Goal: Information Seeking & Learning: Learn about a topic

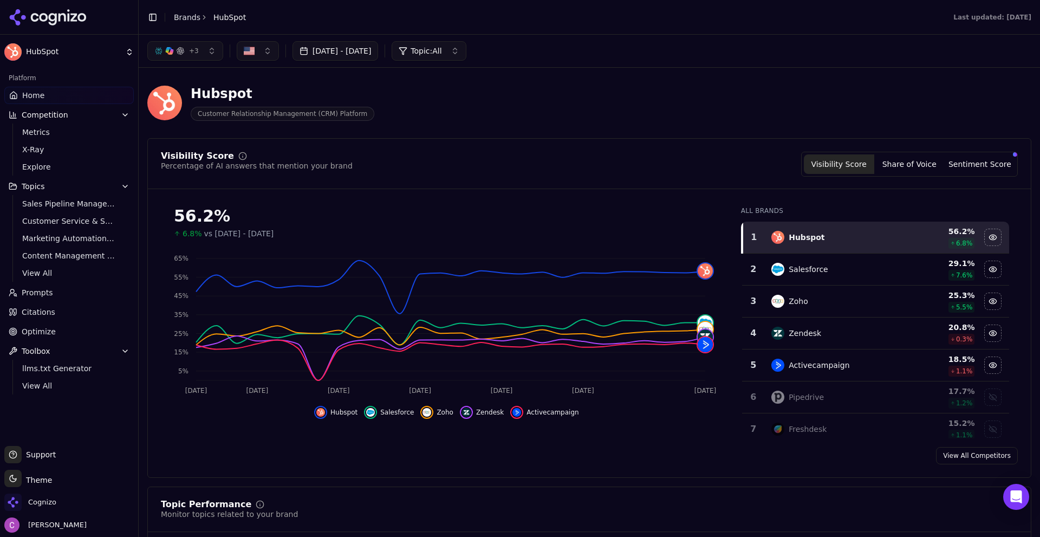
click at [230, 93] on div "Hubspot" at bounding box center [283, 93] width 184 height 17
click at [254, 92] on div "Hubspot" at bounding box center [283, 93] width 184 height 17
click at [510, 107] on div "Hubspot Customer Relationship Management (CRM) Platform" at bounding box center [389, 103] width 485 height 36
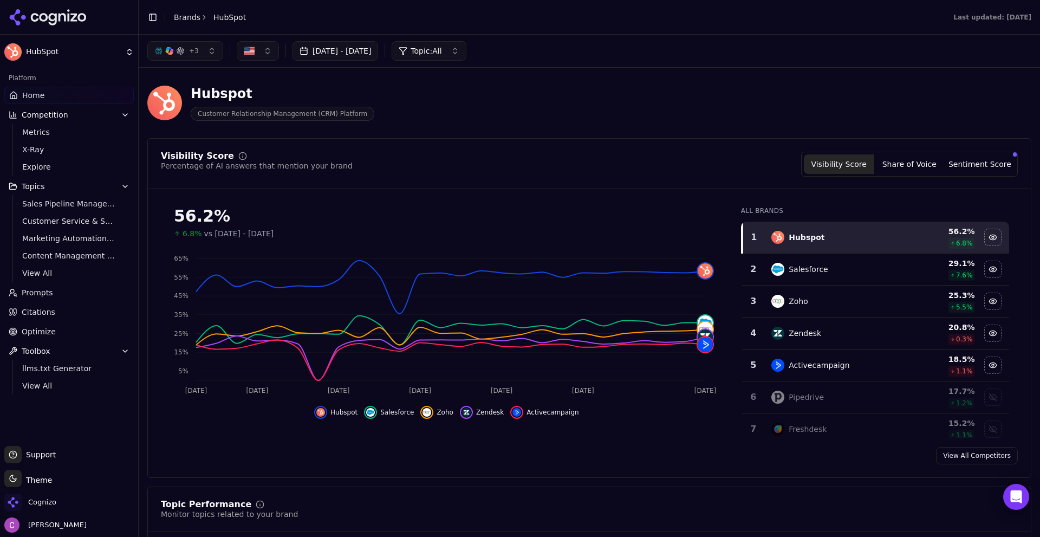
click at [433, 134] on header "Hubspot Customer Relationship Management (CRM) Platform" at bounding box center [589, 107] width 884 height 62
click at [456, 119] on div "Hubspot Customer Relationship Management (CRM) Platform" at bounding box center [389, 103] width 485 height 36
click at [468, 136] on header "Hubspot Customer Relationship Management (CRM) Platform" at bounding box center [589, 107] width 884 height 62
click at [588, 123] on div "Hubspot Customer Relationship Management (CRM) Platform" at bounding box center [589, 102] width 884 height 53
click at [408, 97] on div "Hubspot Customer Relationship Management (CRM) Platform" at bounding box center [389, 103] width 485 height 36
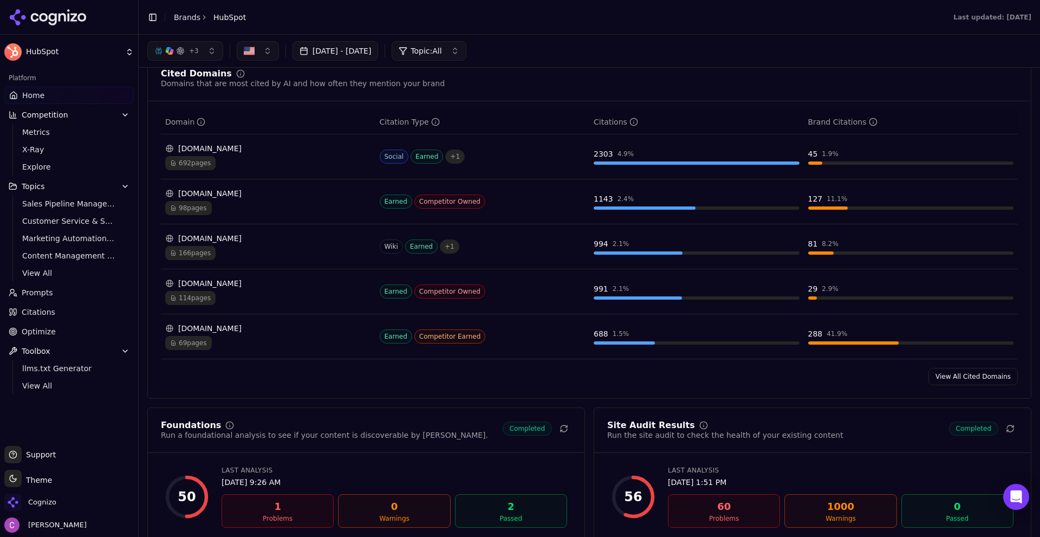
scroll to position [975, 0]
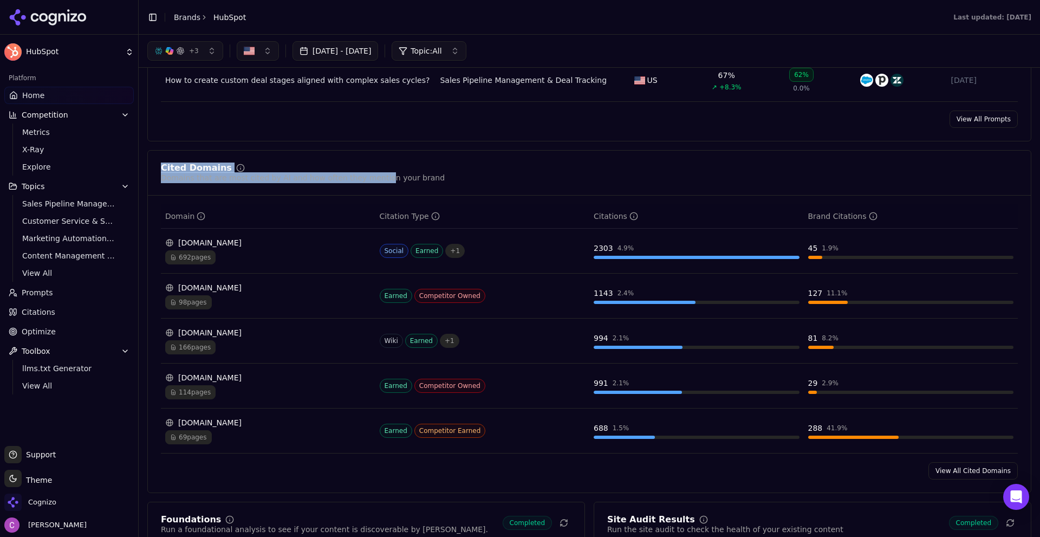
drag, startPoint x: 158, startPoint y: 165, endPoint x: 369, endPoint y: 197, distance: 213.0
click at [369, 197] on div "Cited Domains Domains that are most cited by AI and how often they mention your…" at bounding box center [589, 321] width 884 height 343
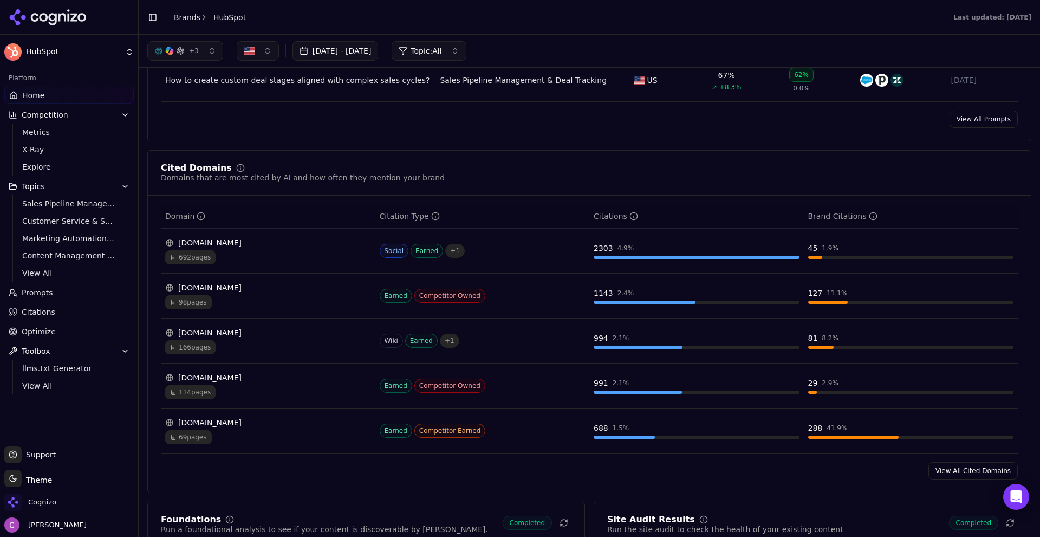
click at [404, 174] on div "Domains that are most cited by AI and how often they mention your brand" at bounding box center [303, 177] width 284 height 11
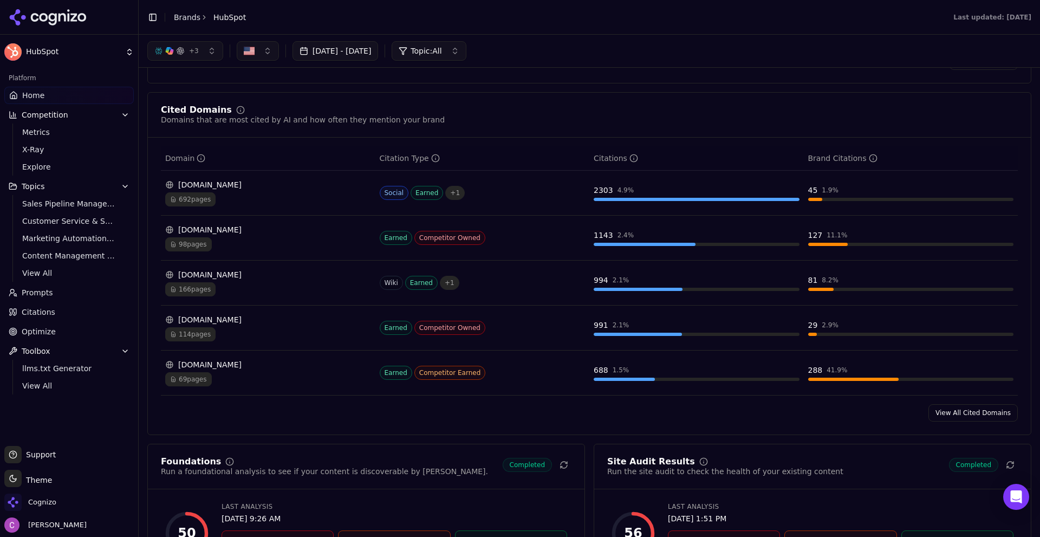
scroll to position [1029, 0]
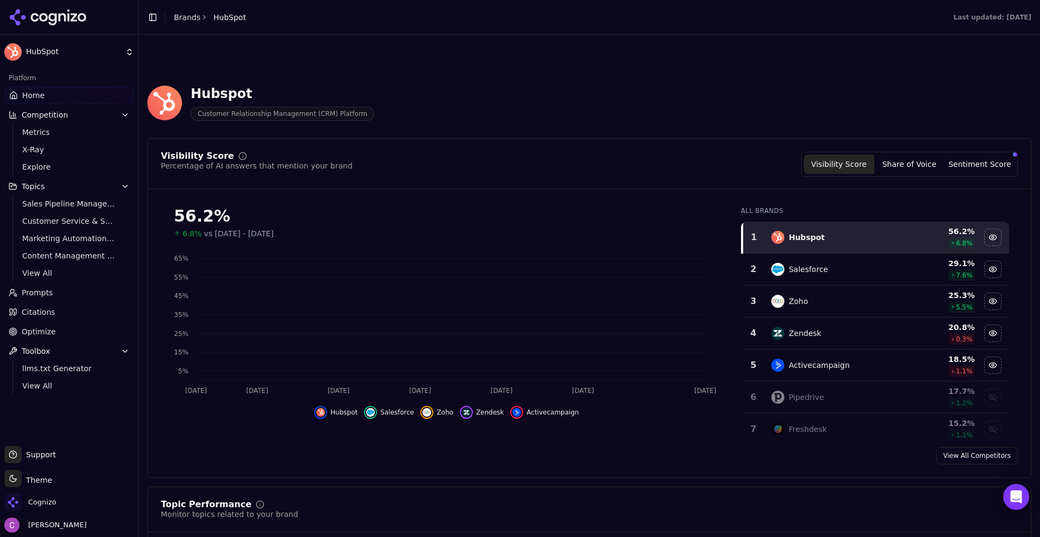
scroll to position [1048, 0]
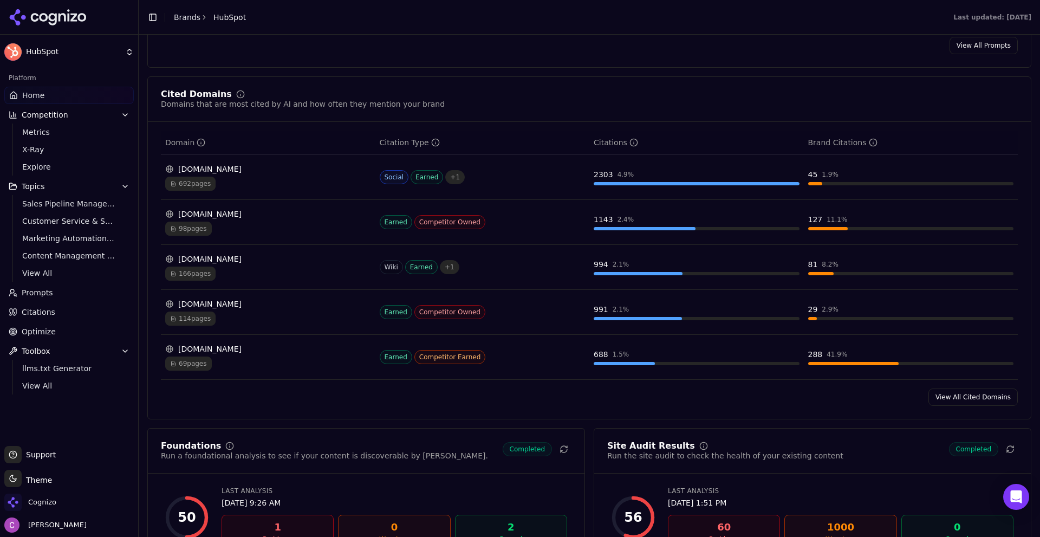
click at [191, 18] on link "Brands" at bounding box center [187, 17] width 27 height 9
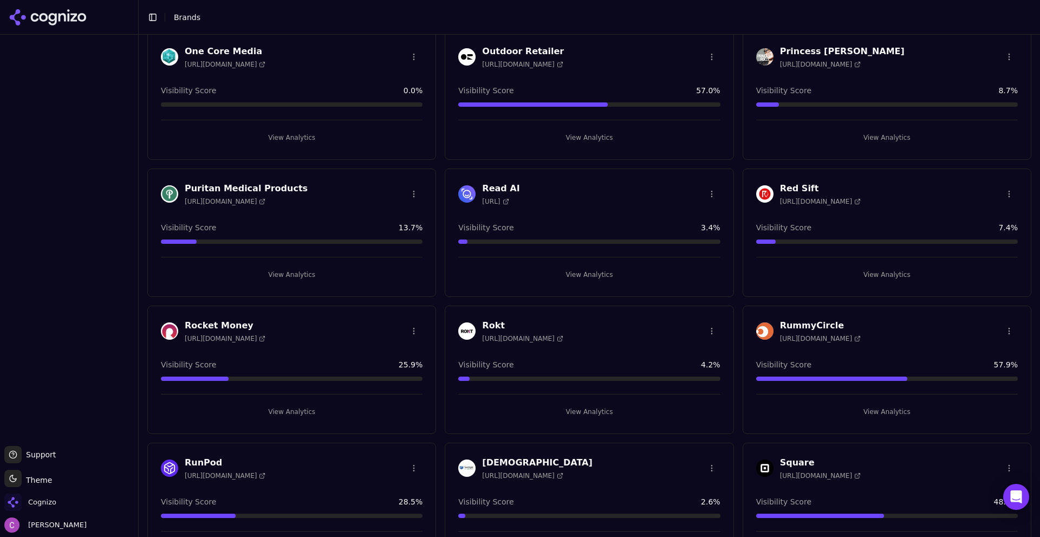
scroll to position [1300, 0]
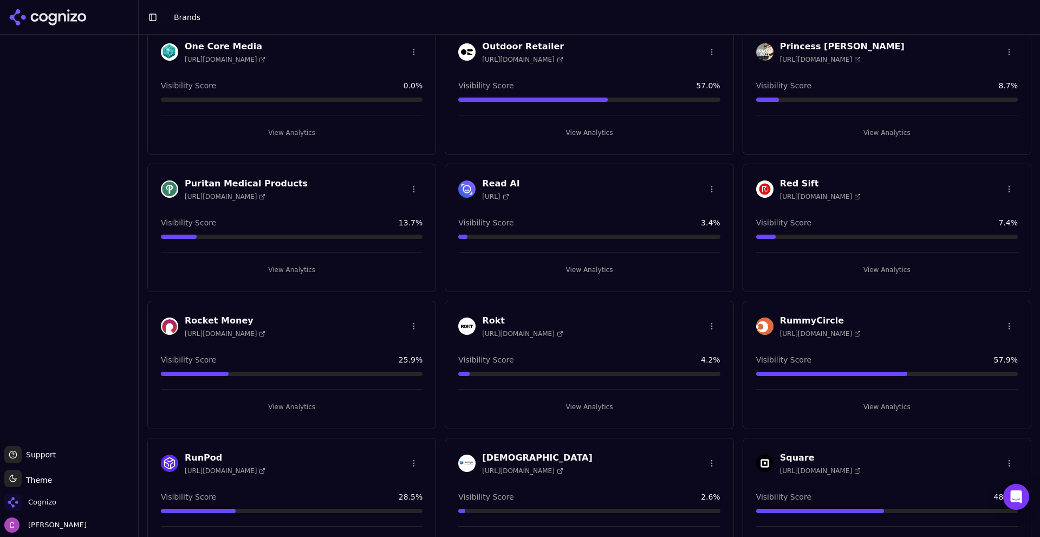
click at [317, 273] on button "View Analytics" at bounding box center [292, 269] width 262 height 17
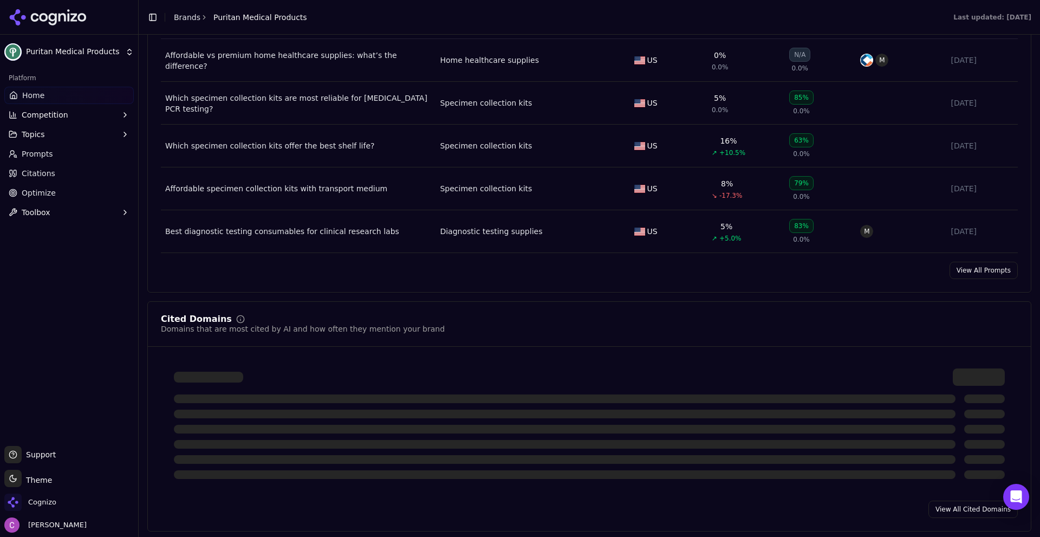
scroll to position [1083, 0]
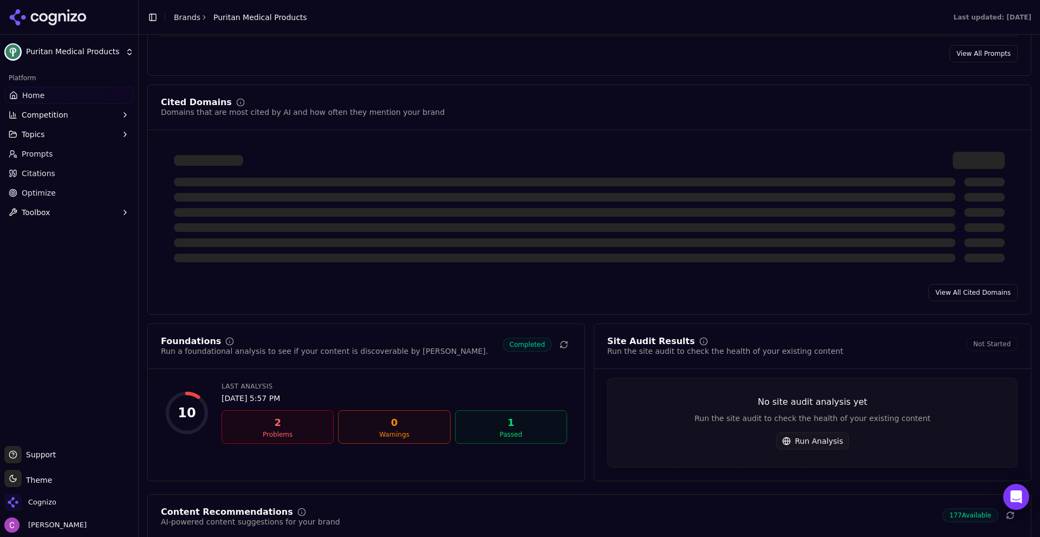
click at [346, 180] on div at bounding box center [564, 182] width 781 height 9
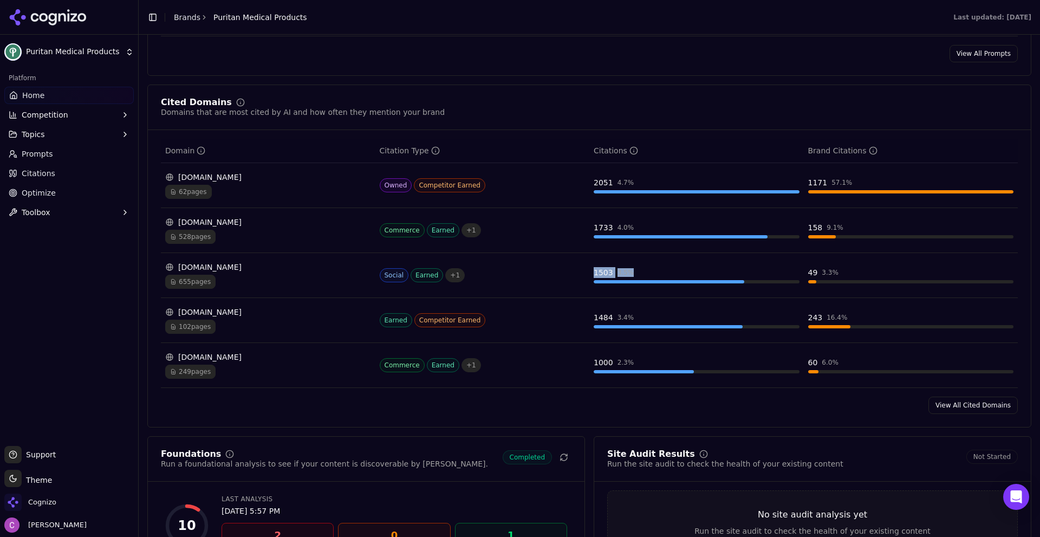
drag, startPoint x: 624, startPoint y: 271, endPoint x: 661, endPoint y: 276, distance: 37.1
click at [661, 276] on tr "[DOMAIN_NAME] 655 pages Social Earned + 1 1503 3.5 % 49 3.3 %" at bounding box center [589, 275] width 857 height 45
click at [648, 275] on div "1503 3.5 %" at bounding box center [696, 272] width 206 height 11
drag, startPoint x: 582, startPoint y: 268, endPoint x: 689, endPoint y: 278, distance: 107.7
click at [689, 278] on tr "[DOMAIN_NAME] 655 pages Social Earned + 1 1503 3.5 % 49 3.3 %" at bounding box center [589, 275] width 857 height 45
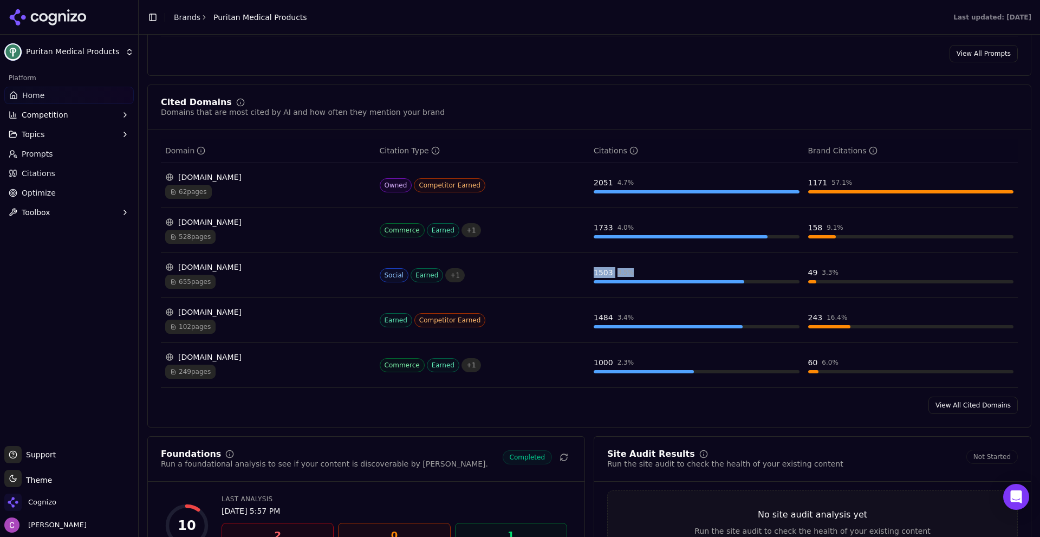
click at [664, 269] on div "1503 3.5 %" at bounding box center [696, 272] width 206 height 11
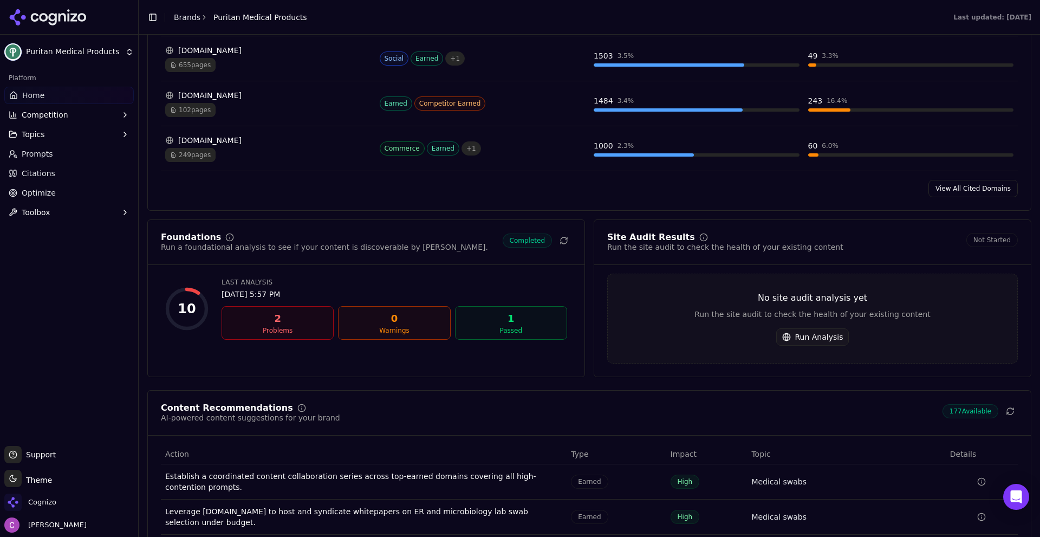
scroll to position [1570, 0]
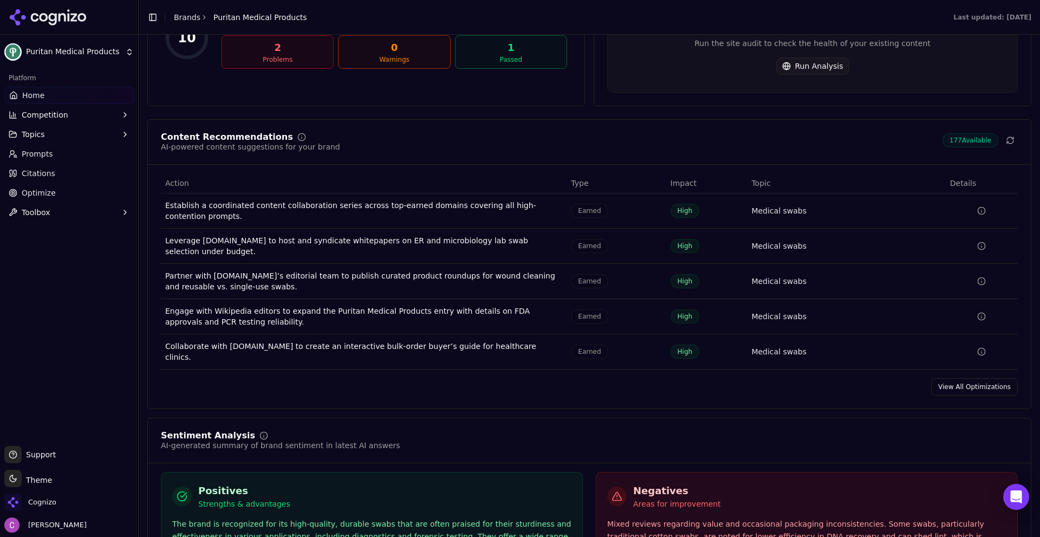
click at [963, 378] on link "View All Optimizations" at bounding box center [974, 386] width 87 height 17
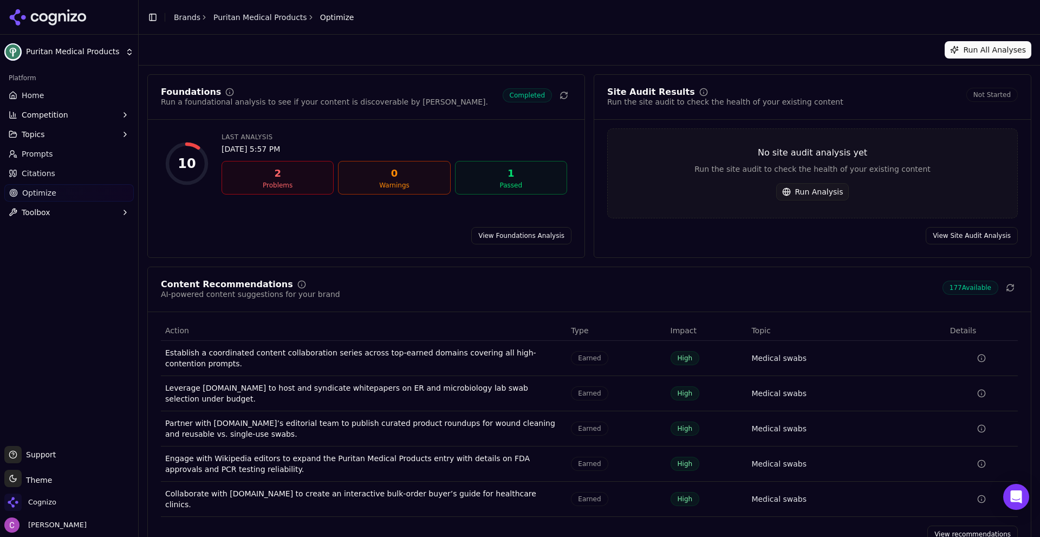
click at [947, 525] on link "View recommendations" at bounding box center [972, 533] width 90 height 17
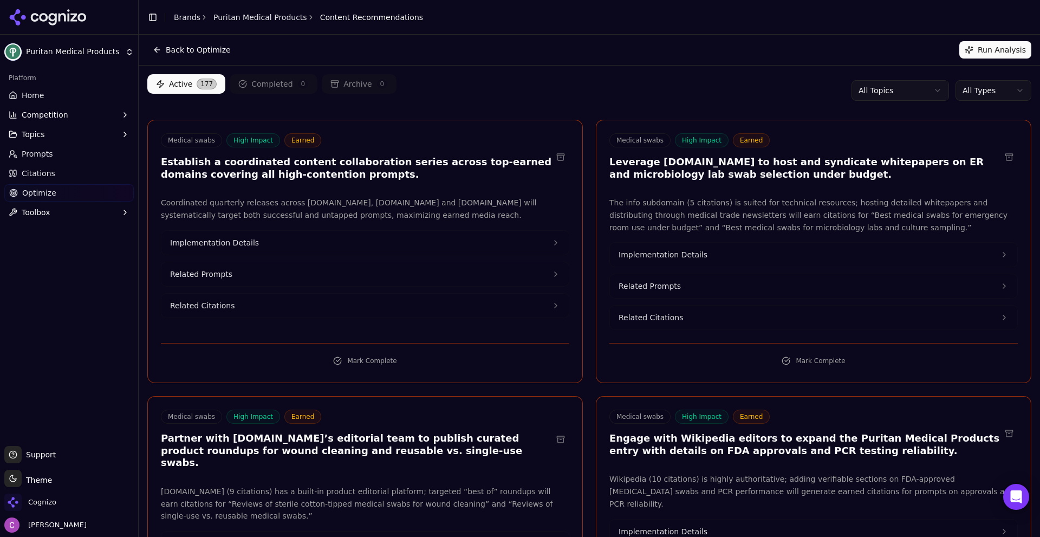
click at [1020, 97] on html "Puritan Medical Products Platform Home Competition Topics Prompts Citations Opt…" at bounding box center [520, 268] width 1040 height 537
click at [1009, 95] on html "Puritan Medical Products Platform Home Competition Topics Prompts Citations Opt…" at bounding box center [520, 268] width 1040 height 537
click at [1008, 95] on html "Puritan Medical Products Platform Home Competition Topics Prompts Citations Opt…" at bounding box center [520, 268] width 1040 height 537
click at [760, 61] on html "Puritan Medical Products Platform Home Competition Topics Prompts Citations Opt…" at bounding box center [520, 268] width 1040 height 537
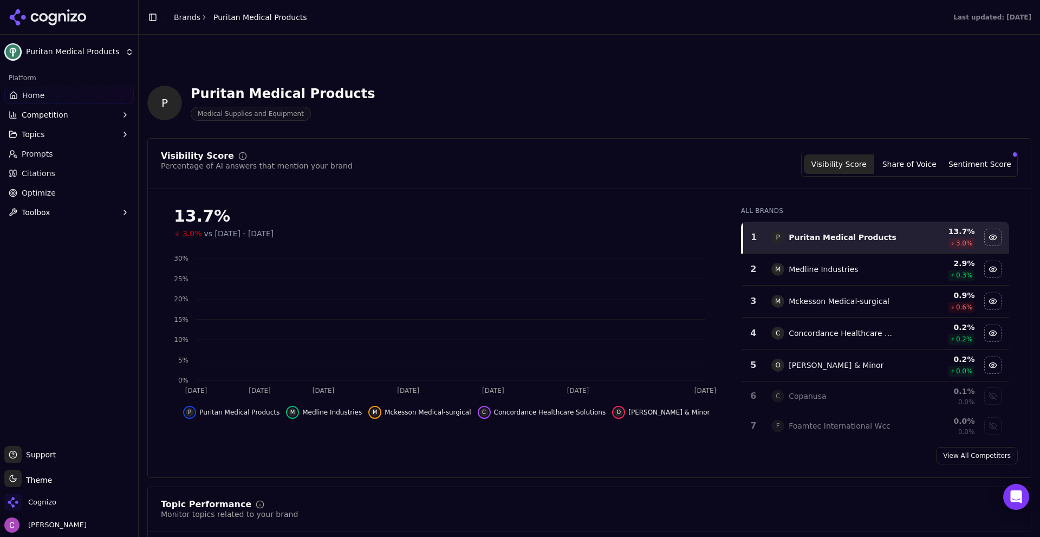
scroll to position [1572, 0]
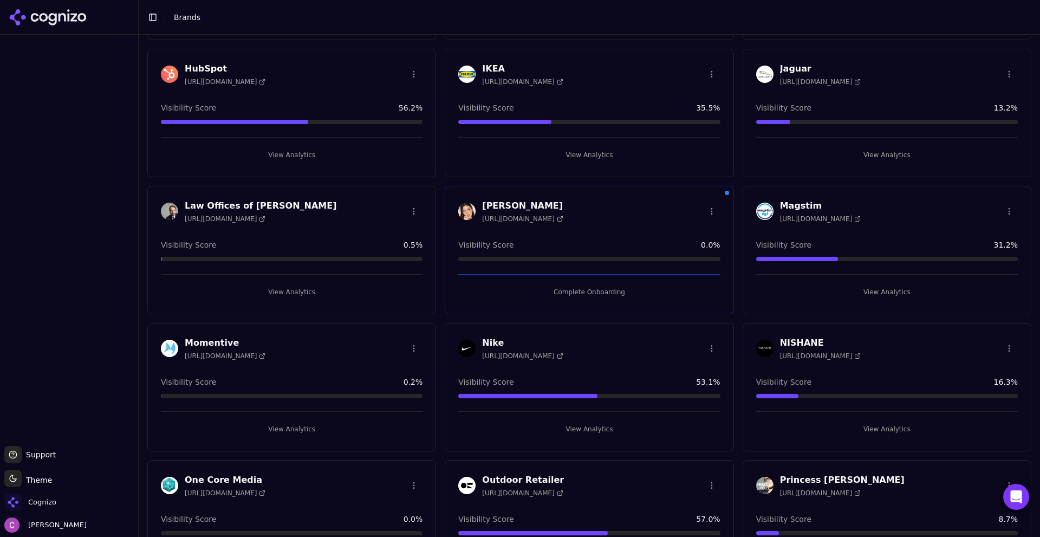
scroll to position [596, 0]
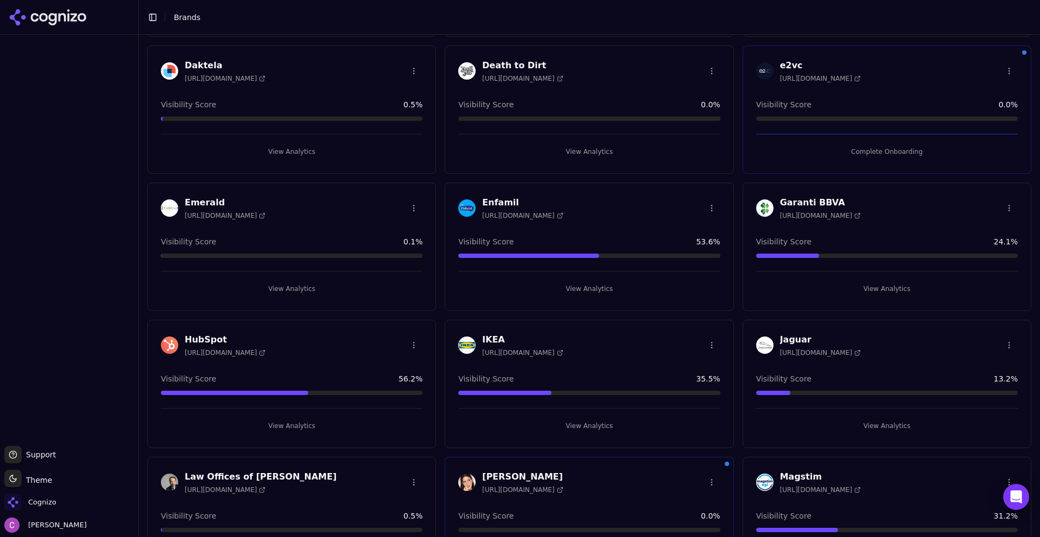
click at [269, 427] on button "View Analytics" at bounding box center [292, 425] width 262 height 17
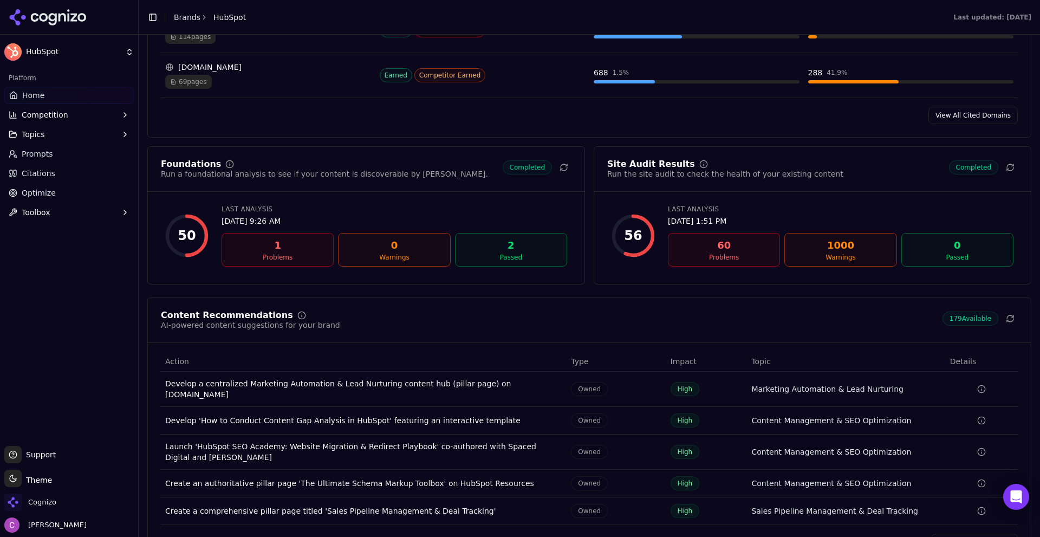
scroll to position [1462, 0]
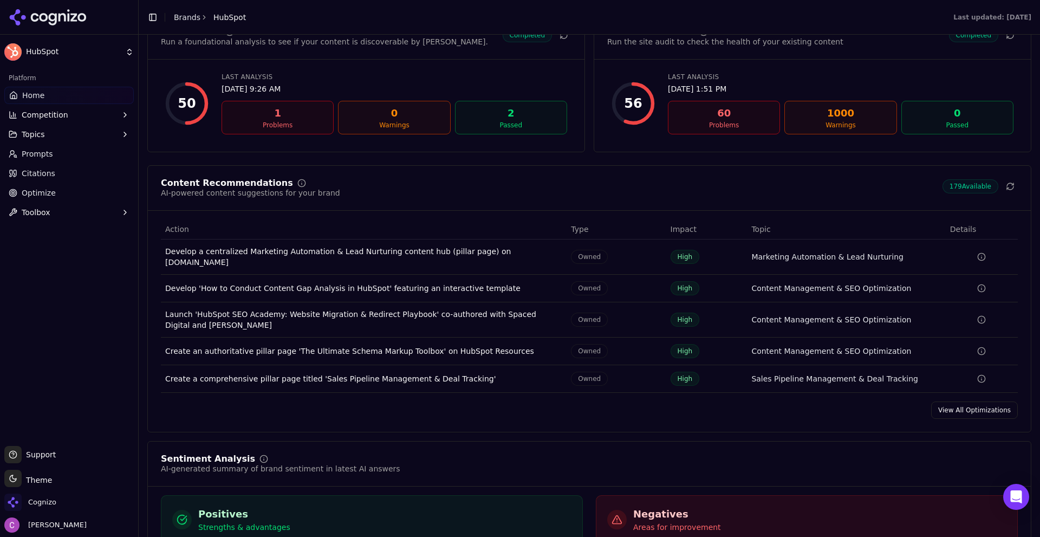
click at [958, 406] on link "View All Optimizations" at bounding box center [974, 409] width 87 height 17
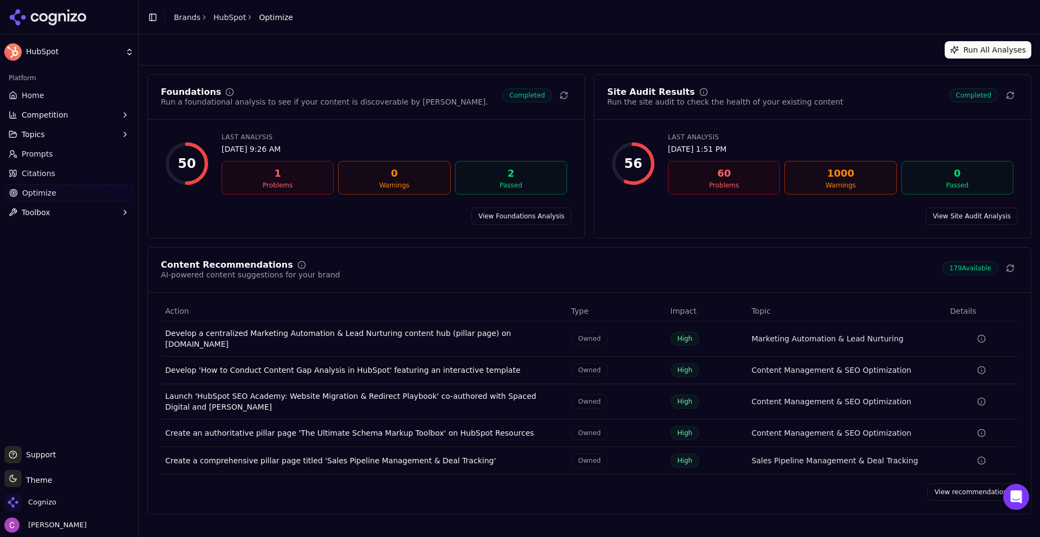
click at [964, 491] on link "View recommendations" at bounding box center [972, 491] width 90 height 17
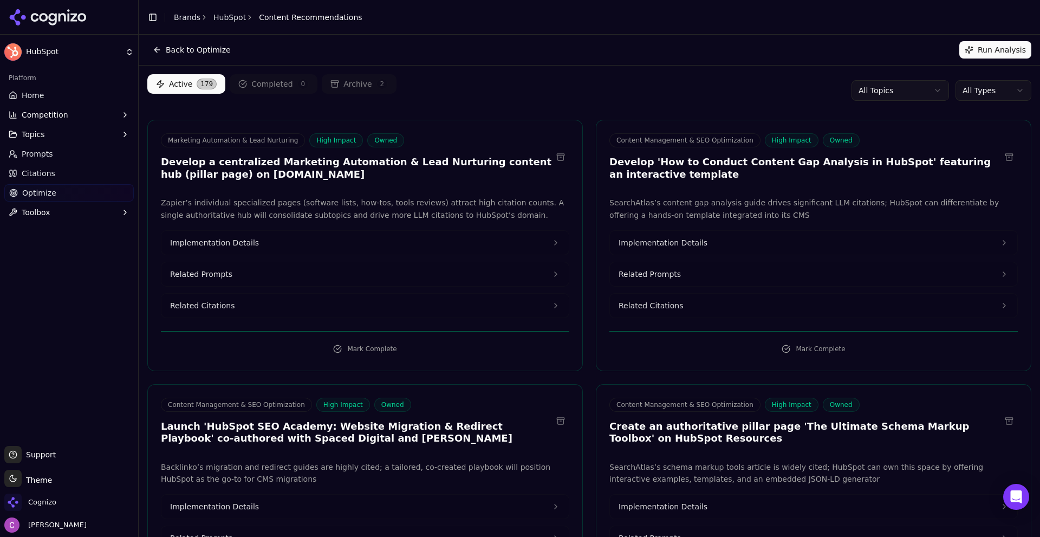
click at [978, 95] on html "HubSpot Platform Home Competition Topics Prompts Citations Optimize Toolbox Sup…" at bounding box center [520, 268] width 1040 height 537
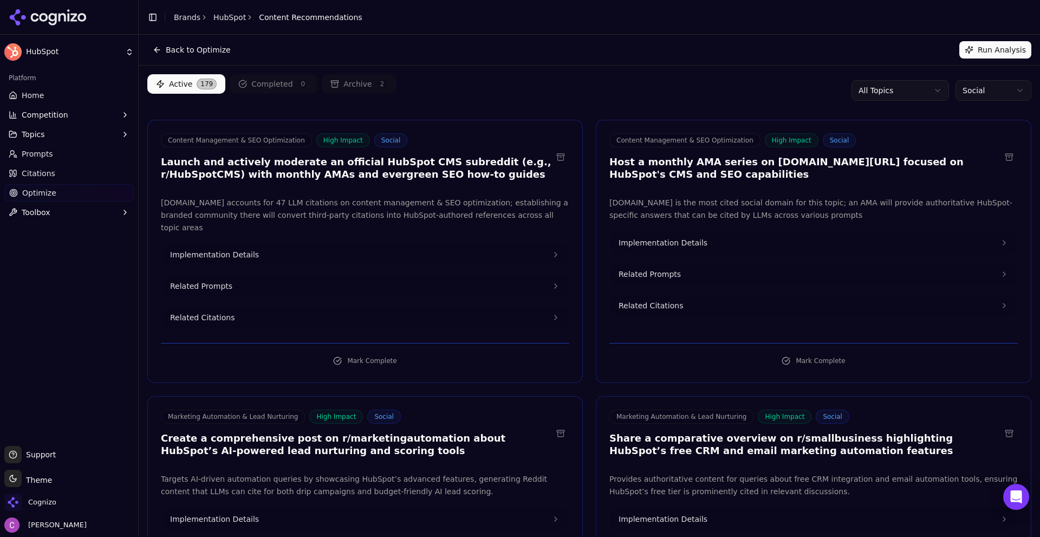
click at [526, 78] on div "Active 179 Completed 0 Archive 2 All Topics Social" at bounding box center [589, 90] width 884 height 32
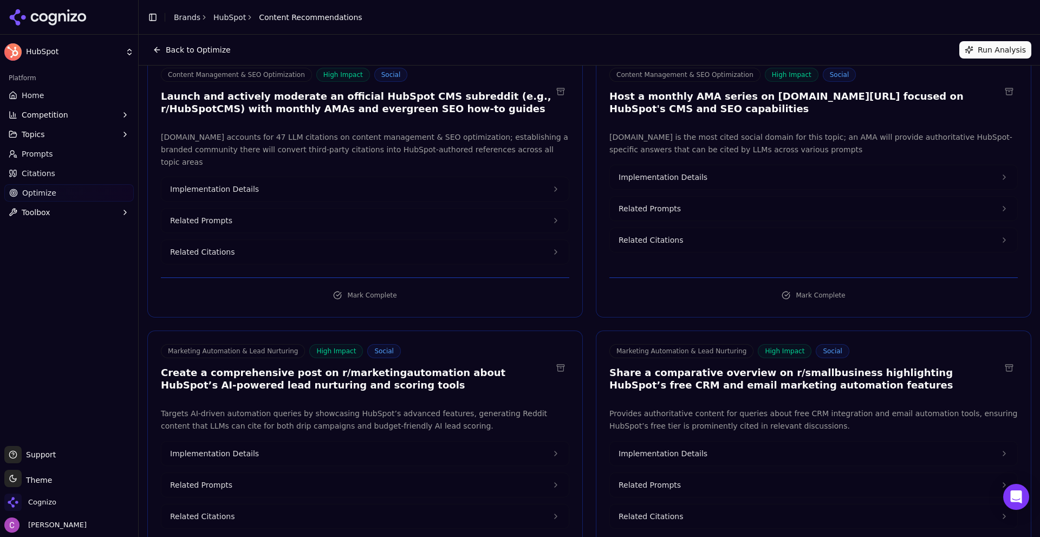
scroll to position [217, 0]
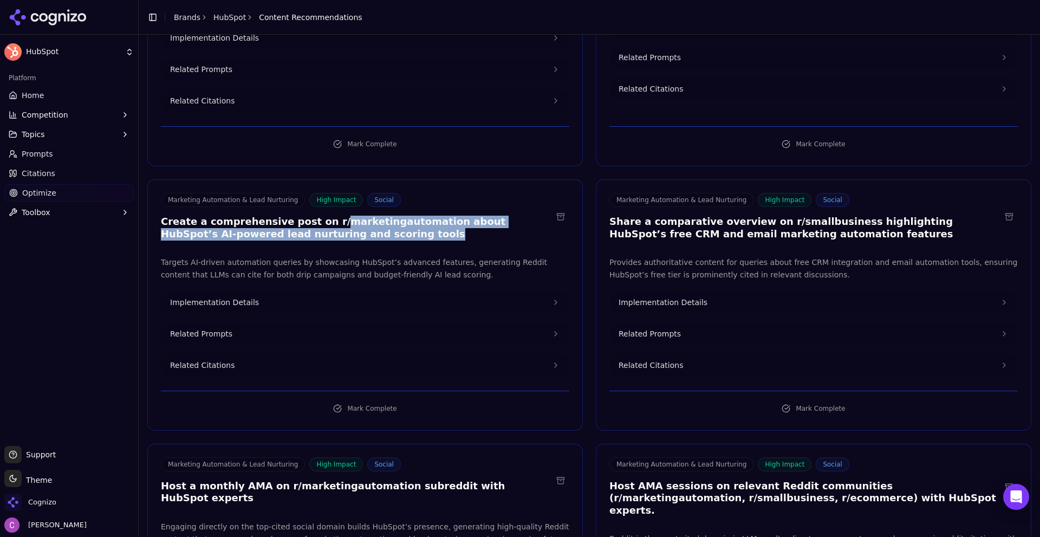
drag, startPoint x: 316, startPoint y: 208, endPoint x: 568, endPoint y: 228, distance: 252.5
click at [568, 228] on div "Marketing Automation & Lead Nurturing High Impact Social Create a comprehensive…" at bounding box center [365, 218] width 434 height 50
click at [422, 229] on div "Marketing Automation & Lead Nurturing High Impact Social Create a comprehensive…" at bounding box center [365, 218] width 434 height 50
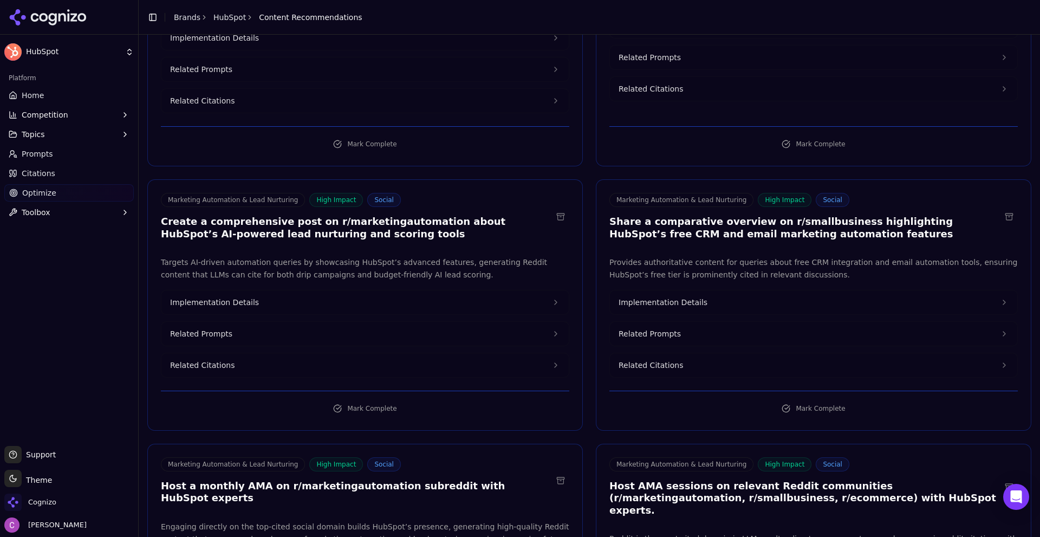
click at [311, 290] on button "Implementation Details" at bounding box center [364, 302] width 407 height 24
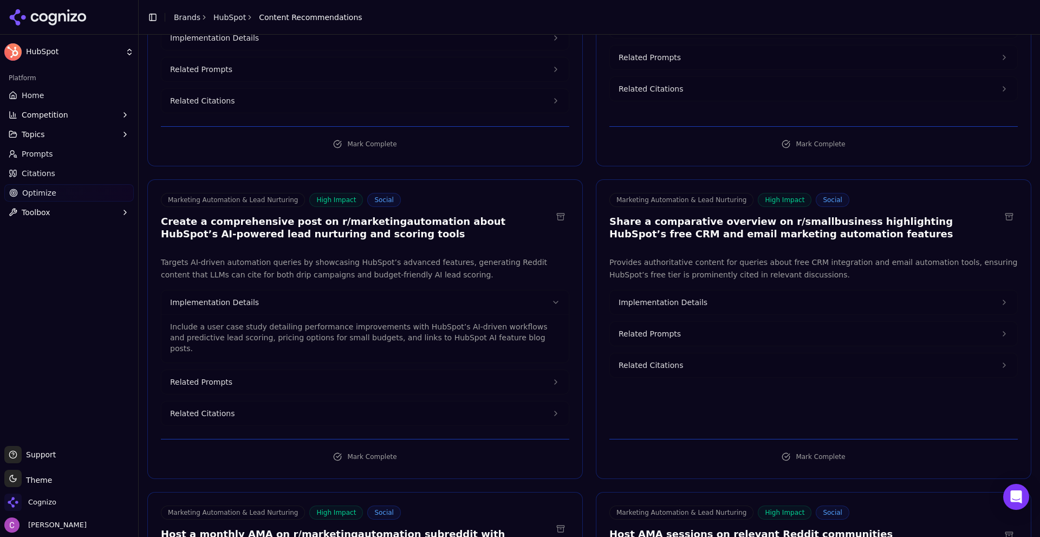
click at [728, 292] on button "Implementation Details" at bounding box center [813, 302] width 407 height 24
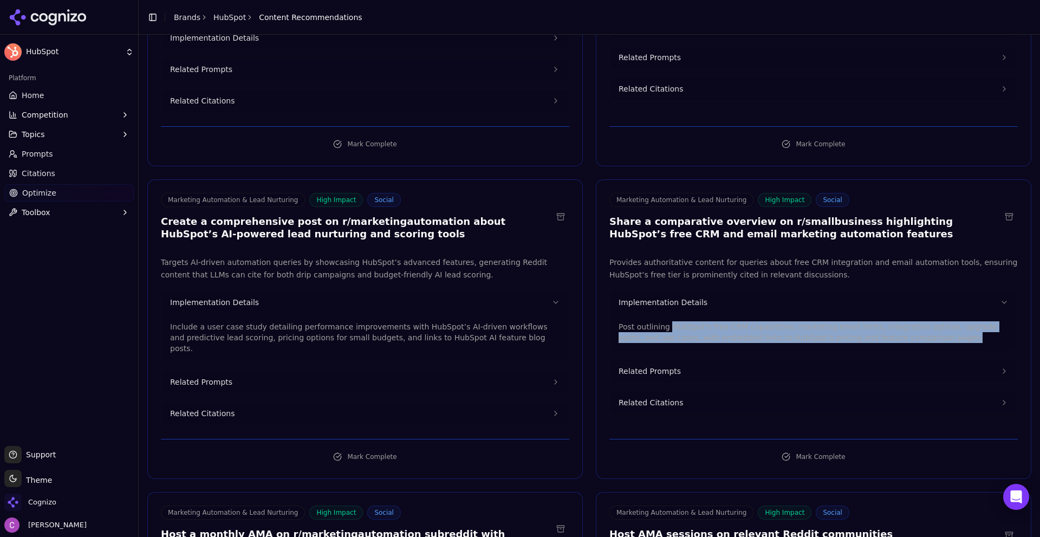
drag, startPoint x: 662, startPoint y: 317, endPoint x: 965, endPoint y: 323, distance: 303.8
click at [965, 323] on p "Post outlining HubSpot’s free CRM capabilities, marketing email limits, integra…" at bounding box center [813, 332] width 390 height 22
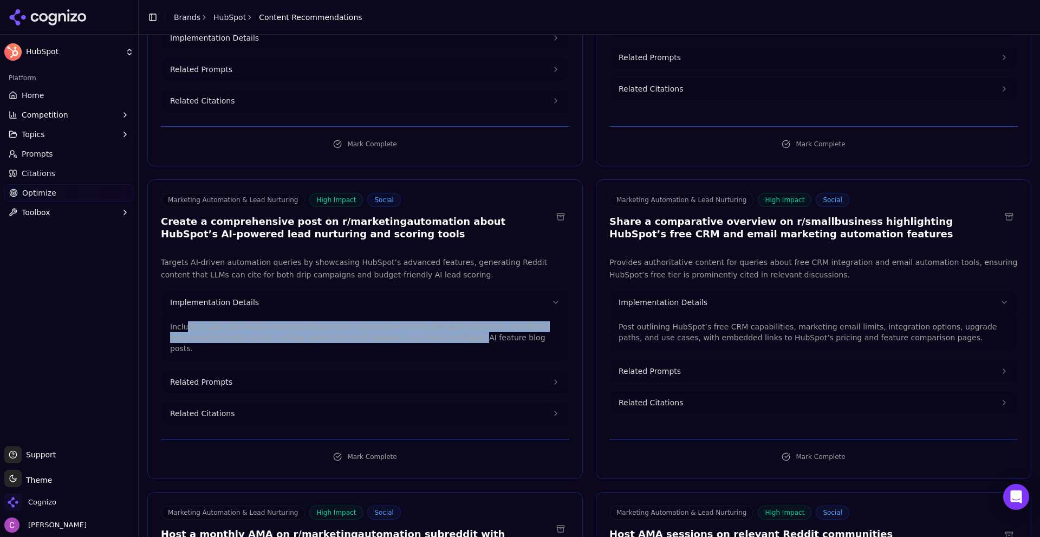
drag, startPoint x: 186, startPoint y: 315, endPoint x: 425, endPoint y: 321, distance: 239.4
click at [425, 321] on p "Include a user case study detailing performance improvements with HubSpot’s AI-…" at bounding box center [365, 337] width 390 height 32
click at [311, 370] on button "Related Prompts" at bounding box center [364, 382] width 407 height 24
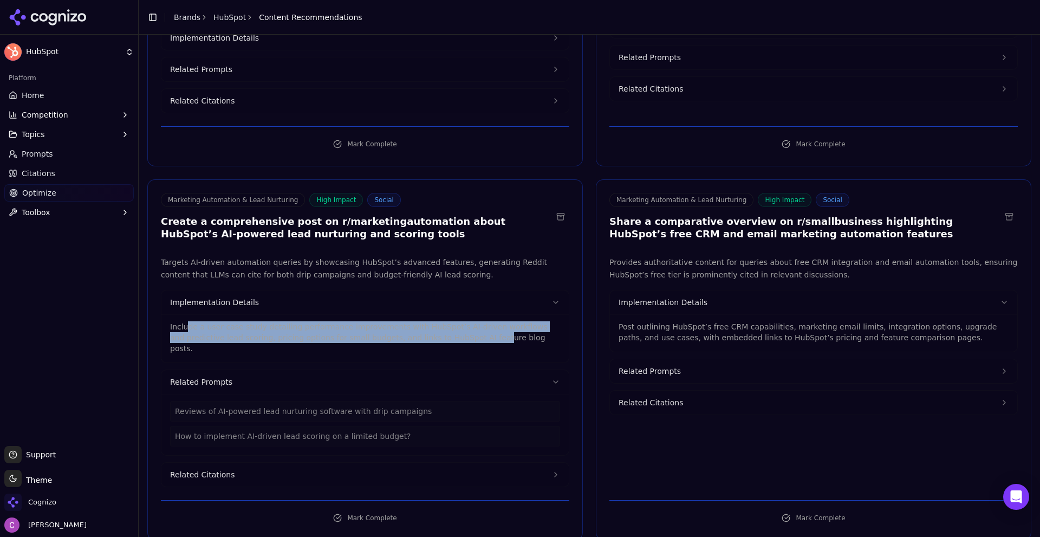
click at [688, 359] on button "Related Prompts" at bounding box center [813, 371] width 407 height 24
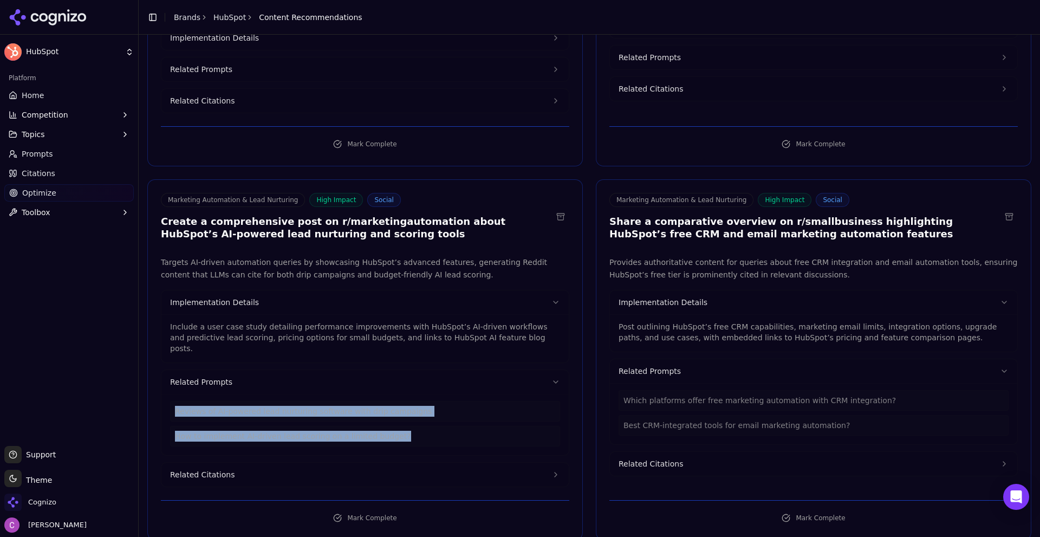
drag, startPoint x: 162, startPoint y: 382, endPoint x: 443, endPoint y: 408, distance: 281.7
click at [443, 408] on div "Reviews of AI-powered lead nurturing software with drip campaigns How to implem…" at bounding box center [364, 424] width 407 height 61
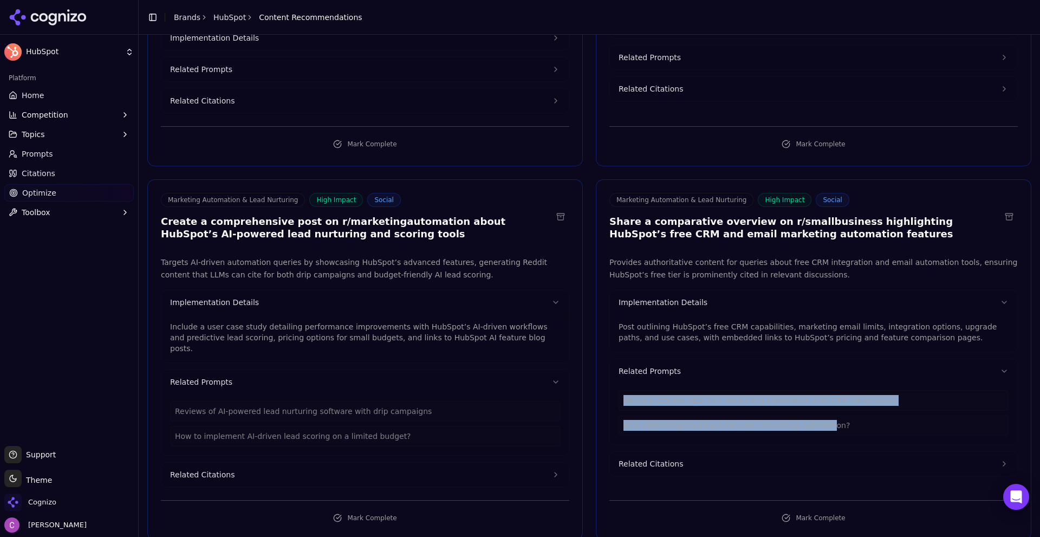
drag, startPoint x: 622, startPoint y: 390, endPoint x: 823, endPoint y: 408, distance: 202.2
click at [810, 403] on div "Which platforms offer free marketing automation with CRM integration? Best CRM-…" at bounding box center [813, 412] width 390 height 45
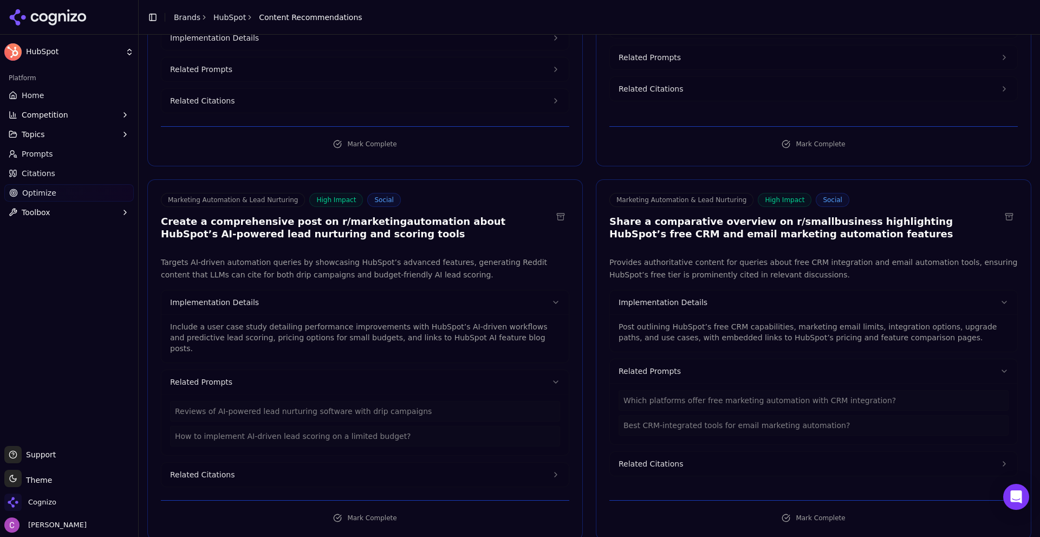
click at [270, 322] on p "Include a user case study detailing performance improvements with HubSpot’s AI-…" at bounding box center [365, 337] width 390 height 32
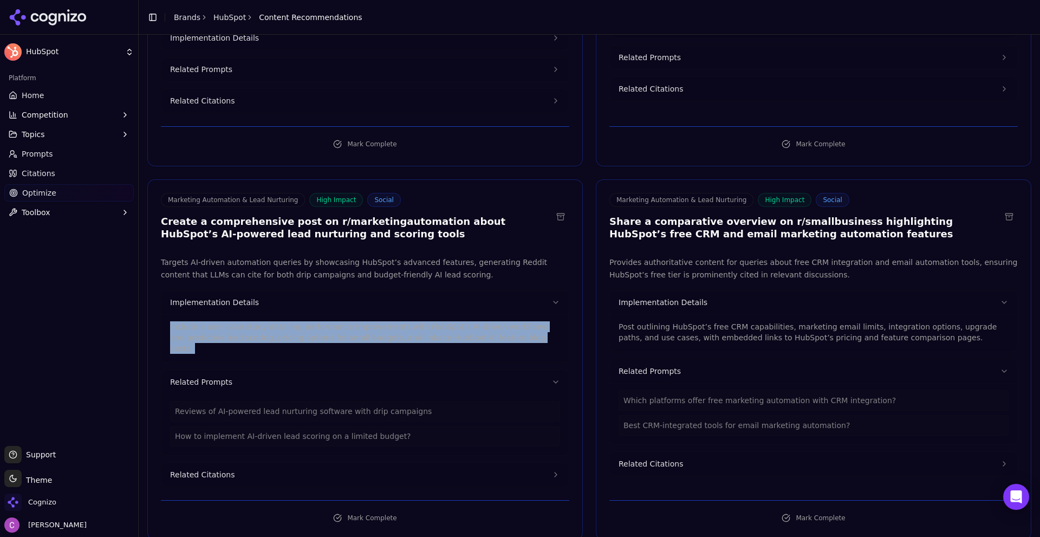
click at [270, 322] on p "Include a user case study detailing performance improvements with HubSpot’s AI-…" at bounding box center [365, 337] width 390 height 32
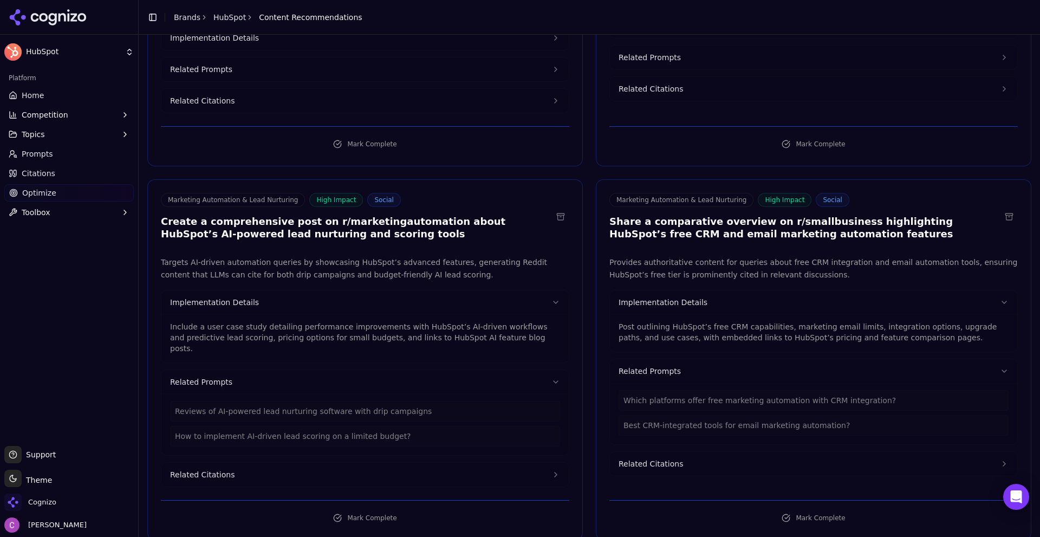
click at [751, 327] on p "Post outlining HubSpot’s free CRM capabilities, marketing email limits, integra…" at bounding box center [813, 332] width 390 height 22
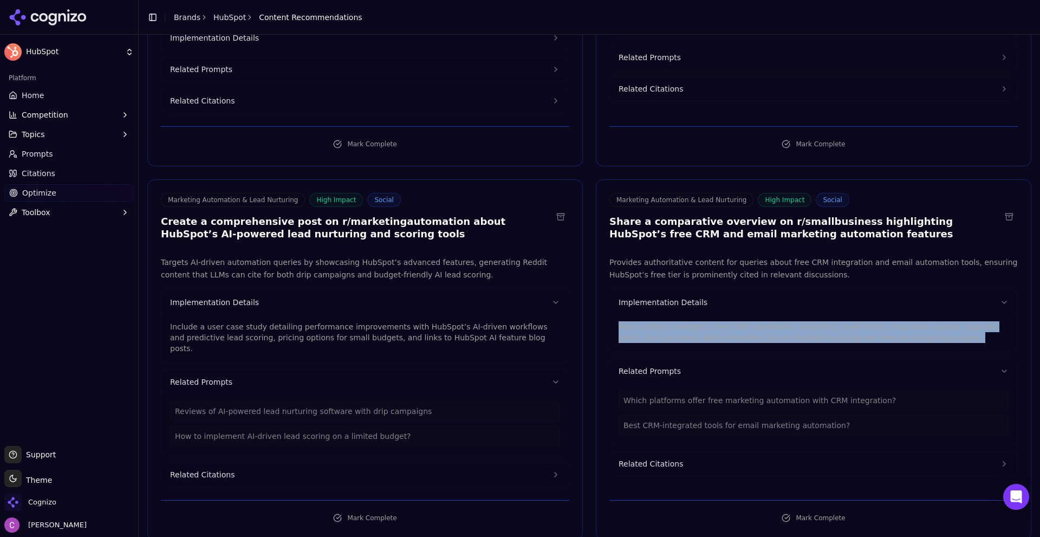
click at [751, 327] on p "Post outlining HubSpot’s free CRM capabilities, marketing email limits, integra…" at bounding box center [813, 332] width 390 height 22
click at [764, 321] on p "Post outlining HubSpot’s free CRM capabilities, marketing email limits, integra…" at bounding box center [813, 332] width 390 height 22
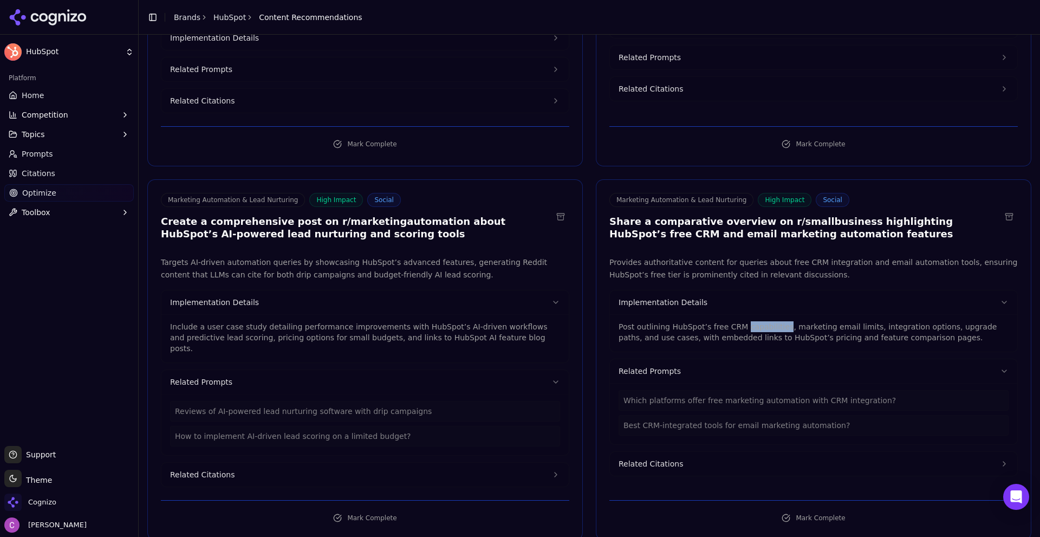
click at [763, 321] on p "Post outlining HubSpot’s free CRM capabilities, marketing email limits, integra…" at bounding box center [813, 332] width 390 height 22
drag, startPoint x: 753, startPoint y: 212, endPoint x: 852, endPoint y: 207, distance: 98.7
click at [852, 216] on h3 "Share a comparative overview on r/smallbusiness highlighting HubSpot’s free CRM…" at bounding box center [804, 228] width 391 height 24
click at [739, 217] on h3 "Share a comparative overview on r/smallbusiness highlighting HubSpot’s free CRM…" at bounding box center [804, 228] width 391 height 24
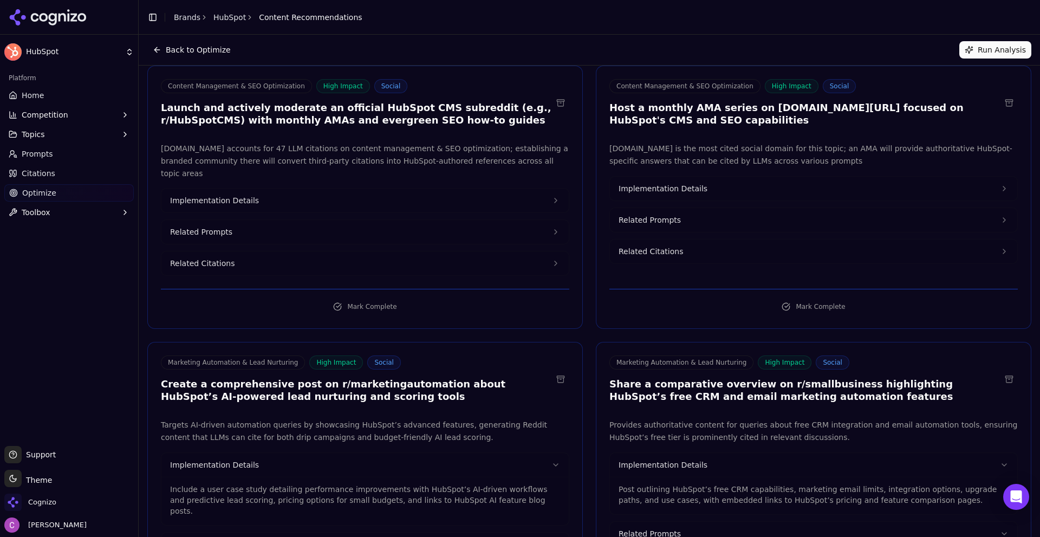
scroll to position [0, 0]
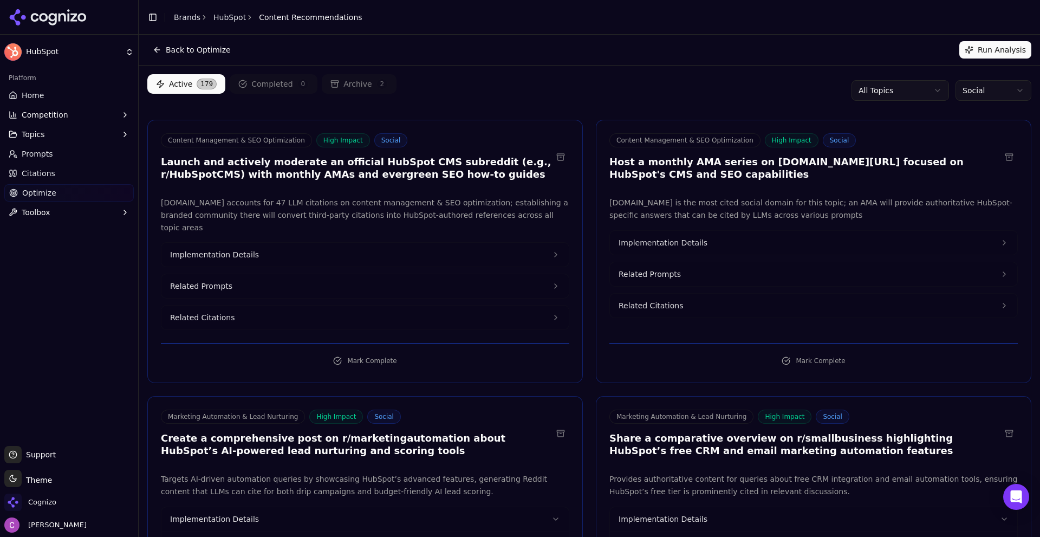
click at [284, 275] on button "Related Prompts" at bounding box center [364, 286] width 407 height 24
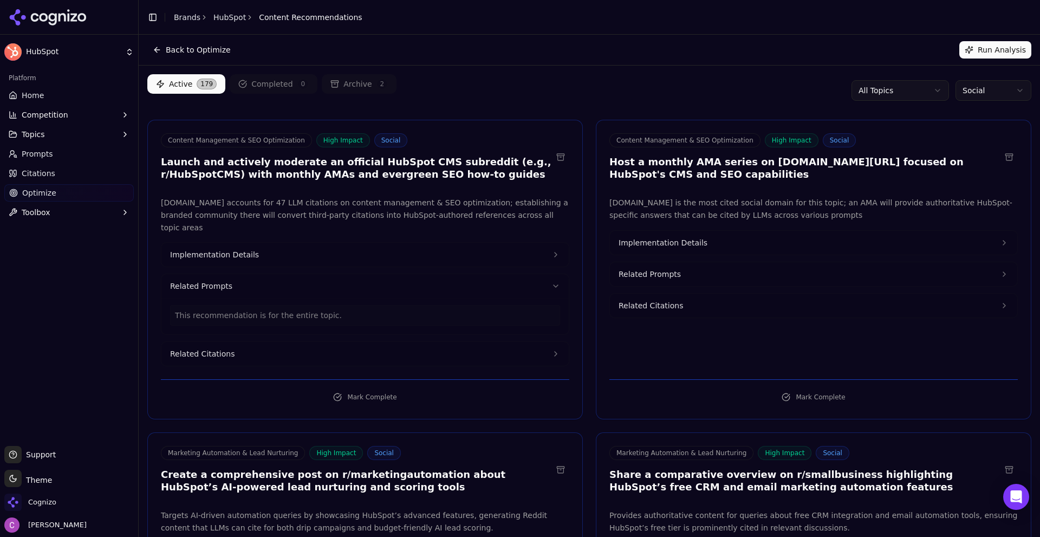
click at [715, 270] on button "Related Prompts" at bounding box center [813, 274] width 407 height 24
click at [714, 245] on button "Implementation Details" at bounding box center [813, 243] width 407 height 24
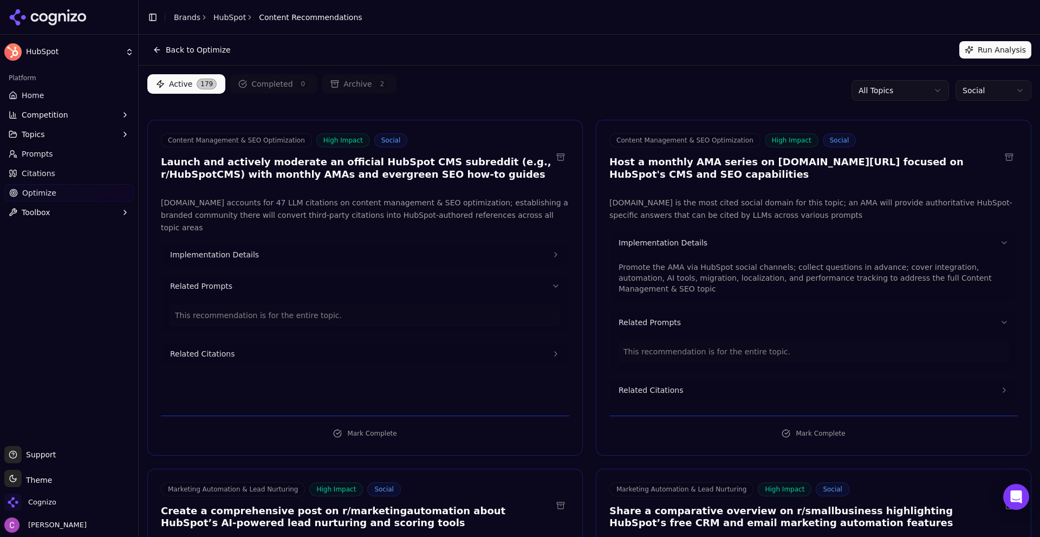
click at [339, 249] on button "Implementation Details" at bounding box center [364, 255] width 407 height 24
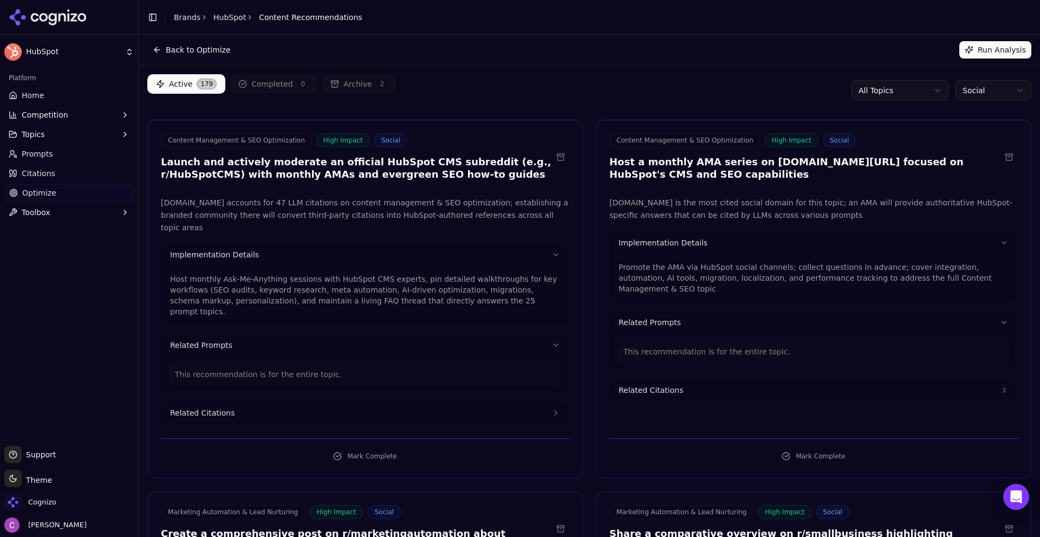
click at [576, 94] on div "Active 179 Completed 0 Archive 2 All Topics Social" at bounding box center [589, 90] width 884 height 32
drag, startPoint x: 64, startPoint y: 99, endPoint x: 203, endPoint y: 81, distance: 140.3
click at [64, 99] on link "Home" at bounding box center [68, 95] width 129 height 17
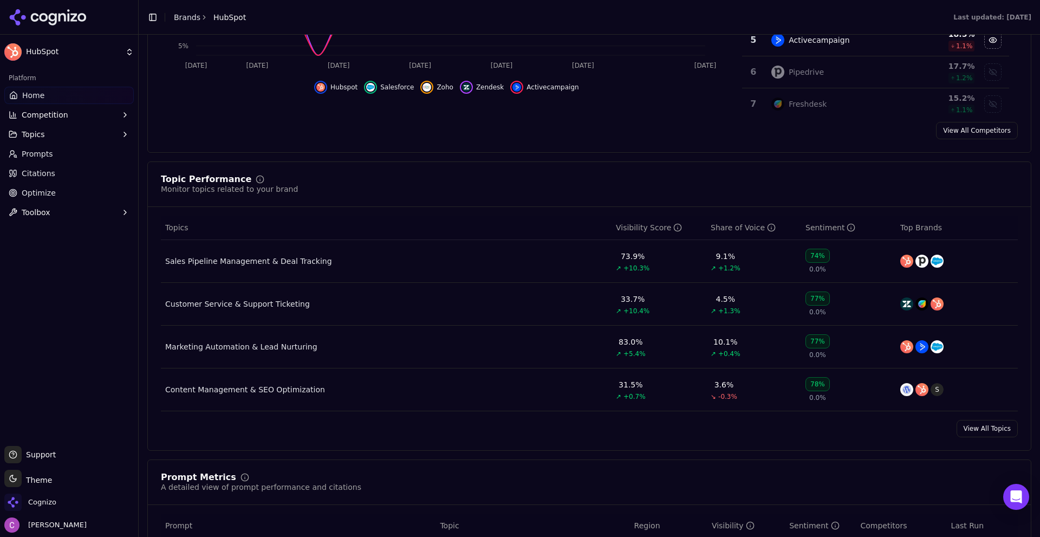
scroll to position [650, 0]
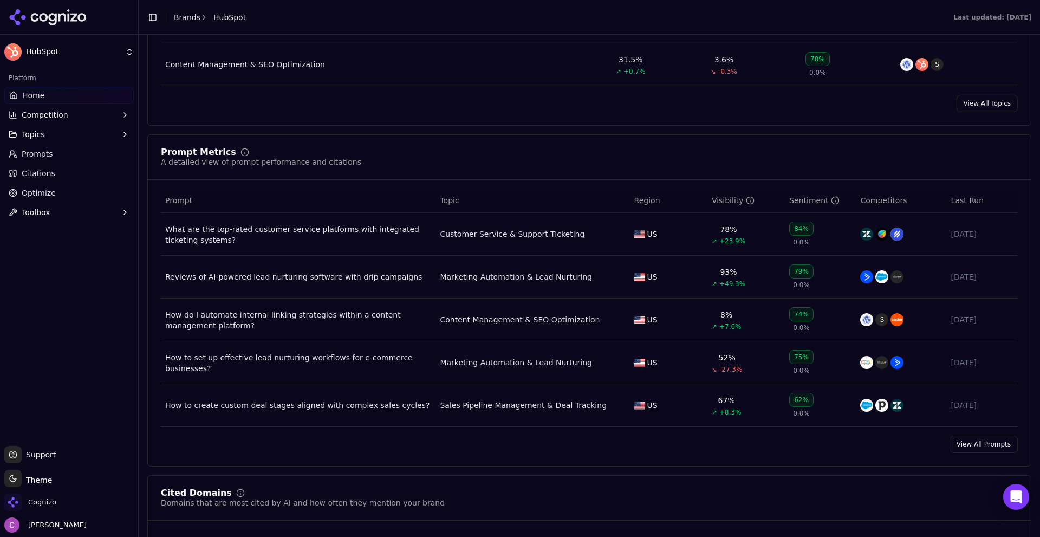
click at [968, 449] on link "View All Prompts" at bounding box center [983, 443] width 68 height 17
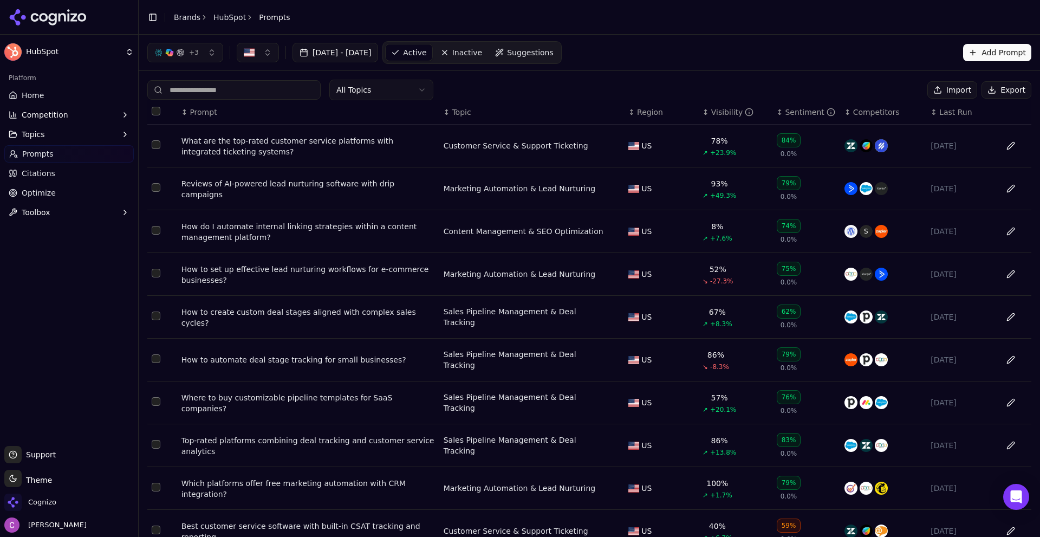
click at [226, 154] on div "What are the top-rated customer service platforms with integrated ticketing sys…" at bounding box center [307, 146] width 253 height 22
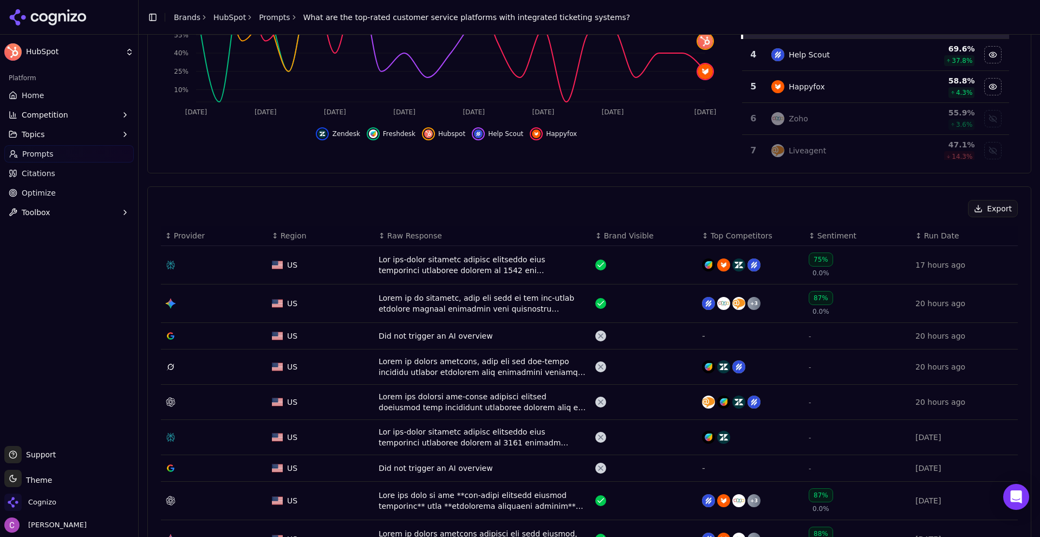
scroll to position [379, 0]
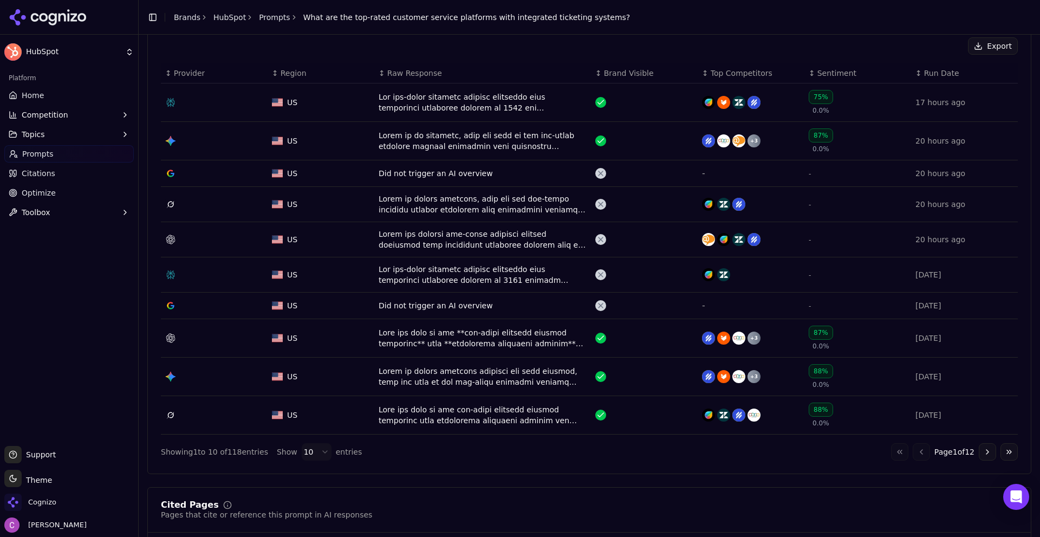
click at [510, 102] on div "Data table" at bounding box center [482, 103] width 208 height 22
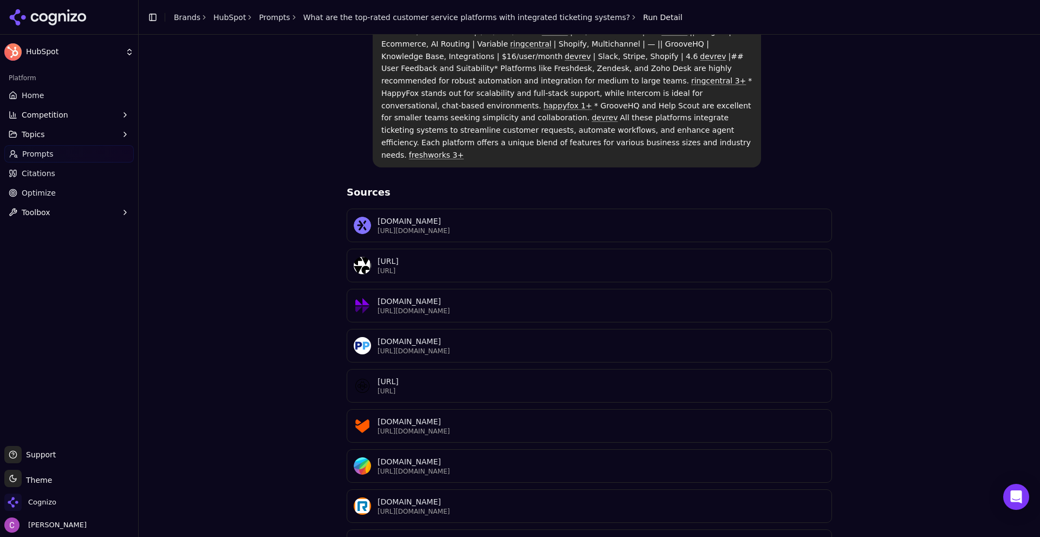
scroll to position [543, 0]
drag, startPoint x: 315, startPoint y: 99, endPoint x: 857, endPoint y: 429, distance: 634.7
click at [856, 448] on div "What are the top-rated customer service platforms with integrated ticketing sys…" at bounding box center [589, 66] width 884 height 1071
click at [884, 300] on div "What are the top-rated customer service platforms with integrated ticketing sys…" at bounding box center [589, 66] width 884 height 1071
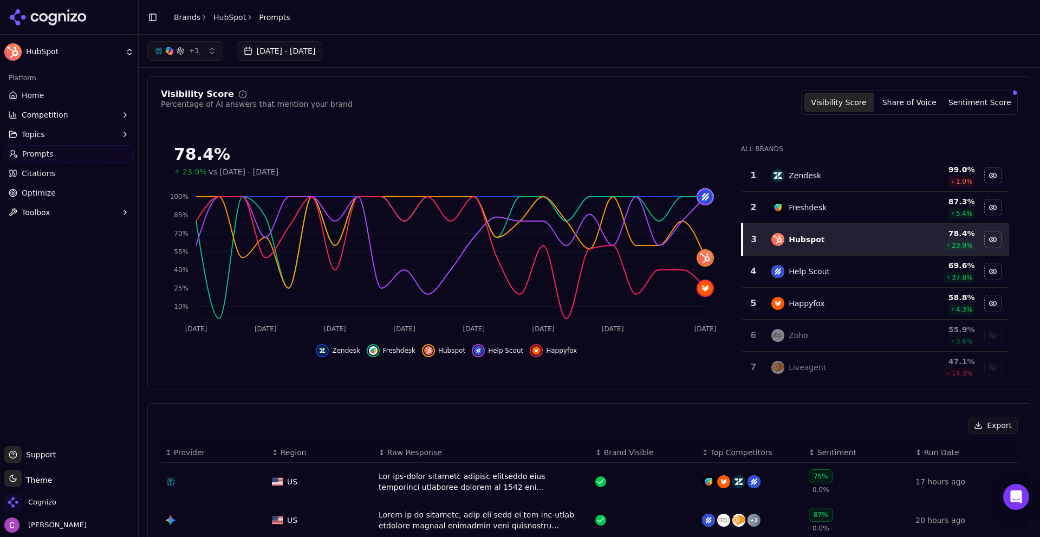
click at [62, 122] on button "Competition" at bounding box center [68, 114] width 129 height 17
click at [49, 133] on span "Metrics" at bounding box center [69, 132] width 94 height 11
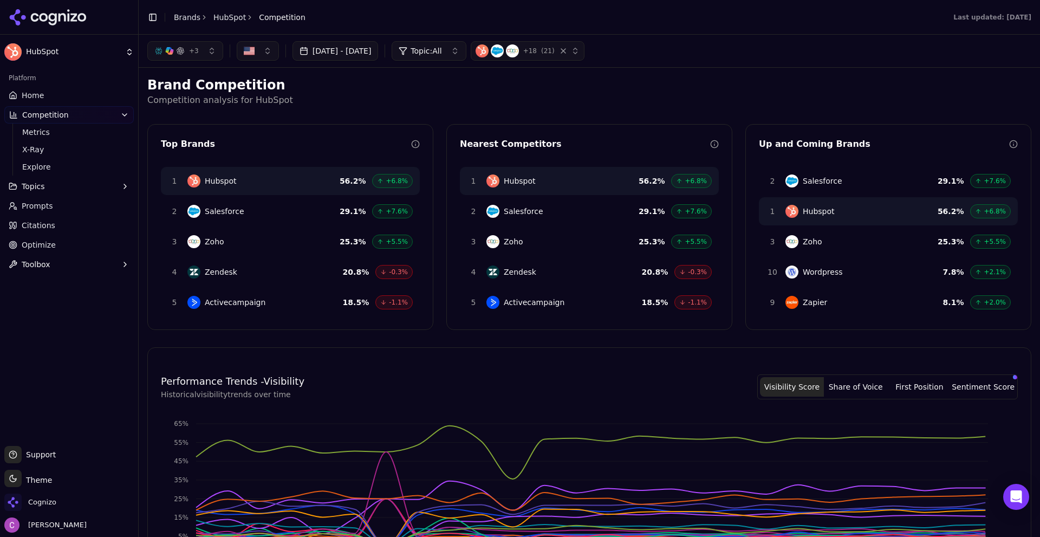
drag, startPoint x: 184, startPoint y: 90, endPoint x: 367, endPoint y: 104, distance: 183.0
click at [327, 99] on div "Brand Competition Competition analysis for HubSpot" at bounding box center [589, 91] width 884 height 30
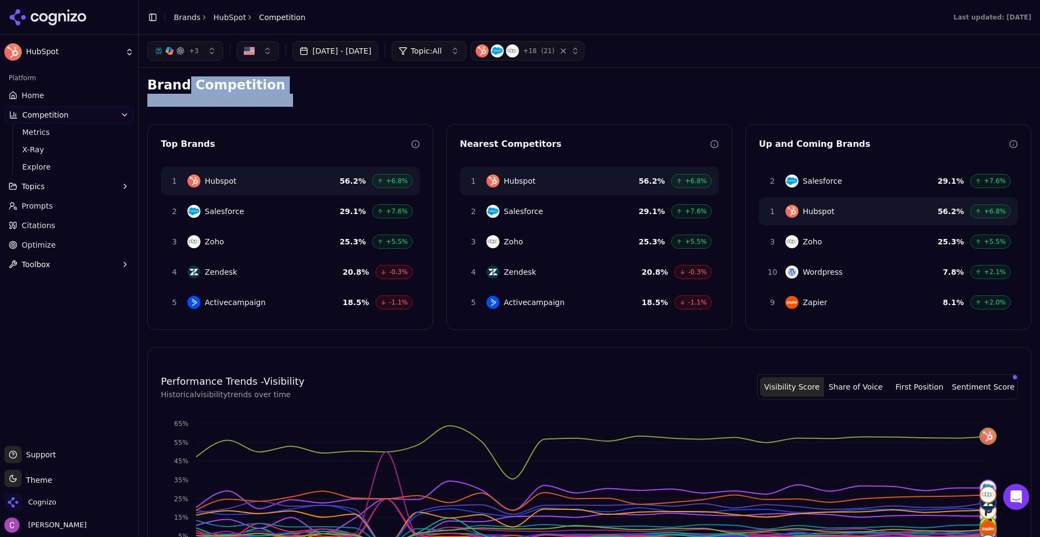
click at [366, 103] on p "Competition analysis for HubSpot" at bounding box center [589, 100] width 884 height 13
click at [499, 105] on p "Competition analysis for HubSpot" at bounding box center [589, 100] width 884 height 13
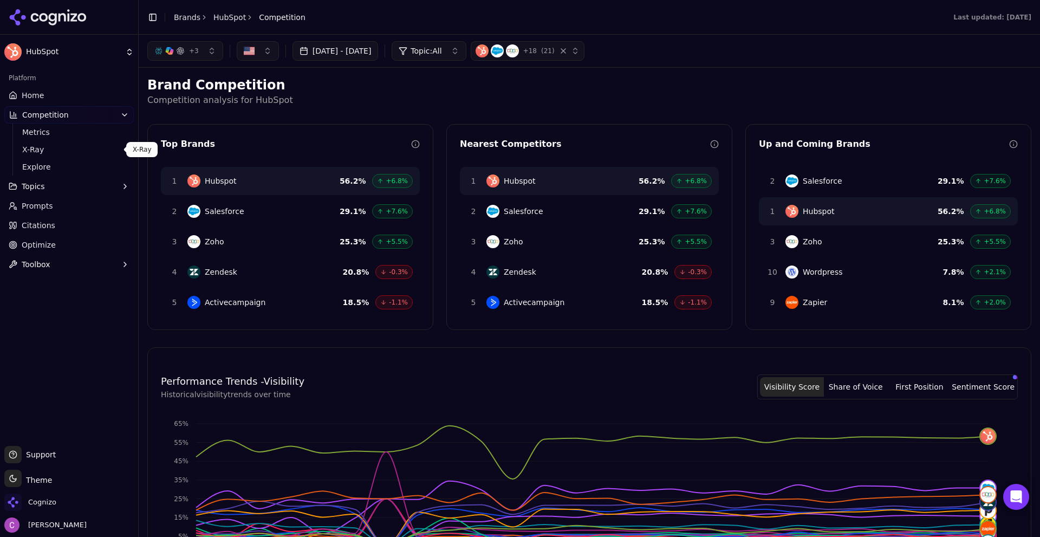
click at [79, 147] on span "X-Ray" at bounding box center [69, 149] width 94 height 11
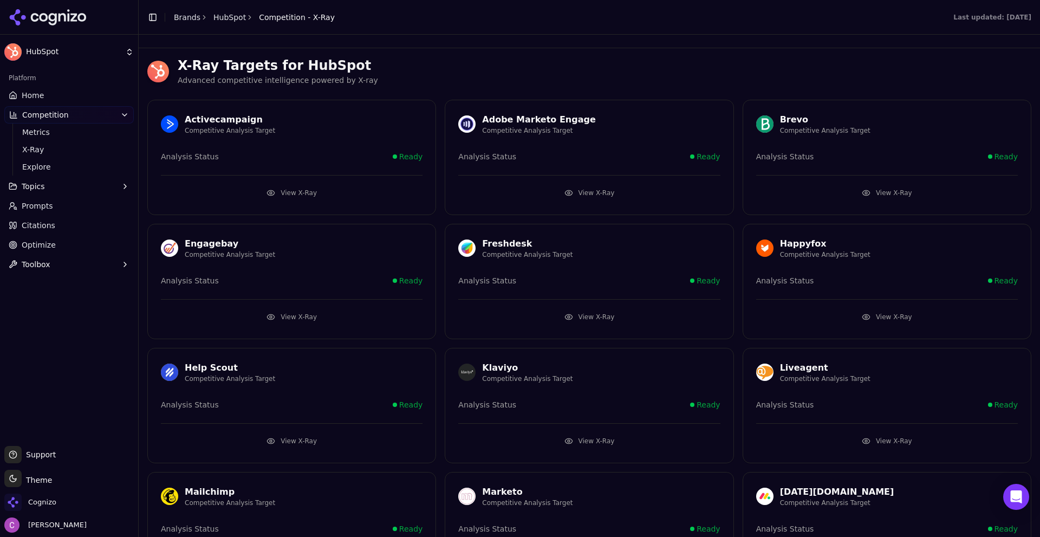
click at [273, 191] on button "View X-Ray" at bounding box center [292, 192] width 262 height 17
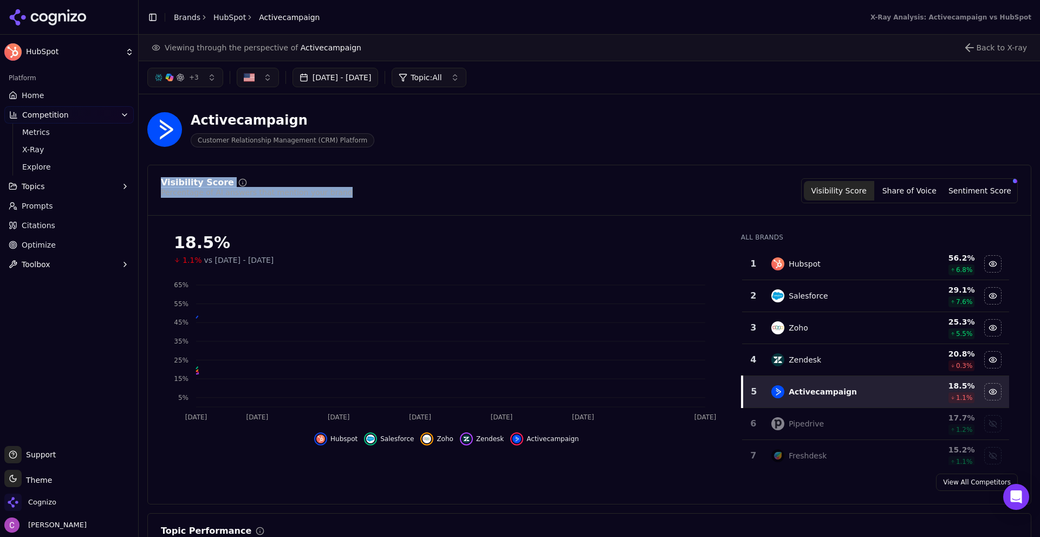
click at [436, 199] on div "Visibility Score Percentage of AI answers that mention your brand Visibility Sc…" at bounding box center [589, 190] width 857 height 25
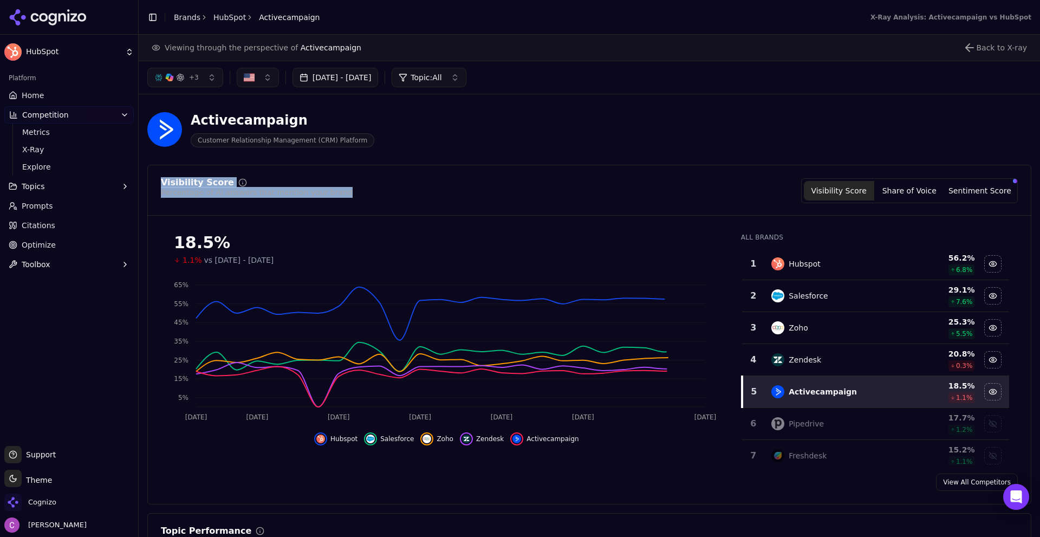
click at [335, 178] on div "Visibility Score Percentage of AI answers that mention your brand Visibility Sc…" at bounding box center [589, 190] width 857 height 25
drag, startPoint x: 157, startPoint y: 180, endPoint x: 451, endPoint y: 191, distance: 293.7
click at [422, 191] on div "Visibility Score Percentage of AI answers that mention your brand Visibility Sc…" at bounding box center [589, 196] width 883 height 37
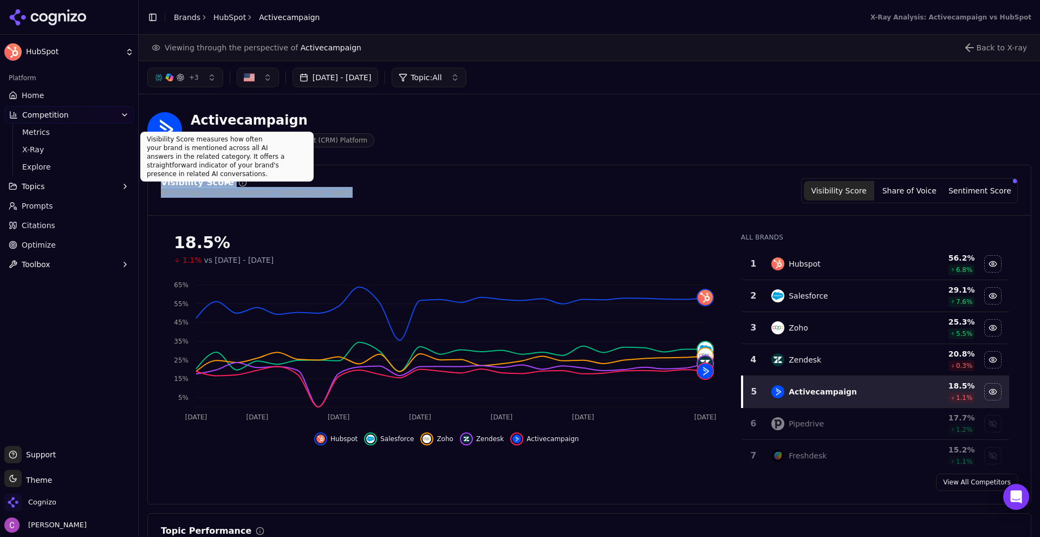
click at [448, 189] on div "Visibility Score Percentage of AI answers that mention your brand Visibility Sc…" at bounding box center [589, 190] width 857 height 25
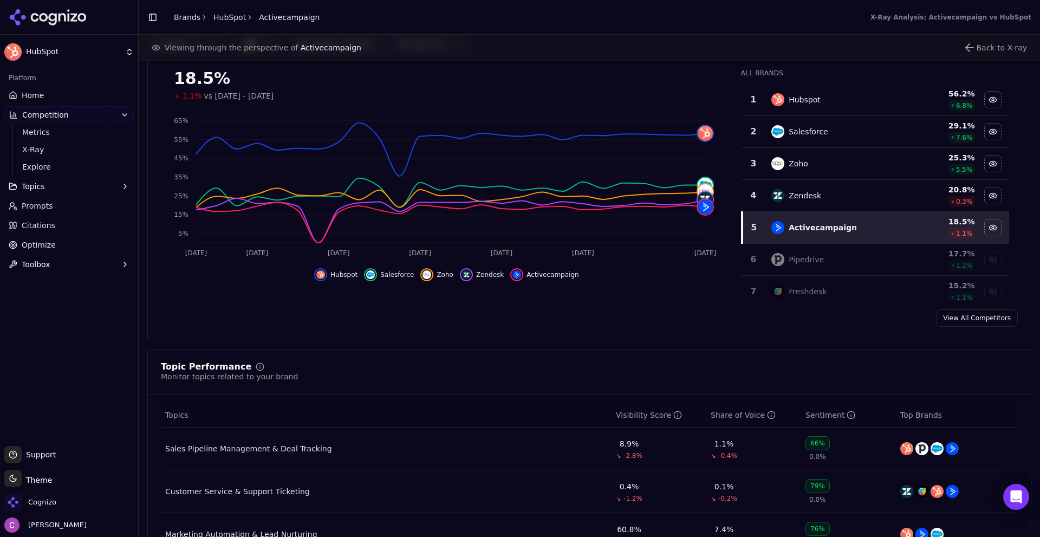
scroll to position [271, 0]
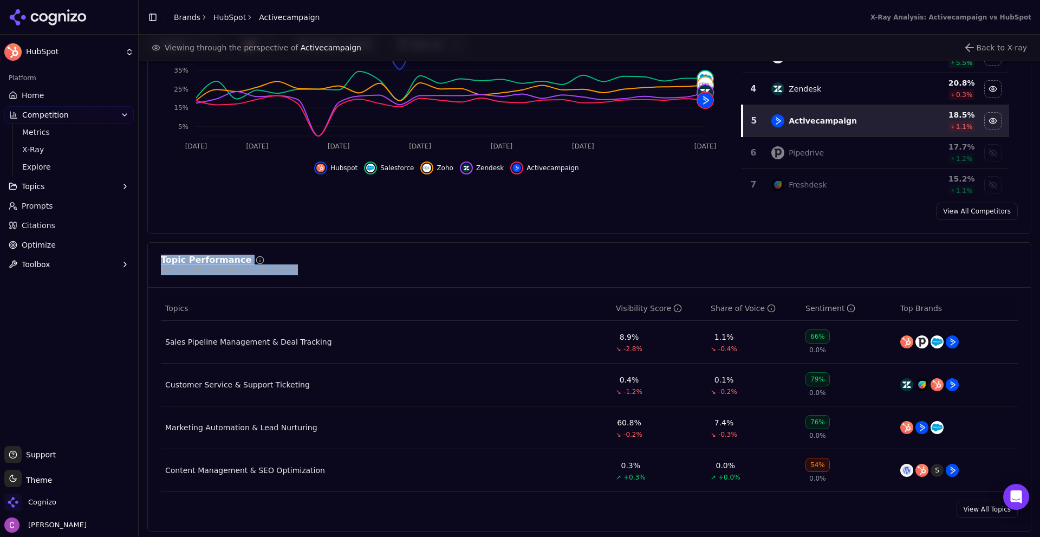
drag, startPoint x: 158, startPoint y: 254, endPoint x: 451, endPoint y: 282, distance: 294.8
click at [436, 282] on div "Topic Performance Monitor topics related to your brand Topics Visibility Score …" at bounding box center [589, 386] width 884 height 289
click at [457, 272] on div "Topic Performance Monitor topics related to your brand" at bounding box center [589, 265] width 857 height 19
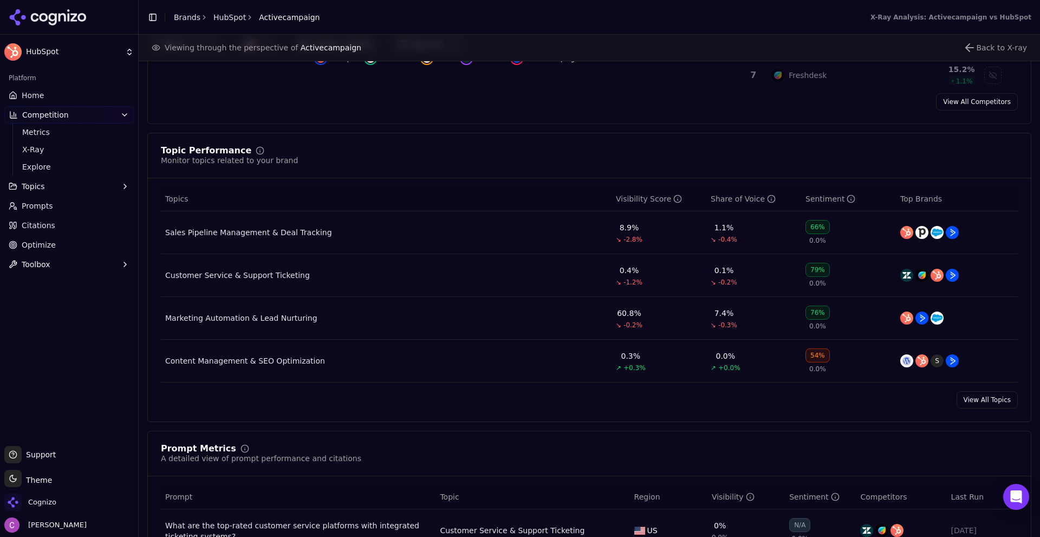
scroll to position [541, 0]
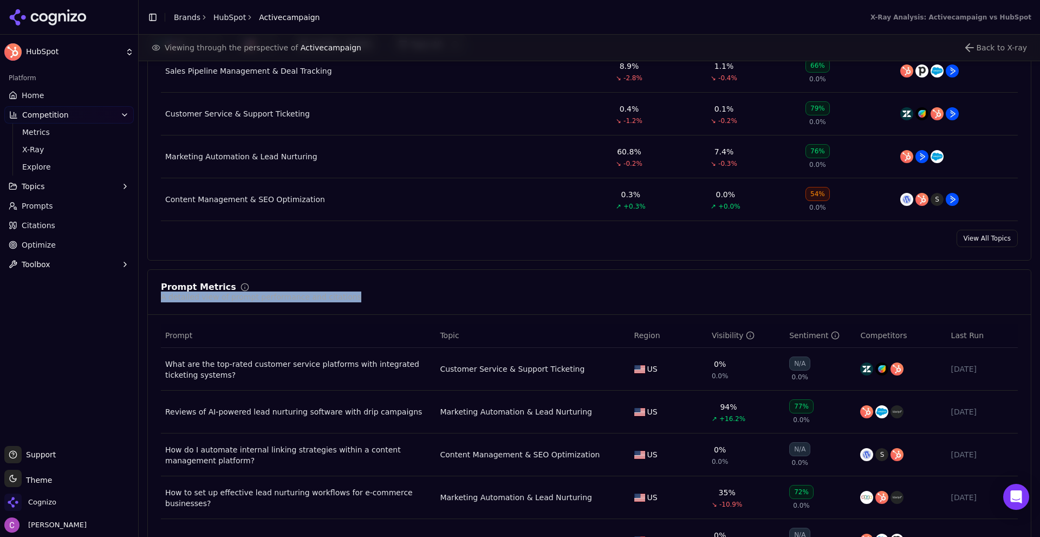
drag, startPoint x: 190, startPoint y: 293, endPoint x: 400, endPoint y: 305, distance: 211.0
click at [400, 305] on div "Prompt Metrics A detailed view of prompt performance and citations" at bounding box center [589, 299] width 883 height 32
click at [417, 293] on div "Prompt Metrics A detailed view of prompt performance and citations" at bounding box center [589, 292] width 857 height 19
click at [414, 292] on div "Prompt Metrics A detailed view of prompt performance and citations" at bounding box center [589, 292] width 857 height 19
click at [67, 226] on link "Citations" at bounding box center [68, 225] width 129 height 17
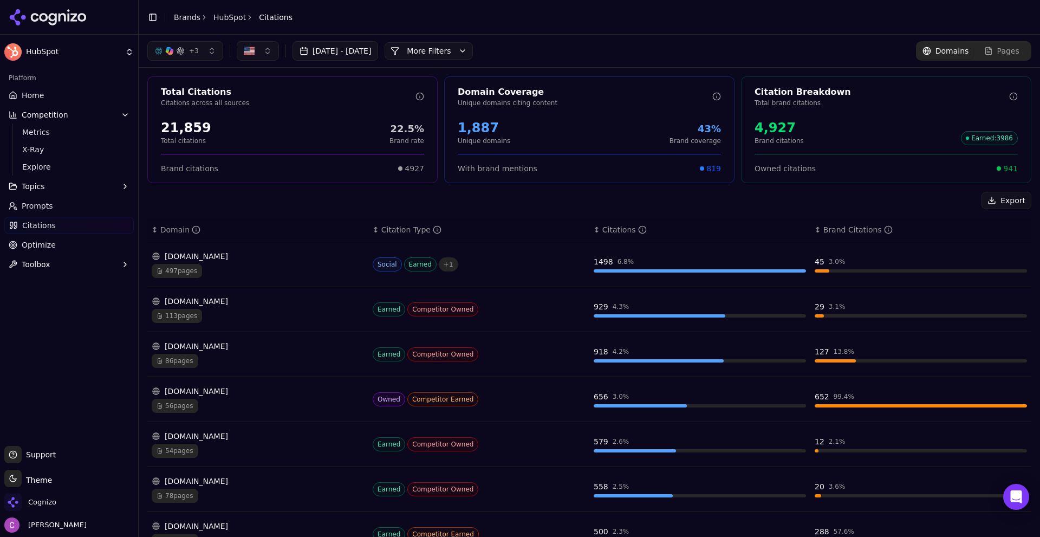
click at [197, 60] on button "+ 3" at bounding box center [185, 50] width 76 height 19
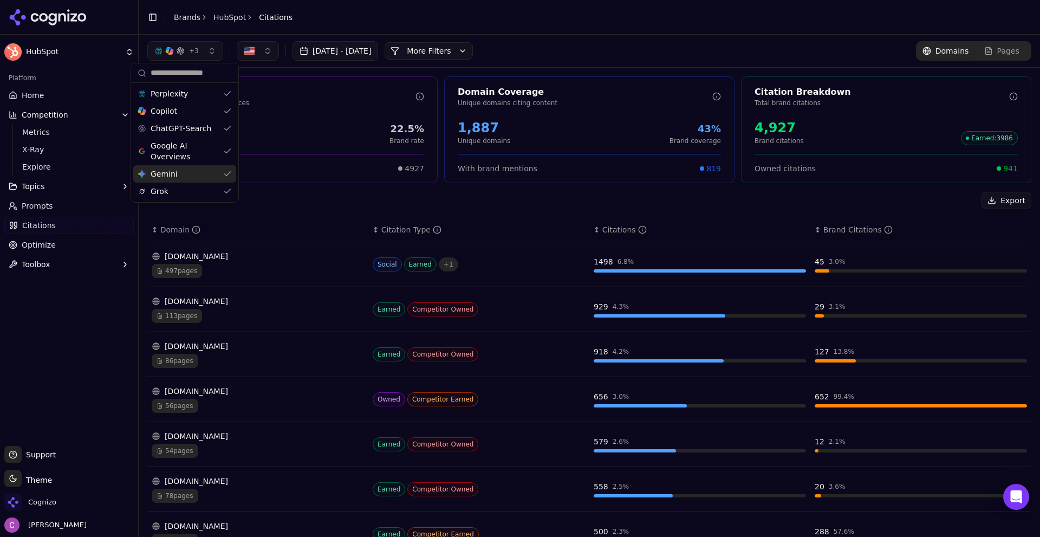
click at [506, 16] on header "Toggle Sidebar Brands HubSpot Citations" at bounding box center [589, 17] width 901 height 35
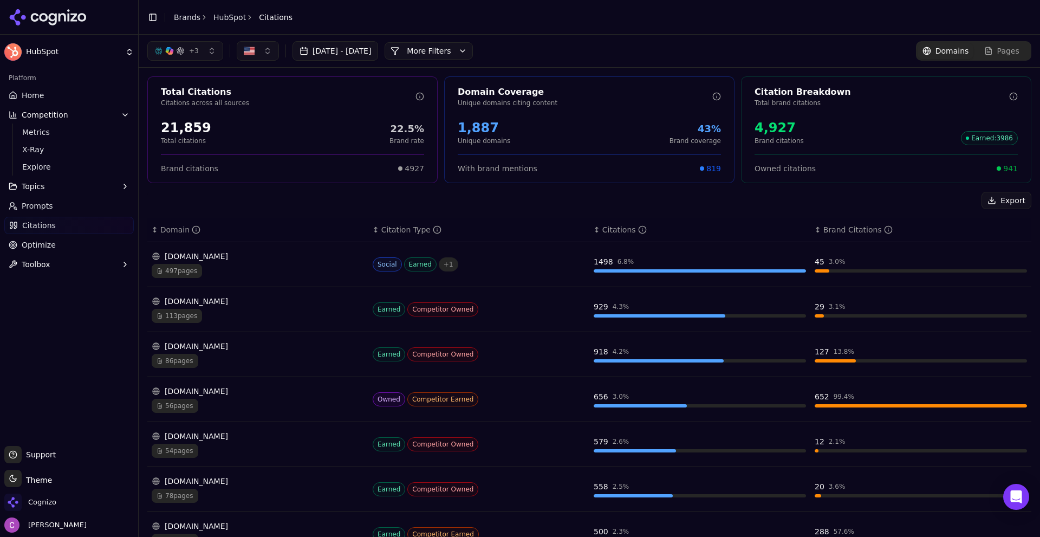
click at [473, 51] on button "More Filters" at bounding box center [428, 50] width 88 height 17
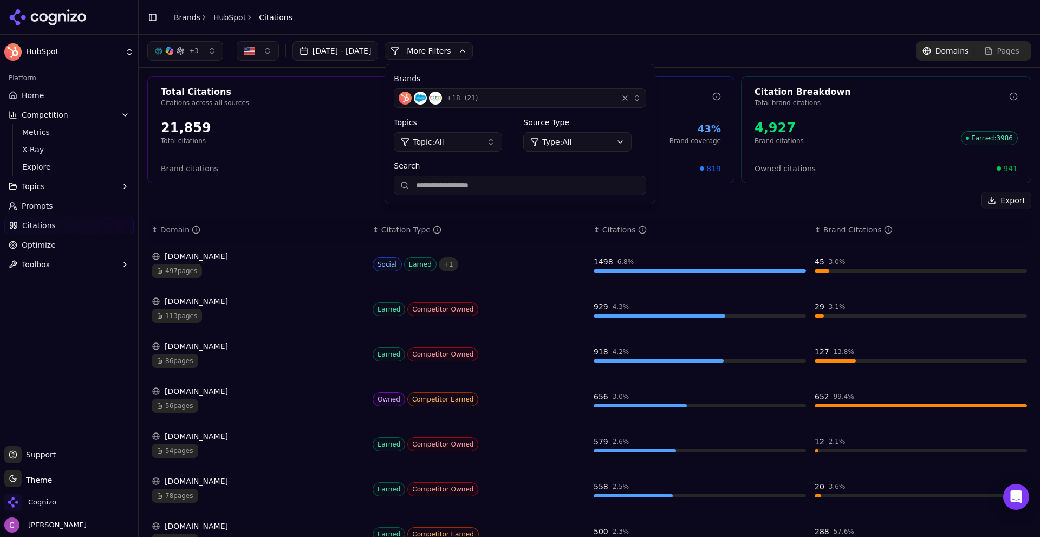
click at [645, 147] on html "HubSpot Platform Home Competition Metrics X-Ray Explore Topics Prompts Citation…" at bounding box center [520, 268] width 1040 height 537
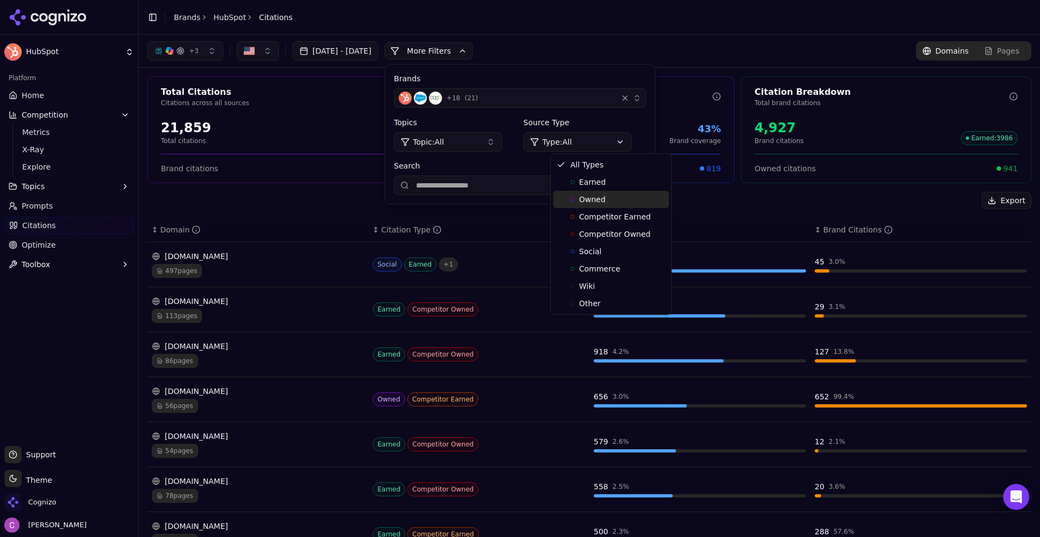
click at [619, 193] on div "Owned" at bounding box center [611, 199] width 116 height 17
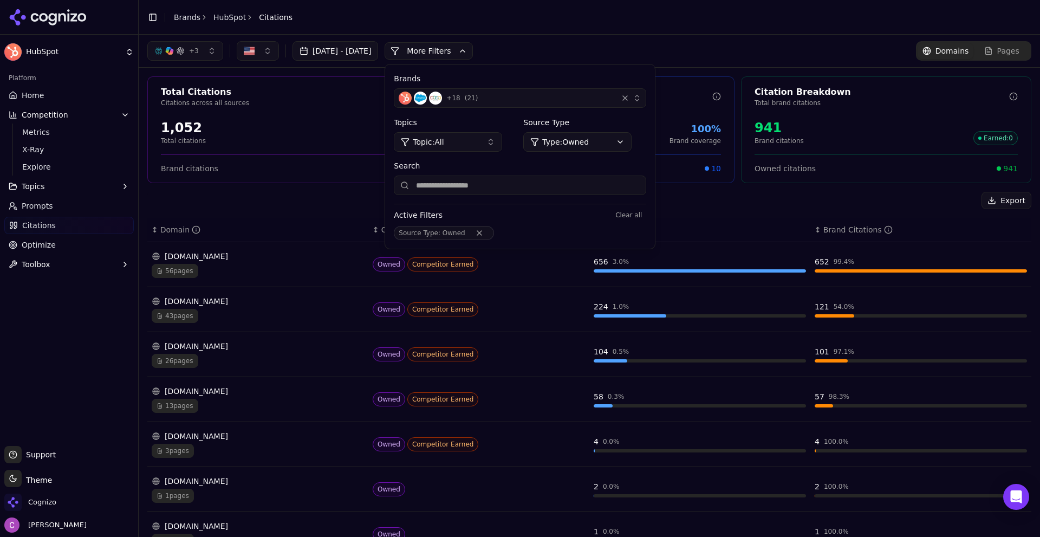
click at [729, 196] on div "Export" at bounding box center [589, 200] width 884 height 17
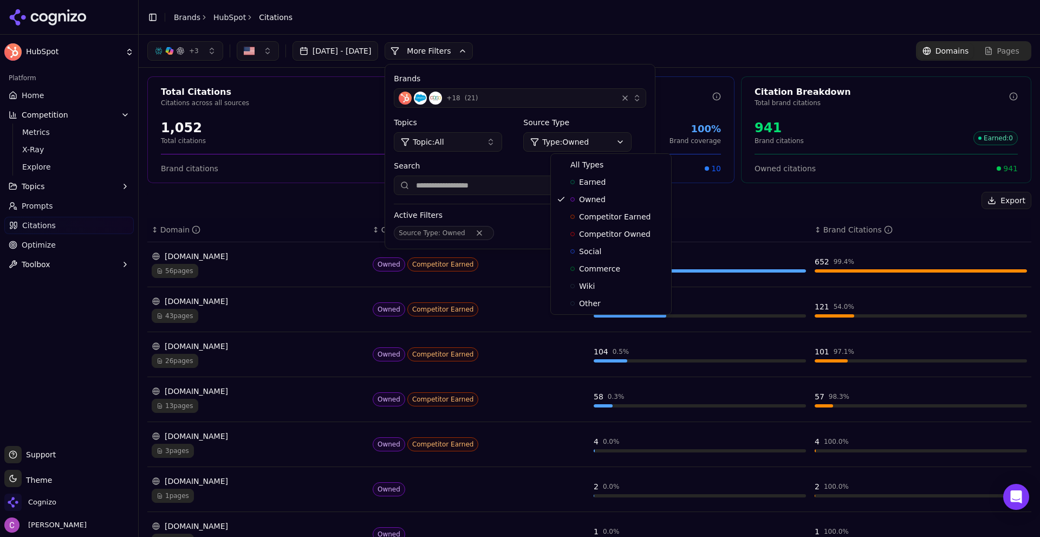
click at [616, 146] on html "HubSpot Platform Home Competition Metrics X-Ray Explore Topics Prompts Citation…" at bounding box center [520, 268] width 1040 height 537
click at [603, 166] on div "All Types" at bounding box center [611, 164] width 116 height 17
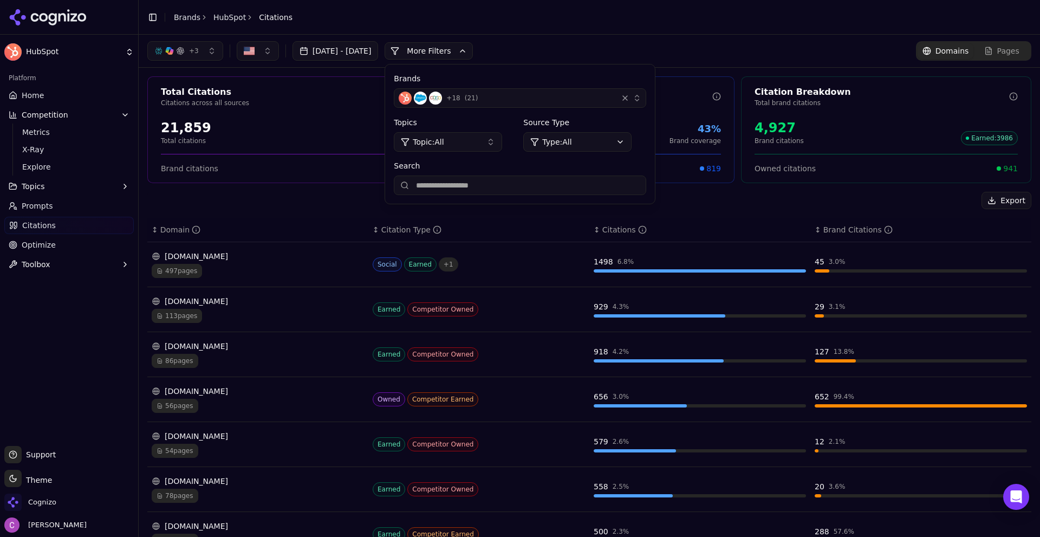
click at [467, 55] on button "More Filters" at bounding box center [428, 50] width 88 height 17
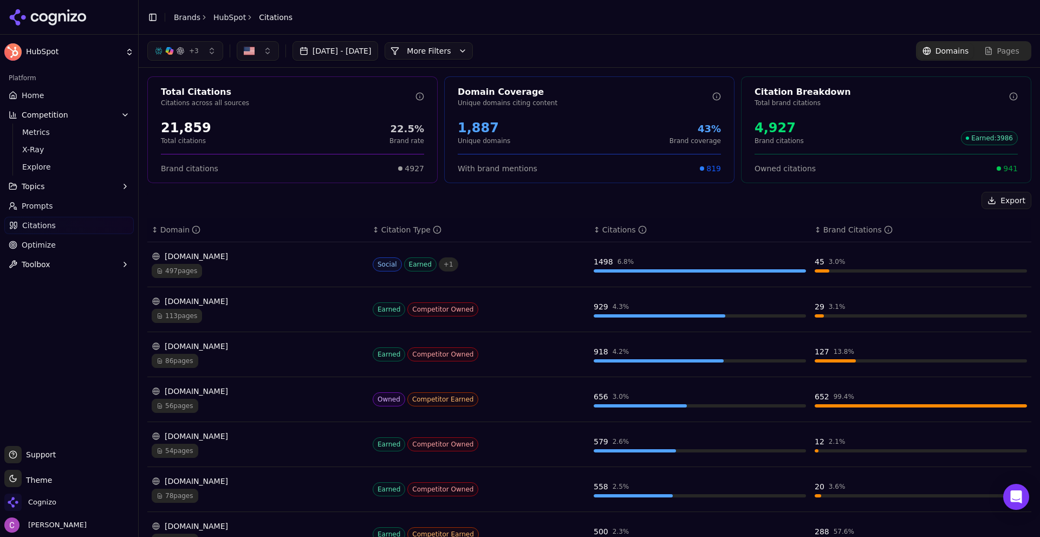
click at [557, 48] on div "+ 3 [DATE] - [DATE] More More Filters Domains Pages" at bounding box center [589, 50] width 884 height 19
click at [175, 138] on p "Total citations" at bounding box center [186, 140] width 50 height 9
click at [177, 138] on p "Total citations" at bounding box center [186, 140] width 50 height 9
click at [240, 116] on div "21,859 Total citations 22.5% Brand rate" at bounding box center [292, 132] width 289 height 35
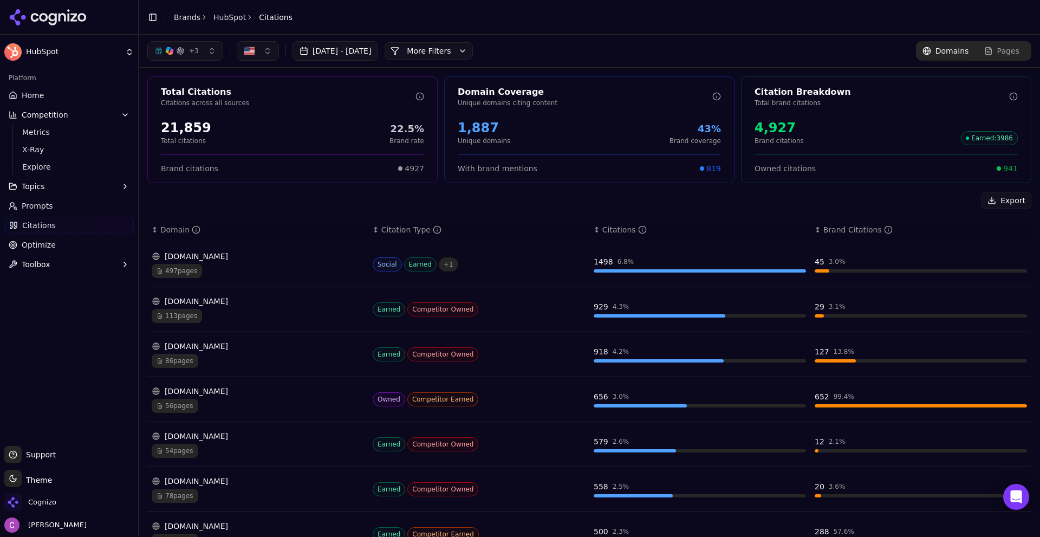
click at [188, 121] on div "21,859" at bounding box center [186, 127] width 50 height 17
click at [499, 121] on div "1,887" at bounding box center [484, 127] width 53 height 17
click at [183, 127] on div "21,859" at bounding box center [186, 127] width 50 height 17
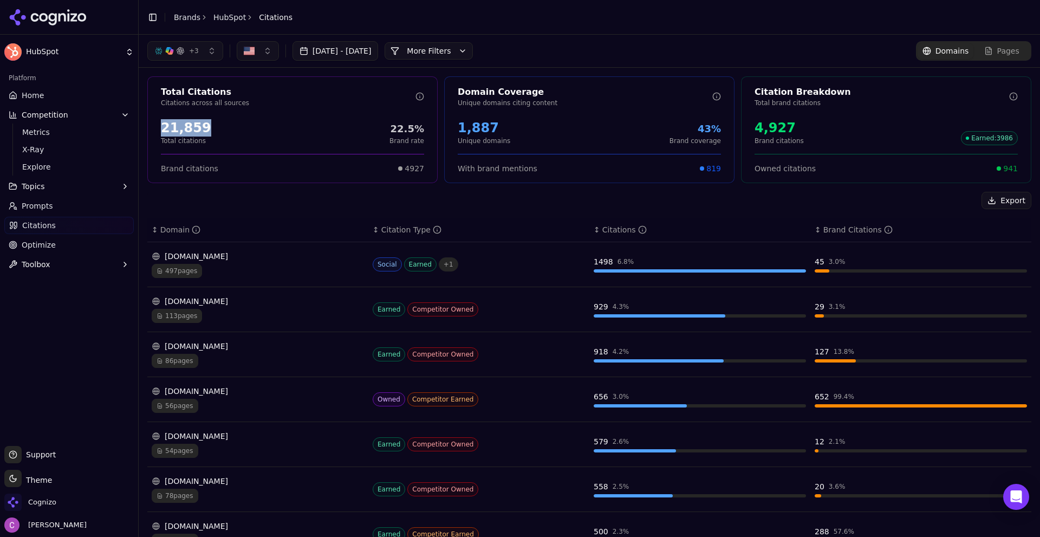
click at [183, 127] on div "21,859" at bounding box center [186, 127] width 50 height 17
click at [487, 130] on div "1,887" at bounding box center [484, 127] width 53 height 17
click at [778, 127] on div "4,927" at bounding box center [778, 127] width 49 height 17
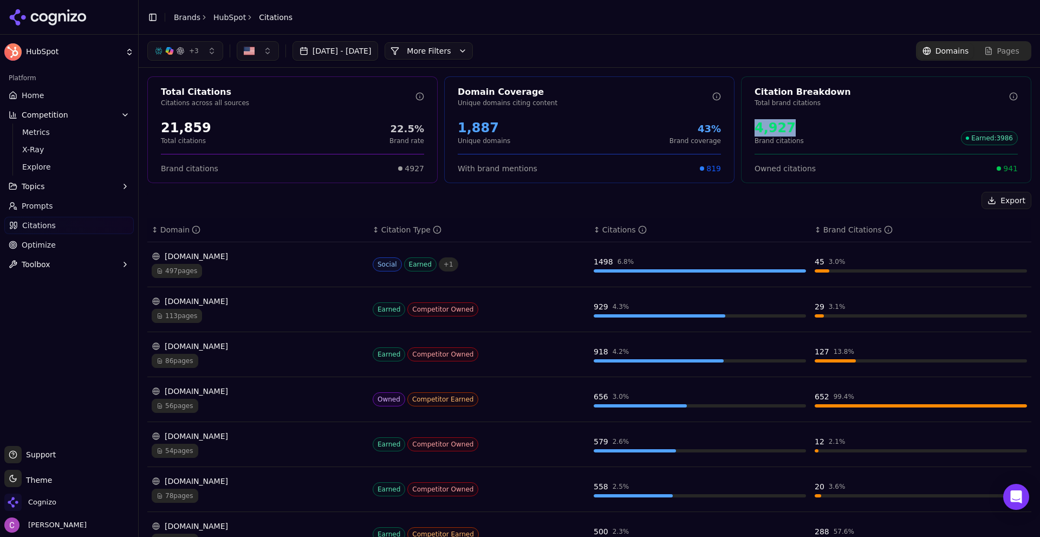
click at [778, 127] on div "4,927" at bounding box center [778, 127] width 49 height 17
click at [825, 129] on div "4,927 Brand citations Earned : 3986" at bounding box center [885, 132] width 263 height 26
drag, startPoint x: 997, startPoint y: 171, endPoint x: 1039, endPoint y: 176, distance: 42.0
click at [1039, 176] on div "+ 3 [DATE] - [DATE] More More Filters Domains Pages Total Citations Citations a…" at bounding box center [589, 286] width 901 height 502
drag, startPoint x: 575, startPoint y: 263, endPoint x: 668, endPoint y: 262, distance: 92.6
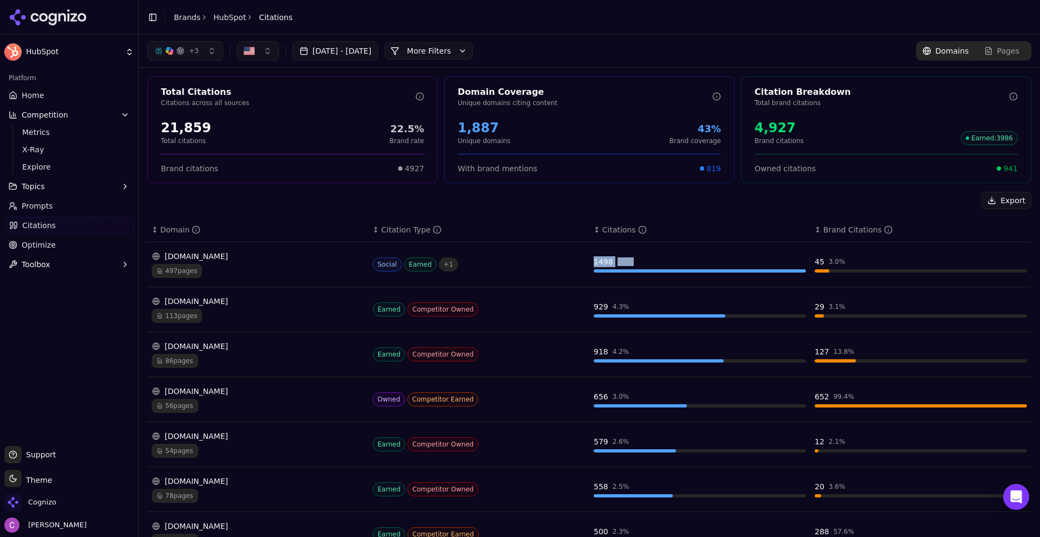
click at [668, 262] on tr "[DOMAIN_NAME] 497 pages Social Earned + 1 1498 6.8 % 45 3.0 %" at bounding box center [589, 264] width 884 height 45
click at [701, 206] on div "Export" at bounding box center [589, 200] width 884 height 17
click at [814, 260] on div "45" at bounding box center [819, 261] width 10 height 11
drag, startPoint x: 808, startPoint y: 260, endPoint x: 874, endPoint y: 266, distance: 65.8
click at [874, 266] on div "45 3.0 %" at bounding box center [920, 261] width 212 height 11
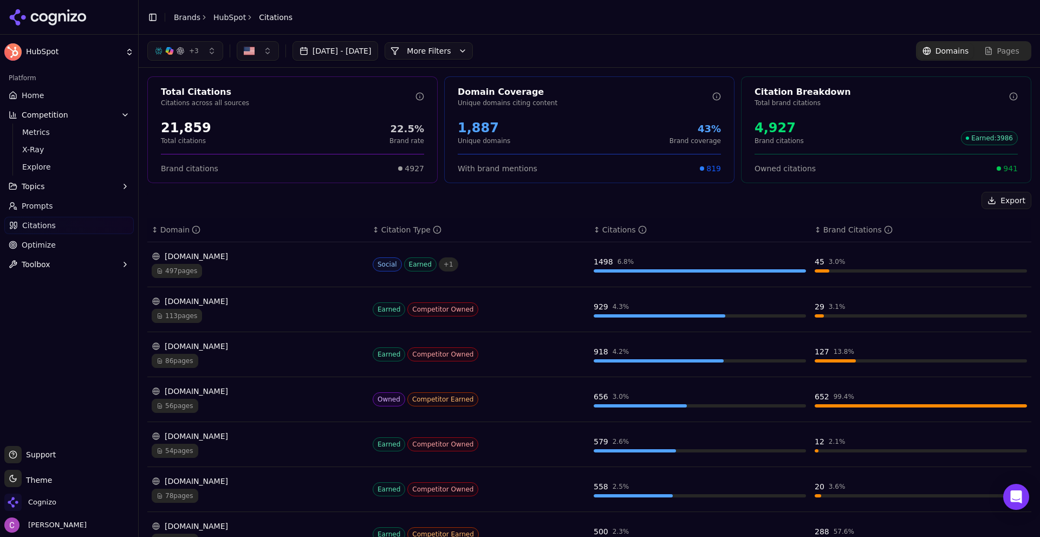
click at [662, 200] on div "Export" at bounding box center [589, 200] width 884 height 17
drag, startPoint x: 670, startPoint y: 257, endPoint x: 698, endPoint y: 235, distance: 35.9
click at [702, 257] on tr "[DOMAIN_NAME] 497 pages Social Earned + 1 1498 6.8 % 45 3.0 %" at bounding box center [589, 264] width 884 height 45
click at [657, 210] on div "Export ↕ Domain ↕ Citation Type ↕ Citations ↕ Brand Citations [DOMAIN_NAME] 497…" at bounding box center [589, 455] width 884 height 526
click at [266, 258] on div "[DOMAIN_NAME]" at bounding box center [258, 256] width 212 height 11
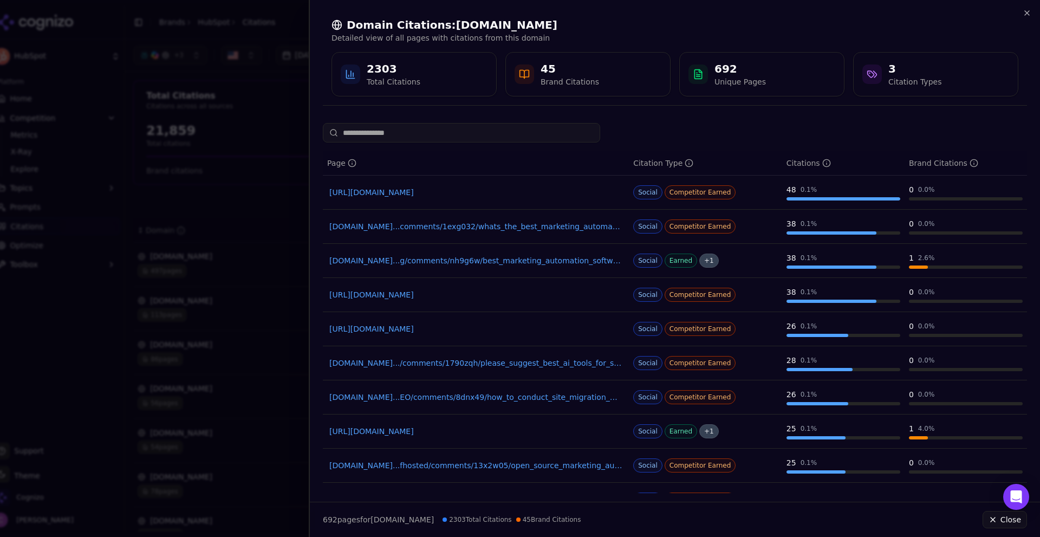
click at [443, 186] on div "[URL][DOMAIN_NAME]" at bounding box center [475, 192] width 297 height 15
click at [439, 193] on link "[URL][DOMAIN_NAME]" at bounding box center [475, 192] width 293 height 11
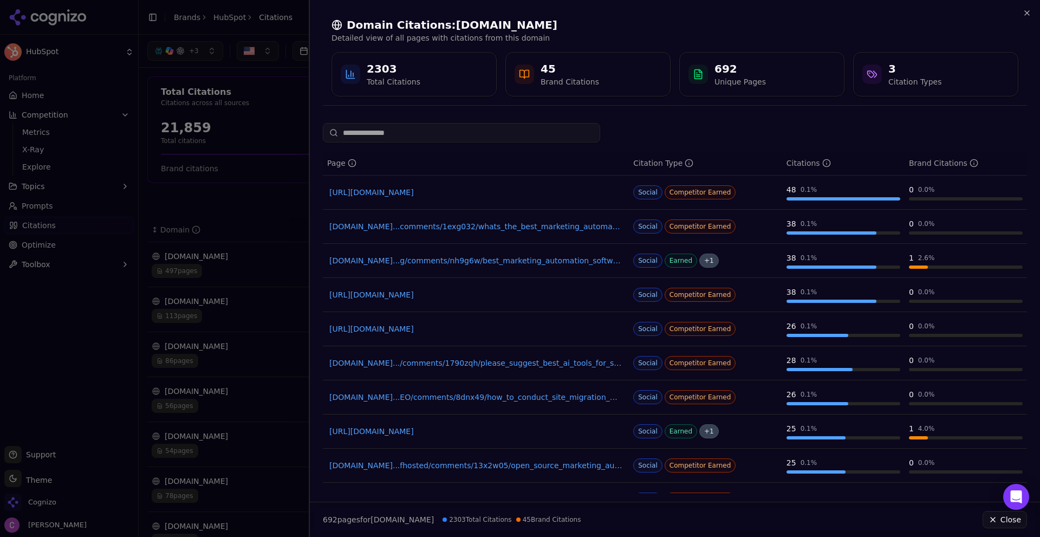
click at [277, 185] on div at bounding box center [520, 268] width 1040 height 537
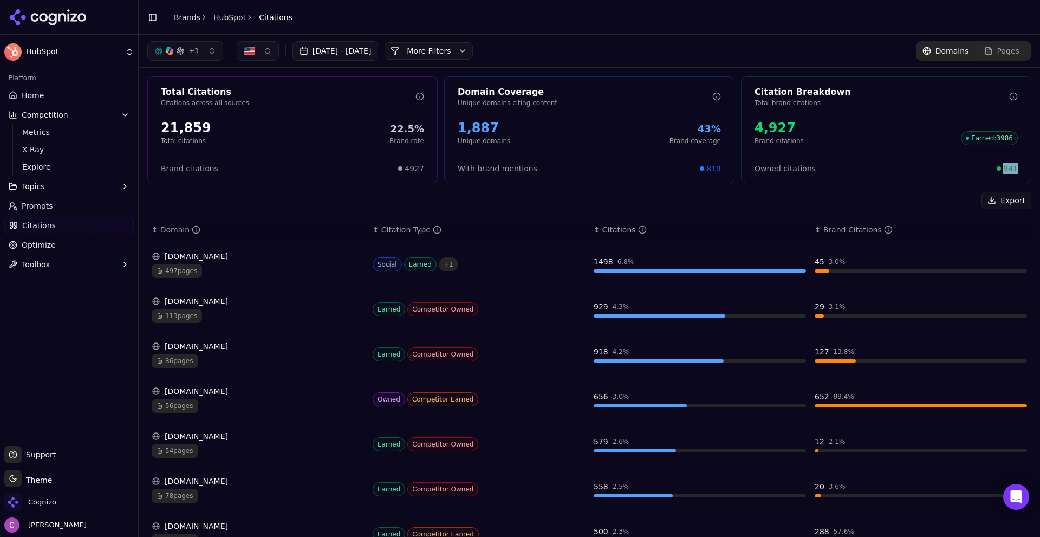
drag, startPoint x: 994, startPoint y: 166, endPoint x: 1011, endPoint y: 168, distance: 18.0
click at [1011, 168] on div "Owned citations 941" at bounding box center [885, 164] width 289 height 20
click at [60, 201] on link "Prompts" at bounding box center [68, 205] width 129 height 17
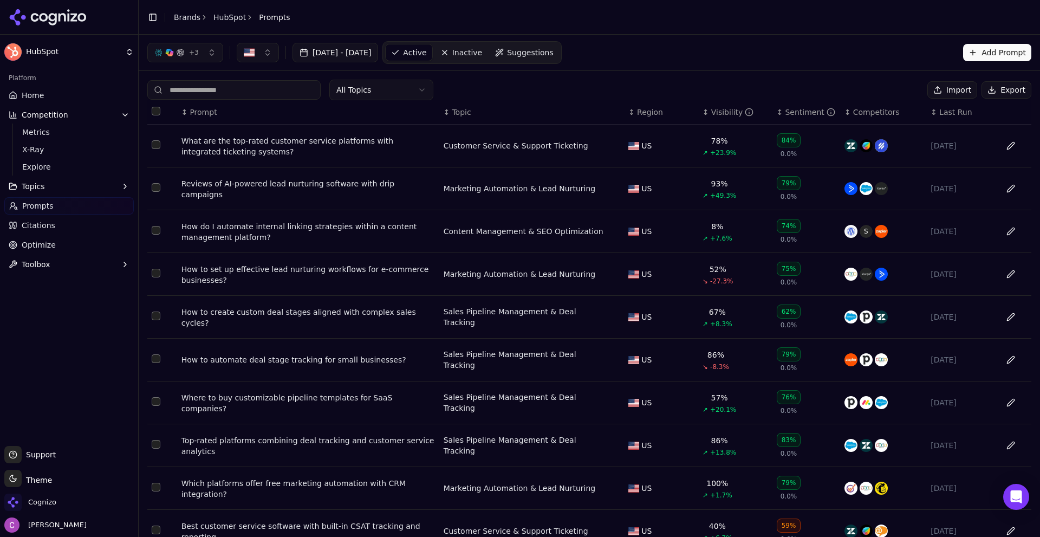
click at [58, 251] on link "Optimize" at bounding box center [68, 244] width 129 height 17
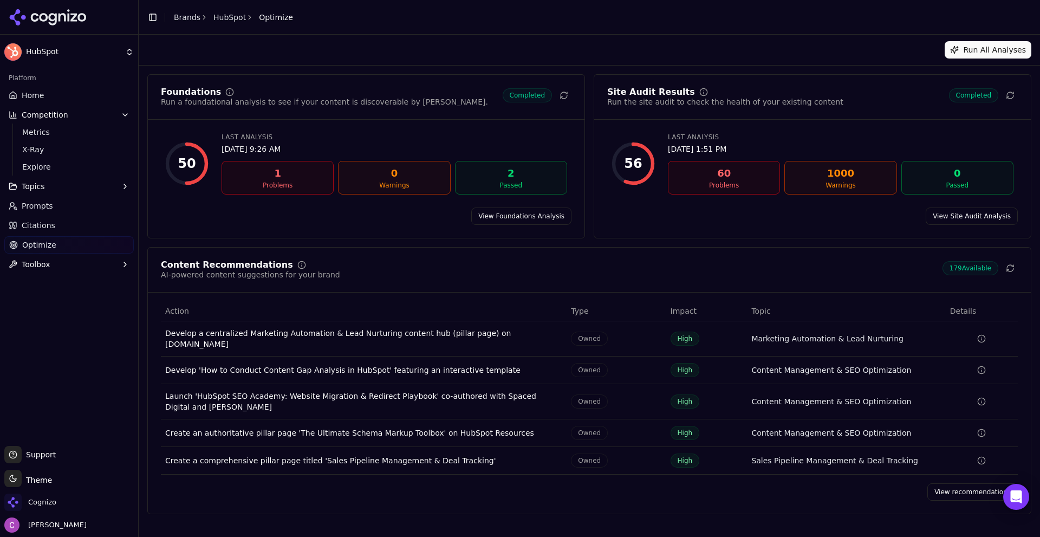
click at [955, 490] on link "View recommendations" at bounding box center [972, 491] width 90 height 17
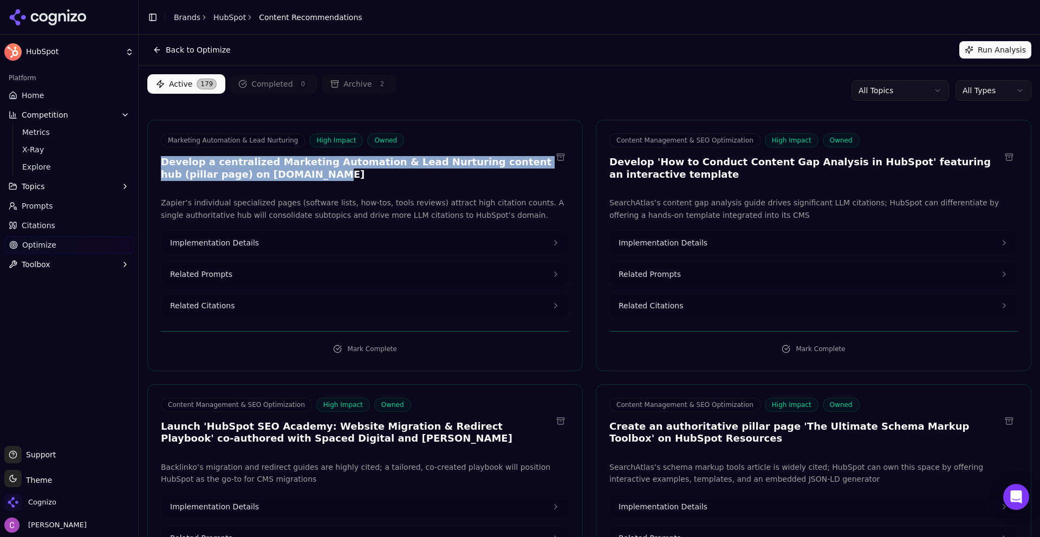
drag, startPoint x: 156, startPoint y: 162, endPoint x: 269, endPoint y: 184, distance: 114.7
click at [269, 184] on div "Marketing Automation & Lead Nurturing High Impact Owned Develop a centralized M…" at bounding box center [364, 245] width 435 height 251
click at [275, 185] on div "Marketing Automation & Lead Nurturing High Impact Owned Develop a centralized M…" at bounding box center [364, 245] width 435 height 251
drag, startPoint x: 161, startPoint y: 164, endPoint x: 349, endPoint y: 178, distance: 188.4
click at [349, 178] on h3 "Develop a centralized Marketing Automation & Lead Nurturing content hub (pillar…" at bounding box center [356, 168] width 391 height 24
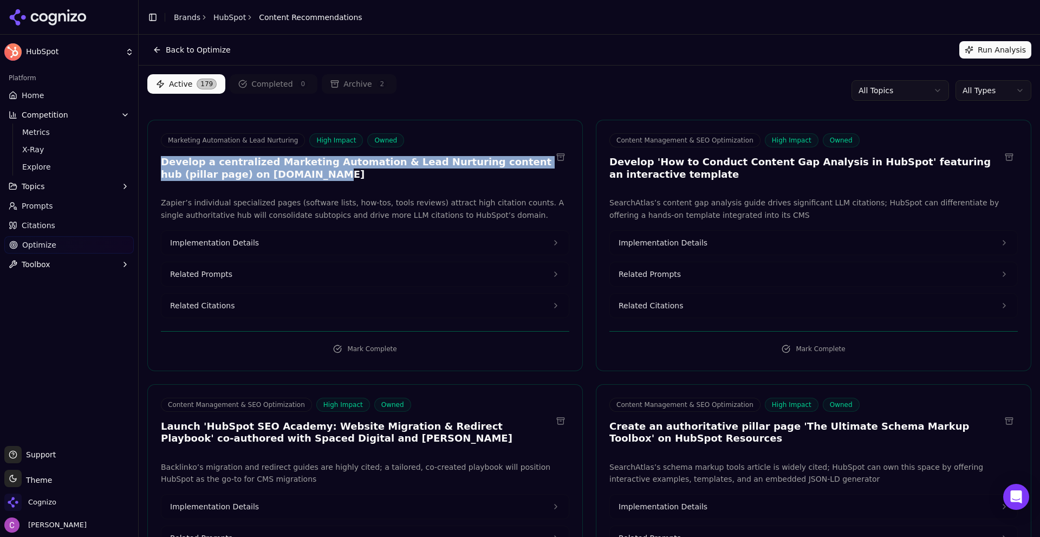
click at [349, 178] on h3 "Develop a centralized Marketing Automation & Lead Nurturing content hub (pillar…" at bounding box center [356, 168] width 391 height 24
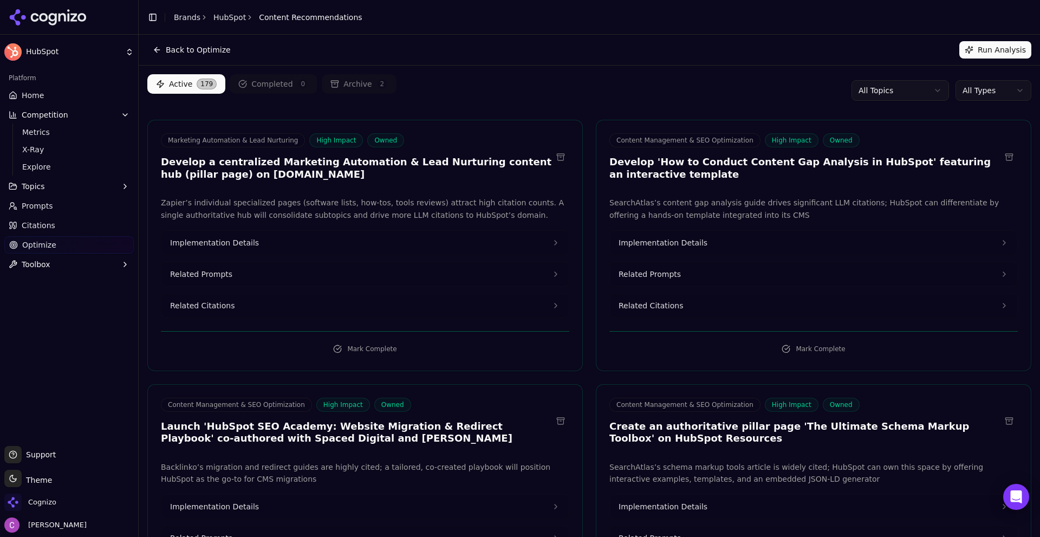
click at [288, 280] on button "Related Prompts" at bounding box center [364, 274] width 407 height 24
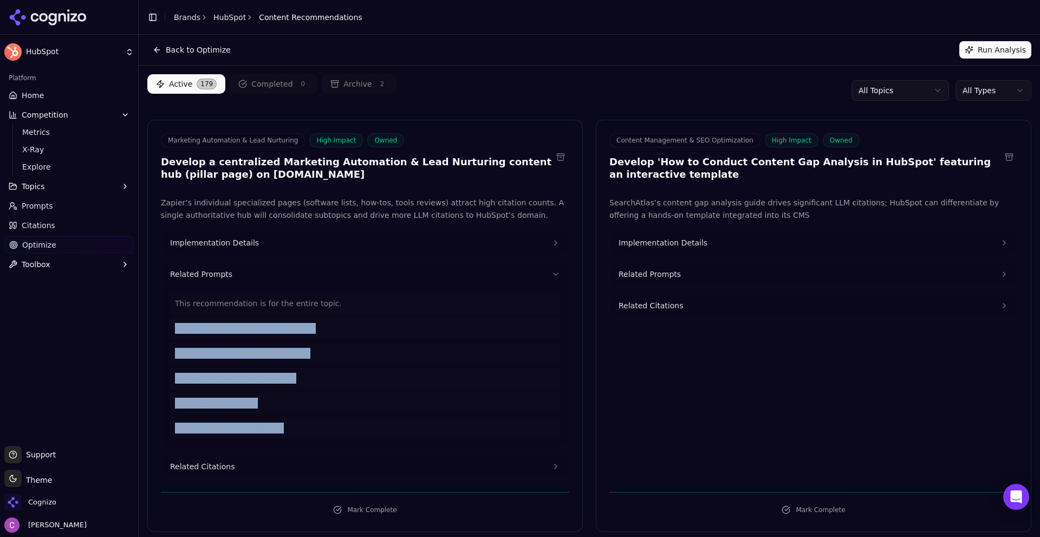
drag, startPoint x: 298, startPoint y: 435, endPoint x: 169, endPoint y: 329, distance: 166.2
click at [169, 329] on div "This recommendation is for the entire topic. best marketing automation software…" at bounding box center [364, 366] width 407 height 161
click at [244, 475] on button "Related Citations" at bounding box center [364, 466] width 407 height 24
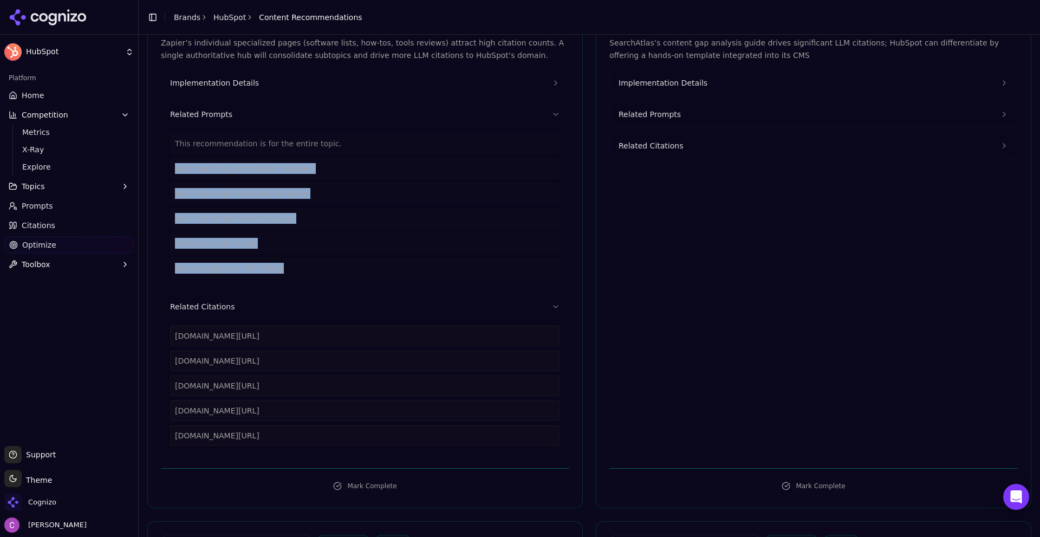
scroll to position [162, 0]
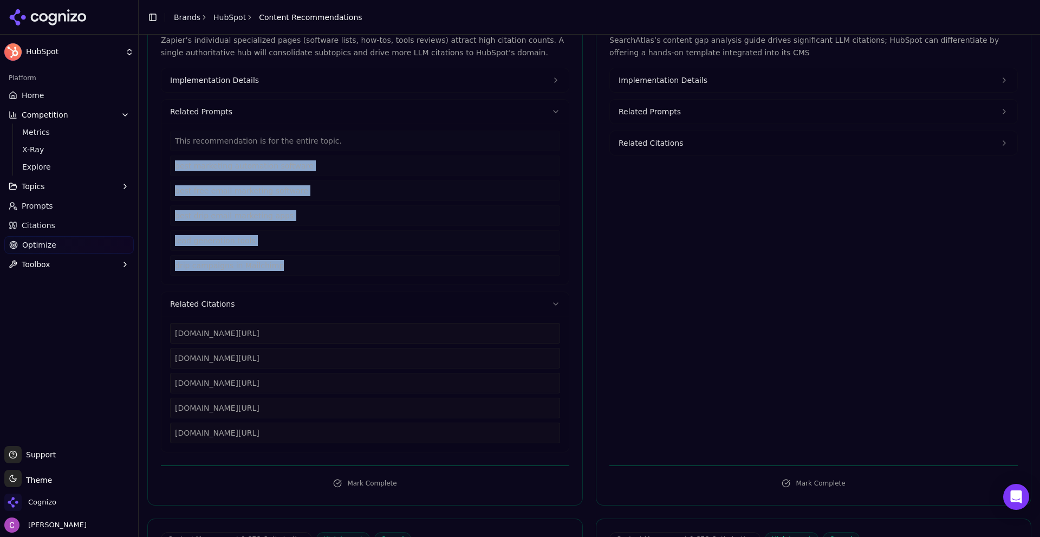
drag, startPoint x: 350, startPoint y: 442, endPoint x: 156, endPoint y: 334, distance: 222.3
click at [156, 334] on div "Zapier’s individual specialized pages (software lists, how-tos, tools reviews) …" at bounding box center [365, 243] width 434 height 418
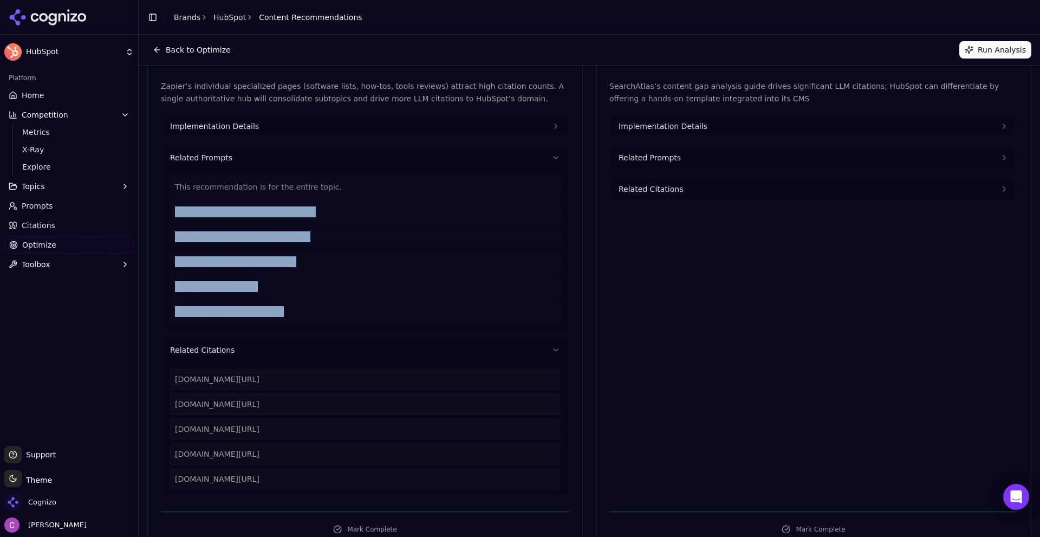
scroll to position [54, 0]
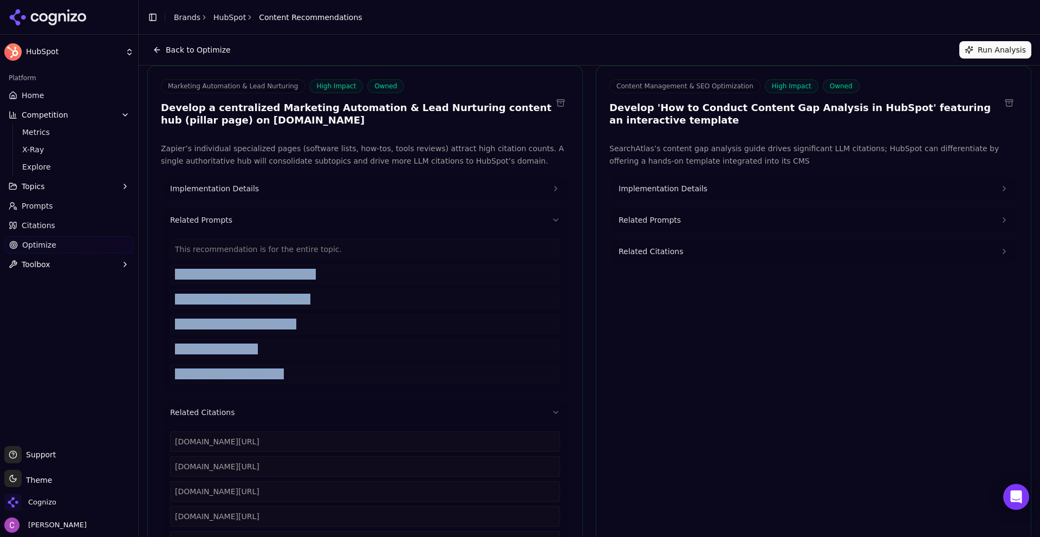
click at [256, 197] on button "Implementation Details" at bounding box center [364, 189] width 407 height 24
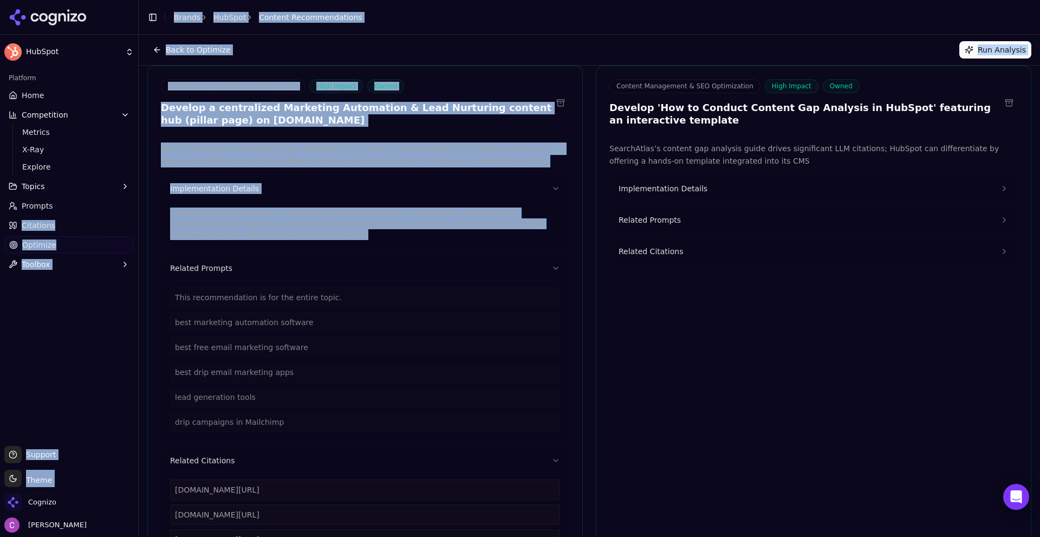
drag, startPoint x: 266, startPoint y: 234, endPoint x: 127, endPoint y: 204, distance: 142.3
click at [119, 205] on div "HubSpot Platform Home Competition Metrics X-Ray Explore Topics Prompts Citation…" at bounding box center [520, 268] width 1040 height 537
click at [259, 244] on div "Create a pillar page linking to dedicated subpages on software comparisons, fre…" at bounding box center [364, 224] width 407 height 48
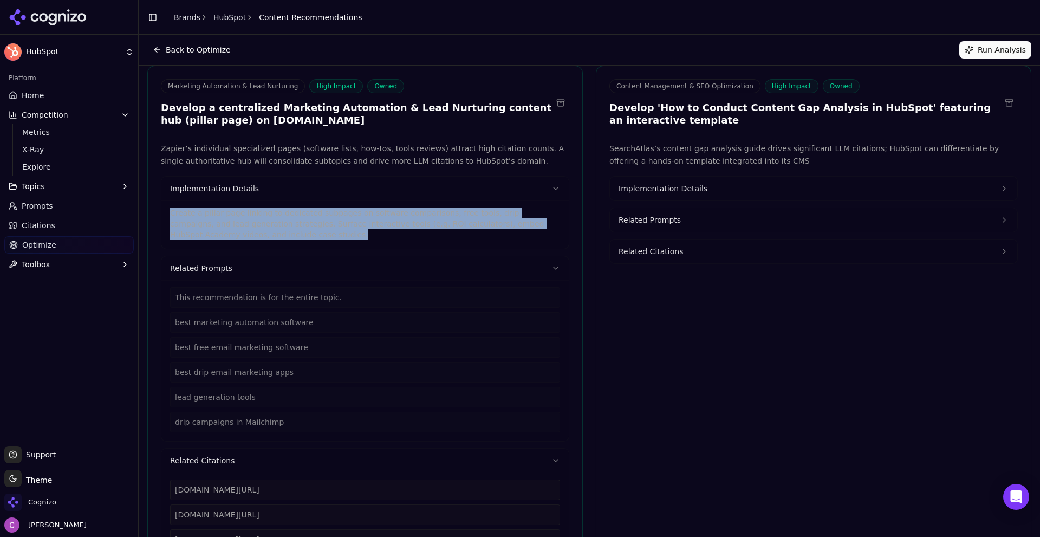
drag, startPoint x: 227, startPoint y: 235, endPoint x: 169, endPoint y: 213, distance: 62.0
click at [170, 213] on p "Create a pillar page linking to dedicated subpages on software comparisons, fre…" at bounding box center [365, 223] width 390 height 32
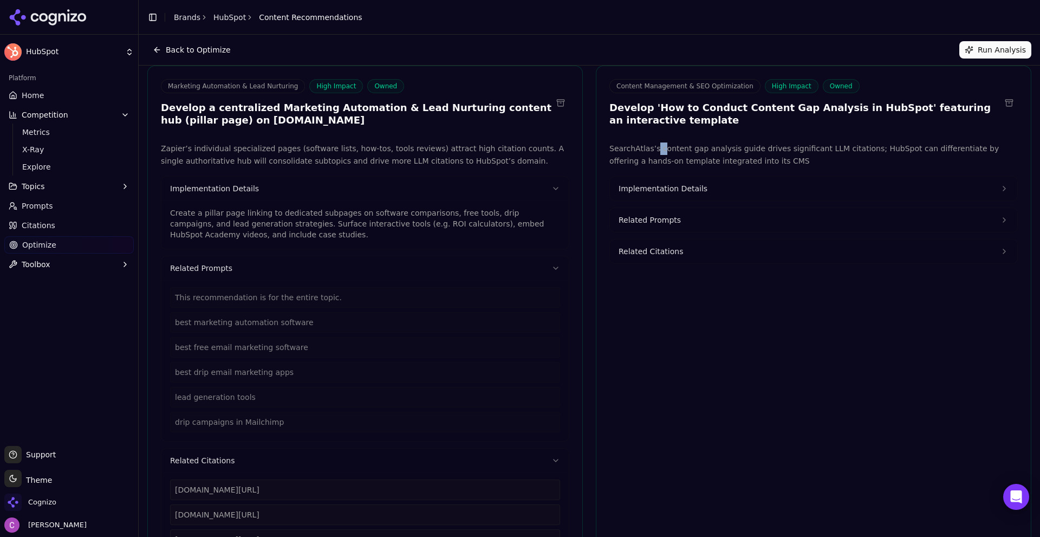
drag, startPoint x: 649, startPoint y: 147, endPoint x: 671, endPoint y: 147, distance: 21.7
click at [668, 147] on p "SearchAtlas’s content gap analysis guide drives significant LLM citations; HubS…" at bounding box center [813, 154] width 408 height 25
drag, startPoint x: 629, startPoint y: 109, endPoint x: 742, endPoint y: 111, distance: 112.7
click at [740, 111] on h3 "Develop 'How to Conduct Content Gap Analysis in HubSpot' featuring an interacti…" at bounding box center [804, 114] width 391 height 24
click at [879, 108] on h3 "Develop 'How to Conduct Content Gap Analysis in HubSpot' featuring an interacti…" at bounding box center [804, 114] width 391 height 24
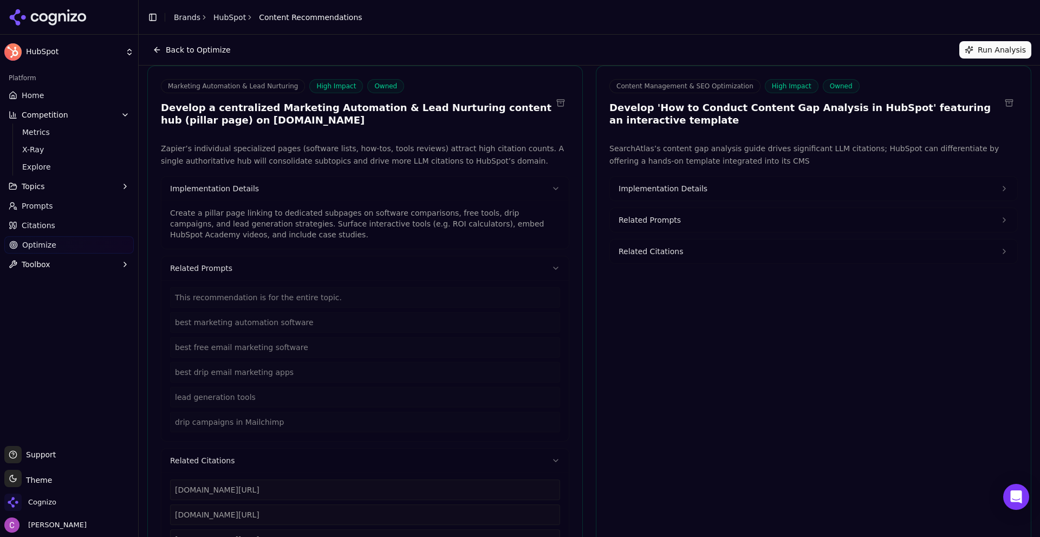
click at [693, 182] on button "Implementation Details" at bounding box center [813, 189] width 407 height 24
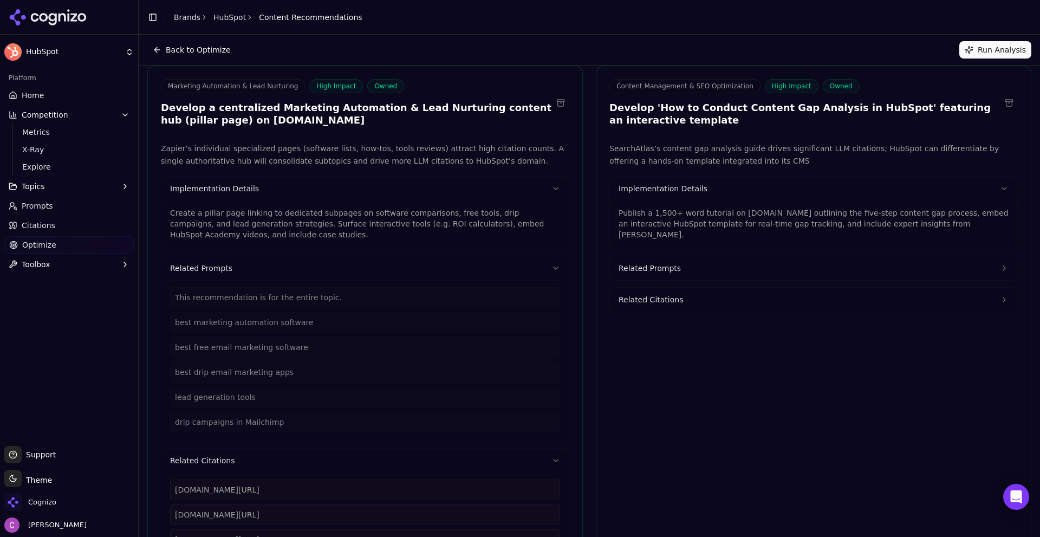
click at [752, 225] on p "Publish a 1,500+ word tutorial on [DOMAIN_NAME] outlining the five-step content…" at bounding box center [813, 223] width 390 height 32
click at [721, 220] on p "Publish a 1,500+ word tutorial on [DOMAIN_NAME] outlining the five-step content…" at bounding box center [813, 223] width 390 height 32
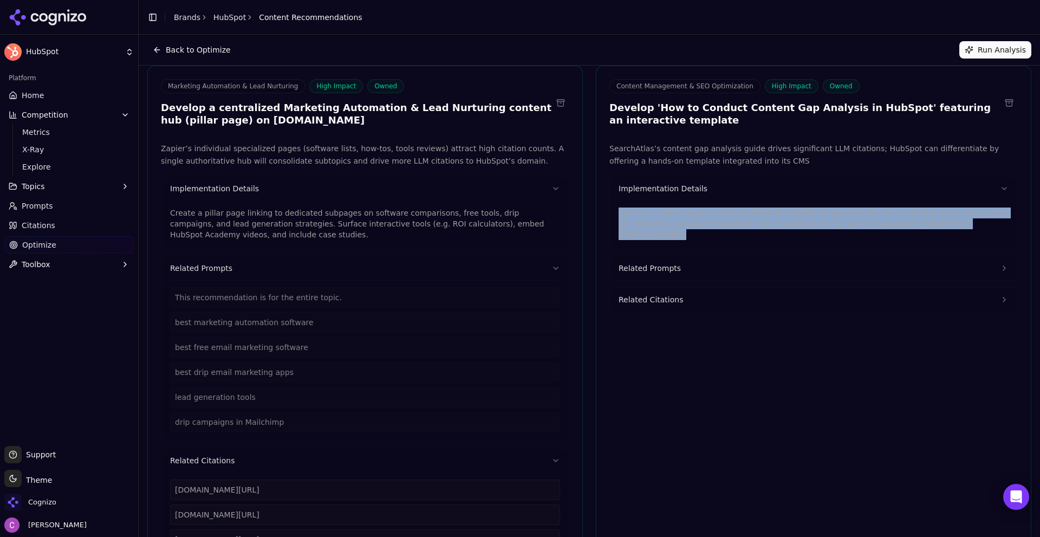
click at [721, 220] on p "Publish a 1,500+ word tutorial on [DOMAIN_NAME] outlining the five-step content…" at bounding box center [813, 223] width 390 height 32
click at [722, 256] on button "Related Prompts" at bounding box center [813, 268] width 407 height 24
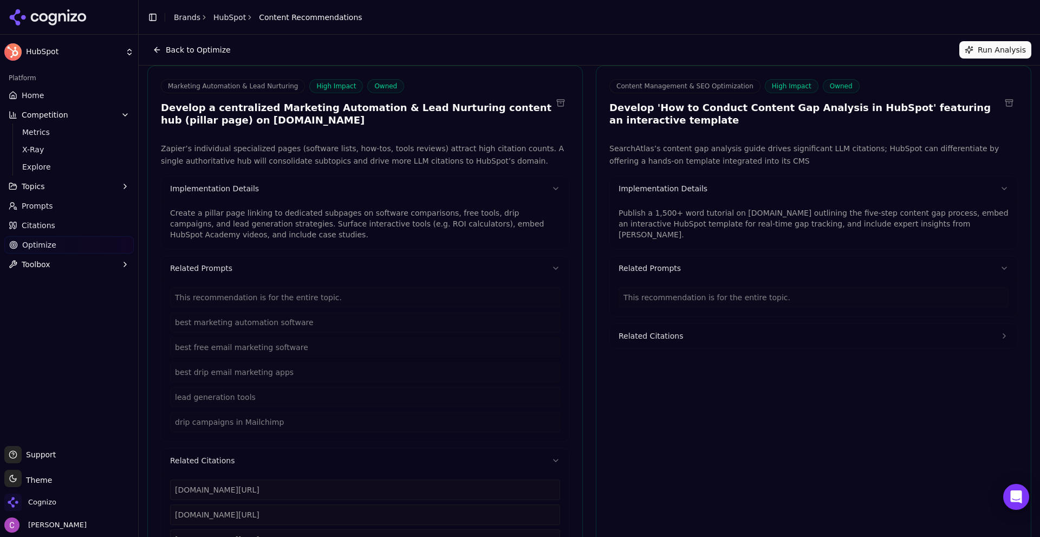
click at [651, 83] on span "Content Management & SEO Optimization" at bounding box center [684, 86] width 151 height 14
click at [669, 330] on span "Related Citations" at bounding box center [650, 335] width 64 height 11
click at [727, 358] on div "[URL][DOMAIN_NAME]" at bounding box center [813, 365] width 390 height 21
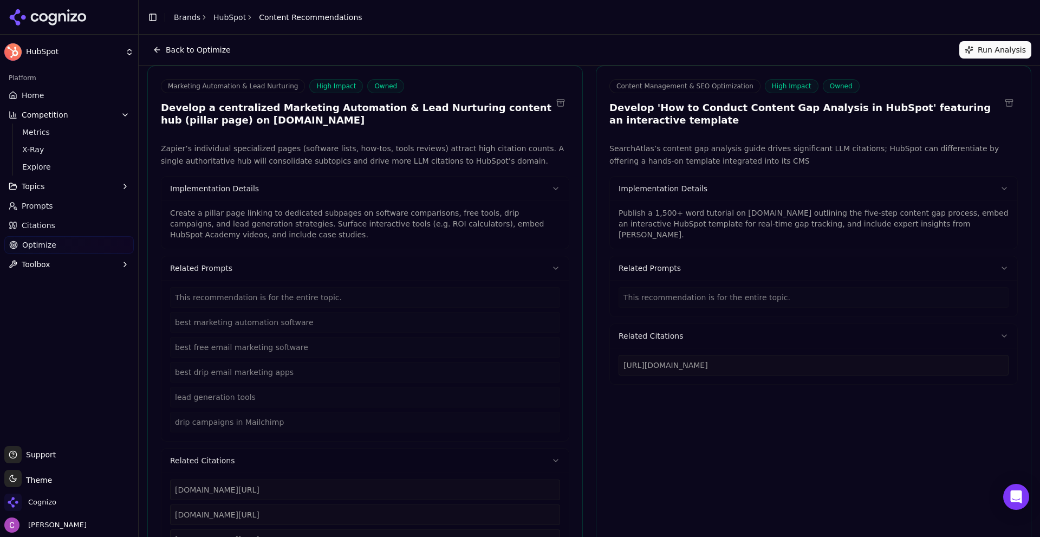
click at [727, 358] on div "[URL][DOMAIN_NAME]" at bounding box center [813, 365] width 390 height 21
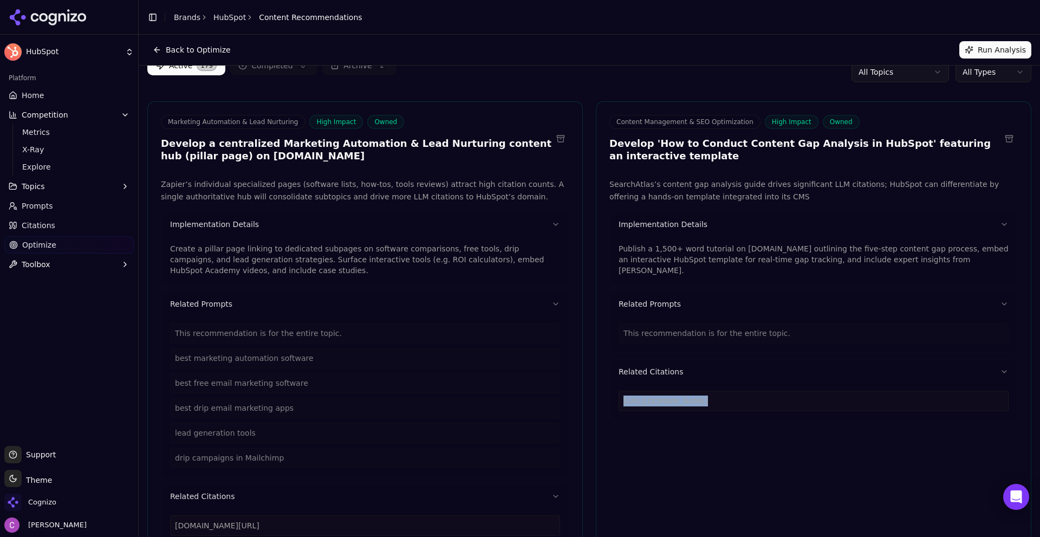
scroll to position [0, 0]
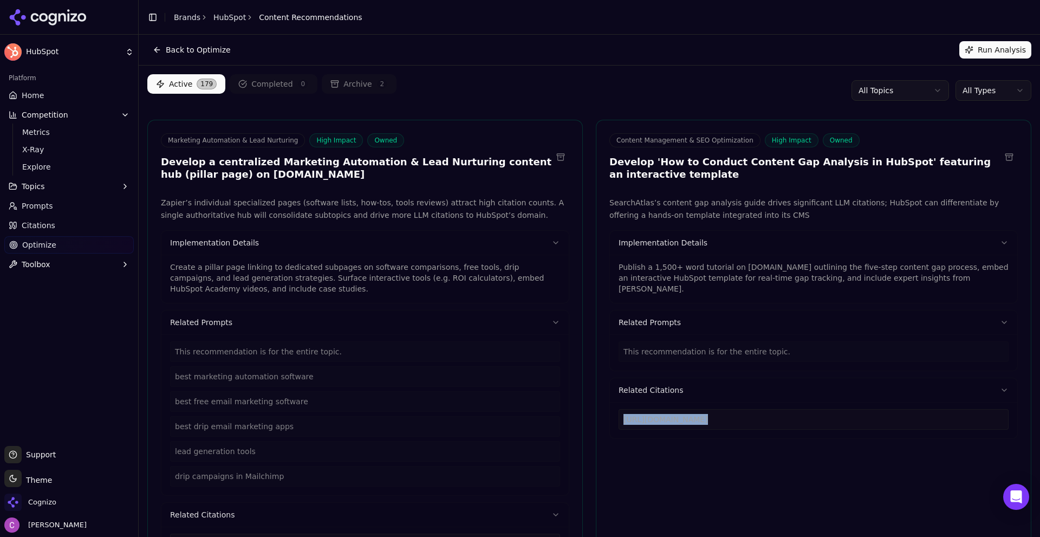
click at [991, 93] on html "HubSpot Platform Home Competition Metrics X-Ray Explore Topics Prompts Citation…" at bounding box center [520, 268] width 1040 height 537
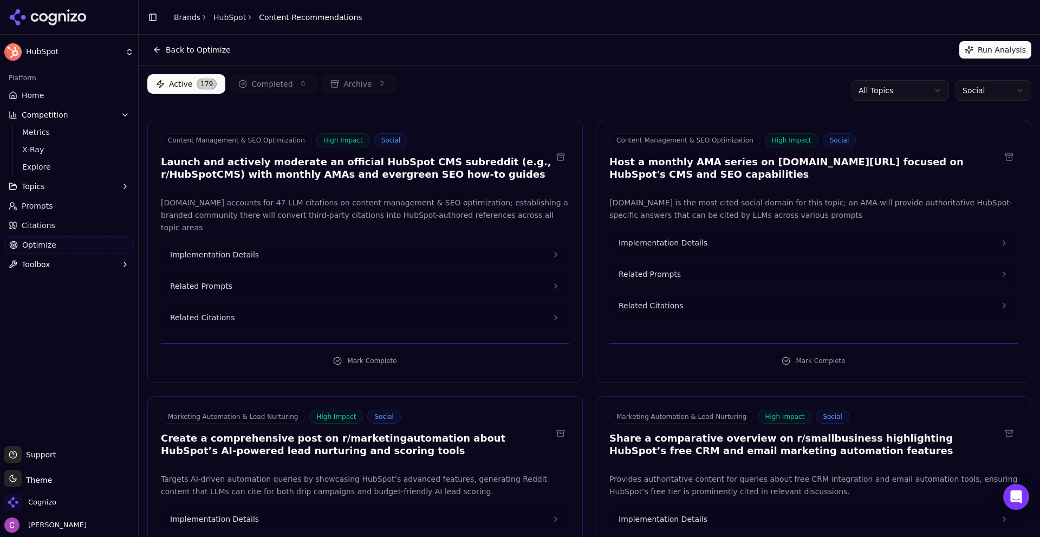
click at [952, 86] on html "HubSpot Platform Home Competition Metrics X-Ray Explore Topics Prompts Citation…" at bounding box center [520, 268] width 1040 height 537
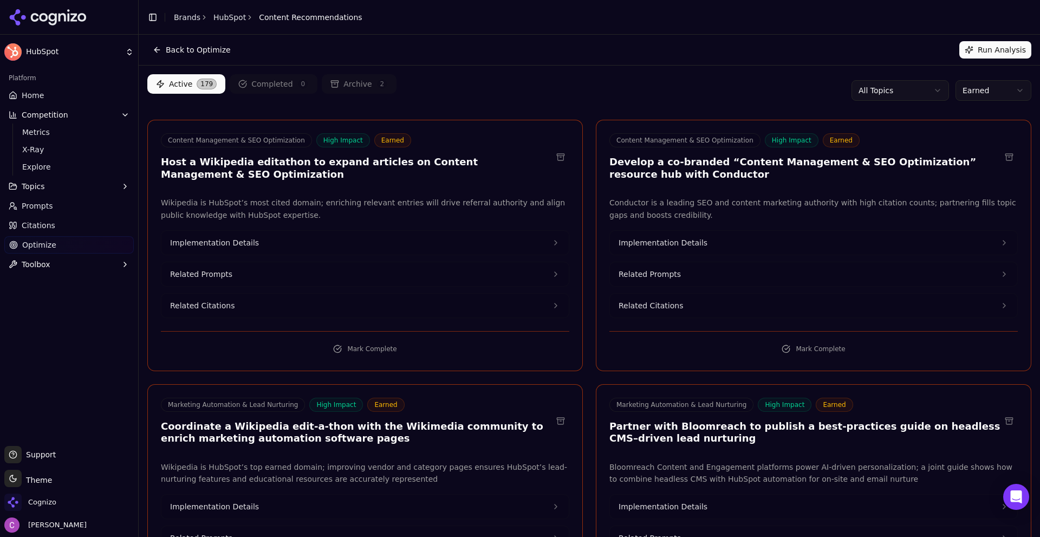
click at [204, 161] on h3 "Host a Wikipedia editathon to expand articles on Content Management & SEO Optim…" at bounding box center [356, 168] width 391 height 24
drag, startPoint x: 581, startPoint y: 99, endPoint x: 726, endPoint y: 101, distance: 145.1
click at [581, 99] on div "Active 179 Completed 0 Archive 2 All Topics Earned" at bounding box center [589, 90] width 884 height 32
click at [1001, 93] on html "HubSpot Platform Home Competition Metrics X-Ray Explore Topics Prompts Citation…" at bounding box center [520, 268] width 1040 height 537
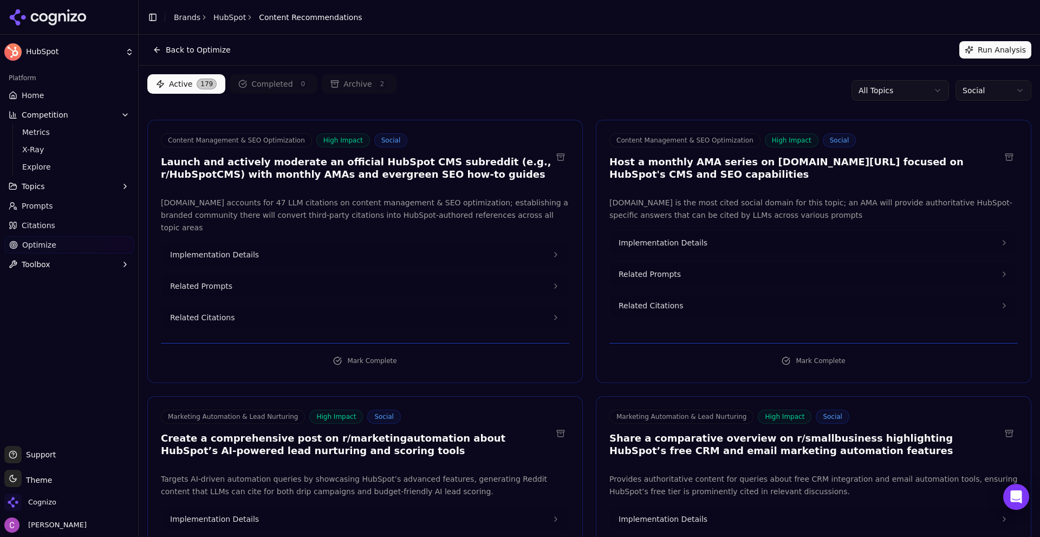
click at [980, 83] on html "HubSpot Platform Home Competition Metrics X-Ray Explore Topics Prompts Citation…" at bounding box center [520, 268] width 1040 height 537
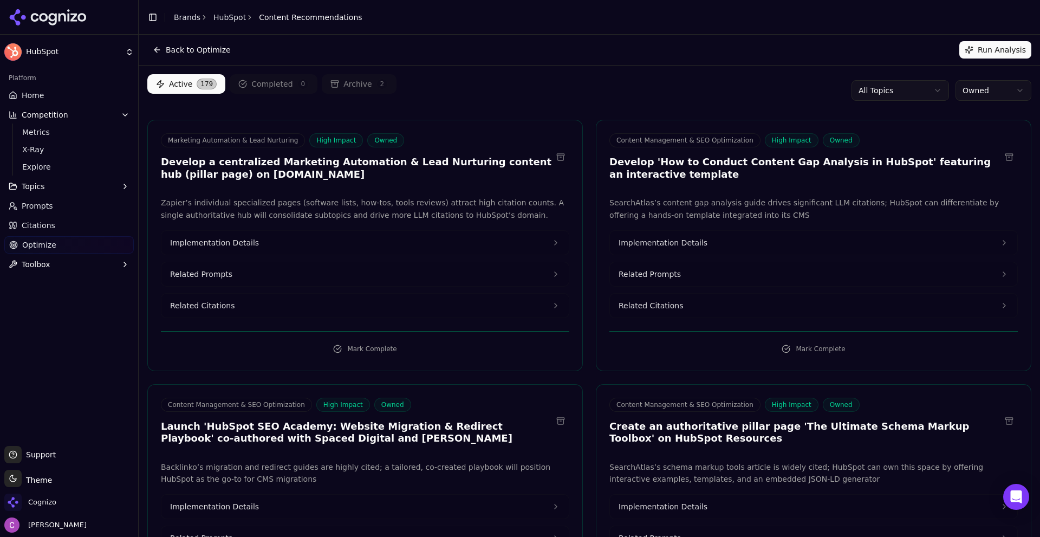
click at [599, 100] on div "Active 179 Completed 0 Archive 2 All Topics Owned" at bounding box center [589, 90] width 884 height 32
click at [581, 104] on div "Active 179 Completed 0 Archive 2 All Topics Owned" at bounding box center [589, 90] width 884 height 32
click at [965, 86] on html "HubSpot Platform Home Competition Metrics X-Ray Explore Topics Prompts Citation…" at bounding box center [520, 268] width 1040 height 537
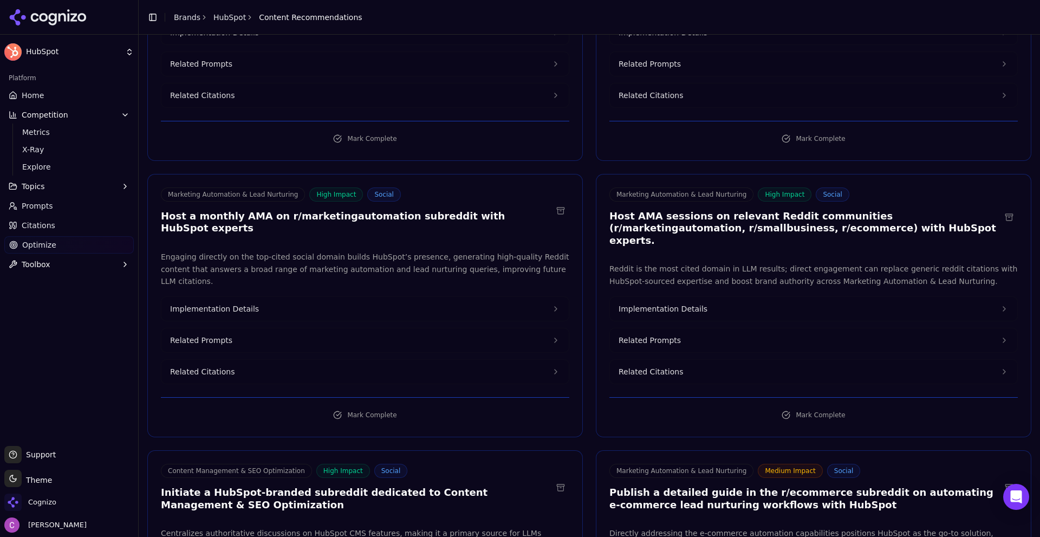
scroll to position [487, 0]
click at [53, 246] on span "Optimize" at bounding box center [39, 244] width 34 height 11
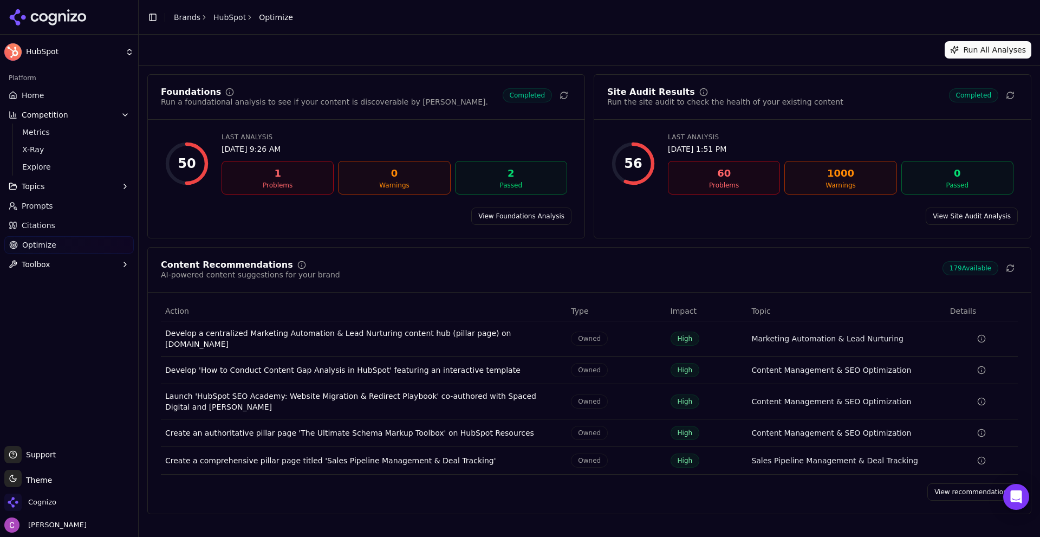
click at [513, 217] on link "View Foundations Analysis" at bounding box center [521, 215] width 100 height 17
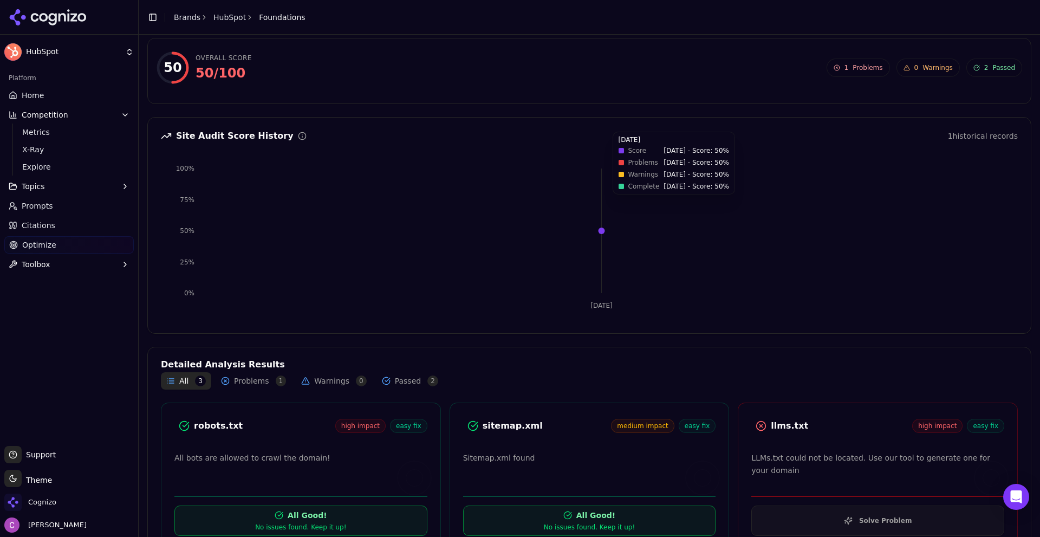
scroll to position [71, 0]
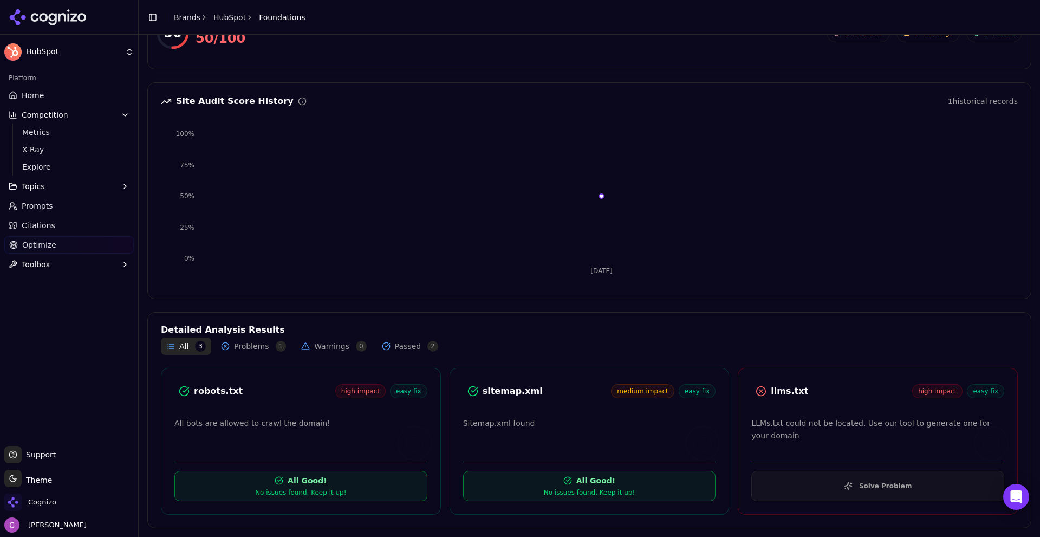
click at [780, 391] on div "llms.txt" at bounding box center [841, 390] width 141 height 13
click at [826, 393] on div "llms.txt" at bounding box center [841, 390] width 141 height 13
click at [831, 476] on button "Solve Problem" at bounding box center [877, 486] width 253 height 30
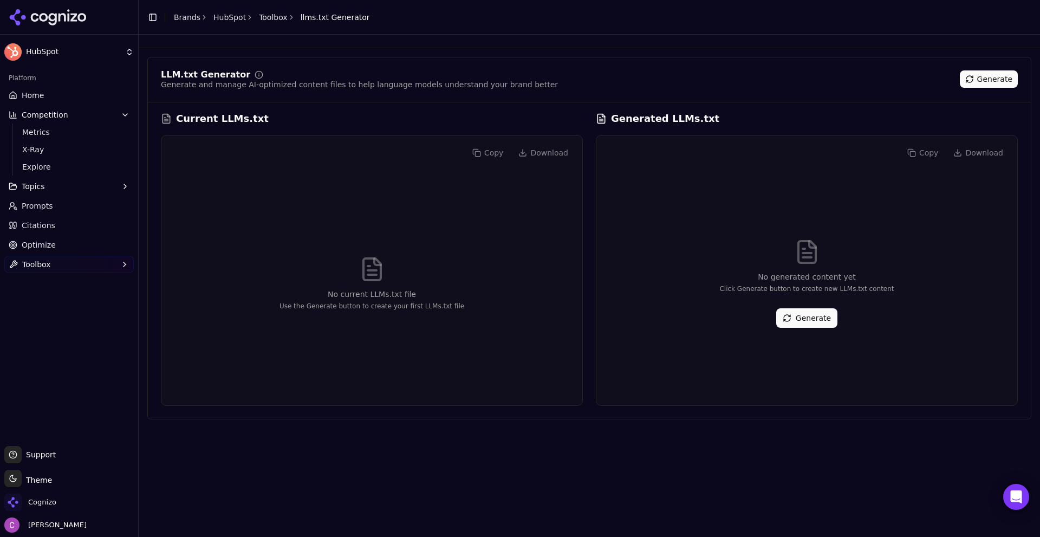
click at [815, 310] on button "Generate" at bounding box center [806, 317] width 61 height 19
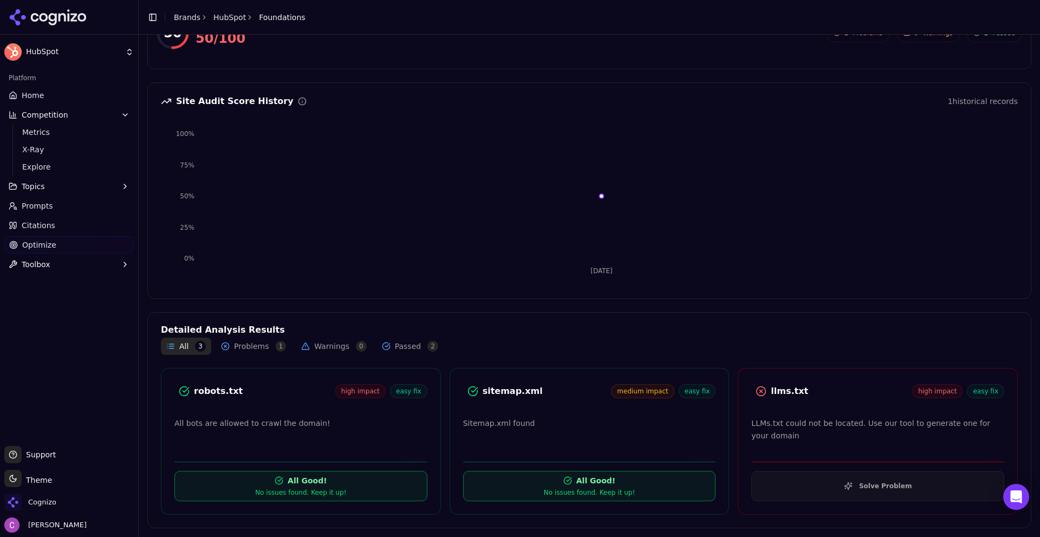
click at [211, 400] on div "robots.txt high impact easy fix" at bounding box center [300, 390] width 253 height 19
click at [211, 395] on div "robots.txt" at bounding box center [264, 390] width 141 height 13
click at [211, 394] on div "robots.txt" at bounding box center [264, 390] width 141 height 13
click at [210, 394] on div "robots.txt" at bounding box center [264, 390] width 141 height 13
click at [831, 485] on button "Solve Problem" at bounding box center [877, 486] width 253 height 30
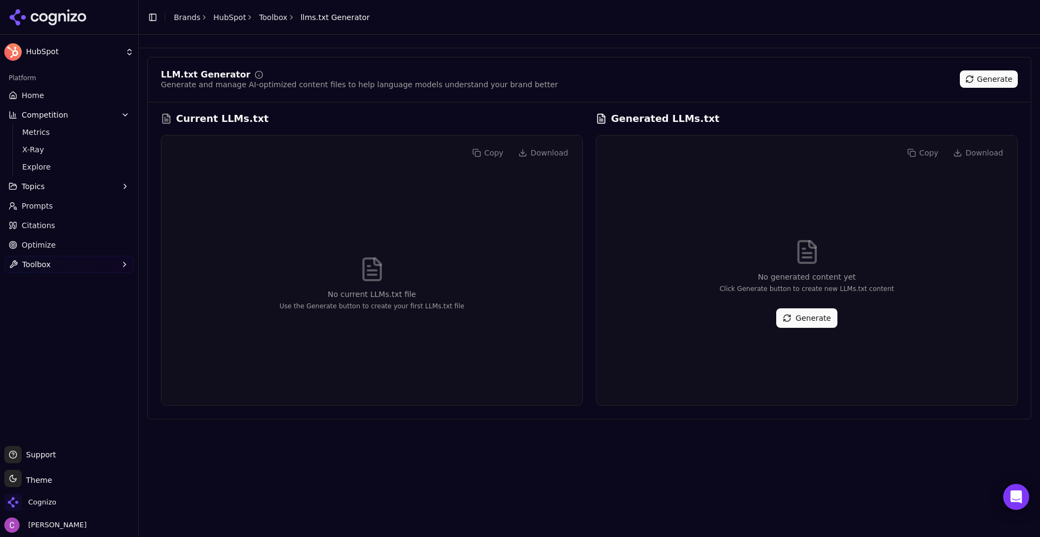
click at [803, 309] on button "Generate" at bounding box center [806, 317] width 61 height 19
click at [46, 94] on link "Home" at bounding box center [68, 95] width 129 height 17
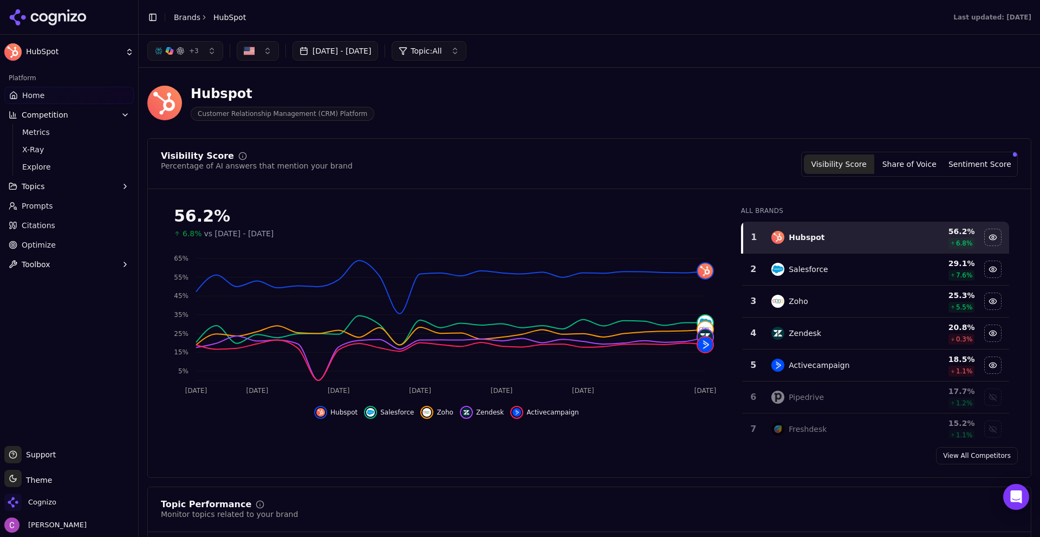
click at [571, 165] on div "Visibility Score Percentage of AI answers that mention your brand Visibility Sc…" at bounding box center [589, 164] width 857 height 25
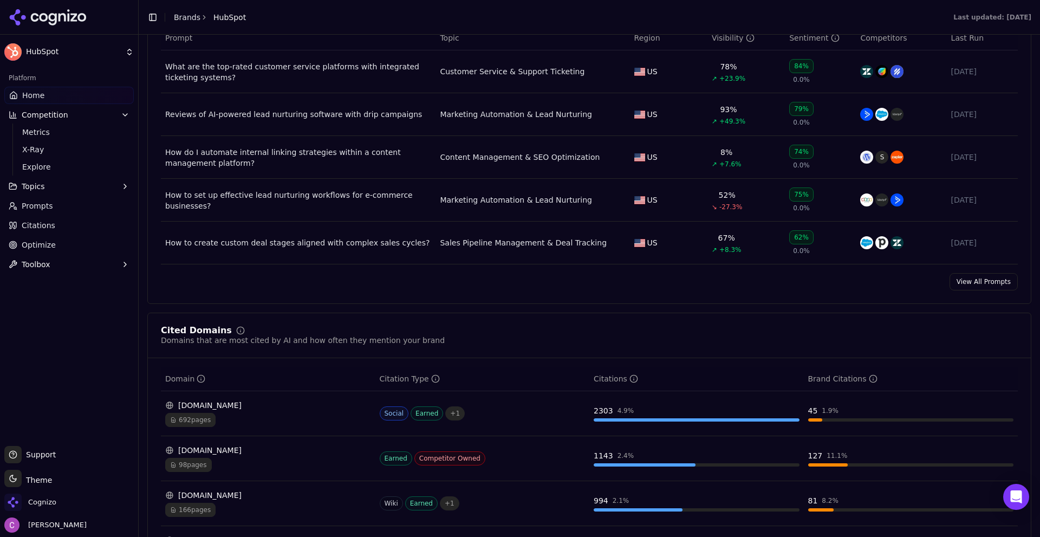
scroll to position [650, 0]
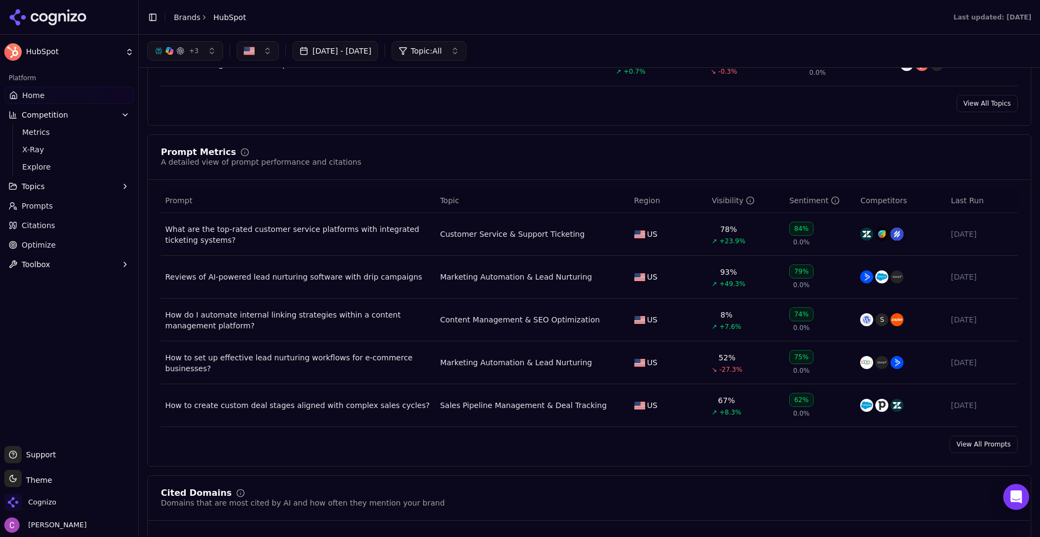
click at [985, 438] on link "View All Prompts" at bounding box center [983, 443] width 68 height 17
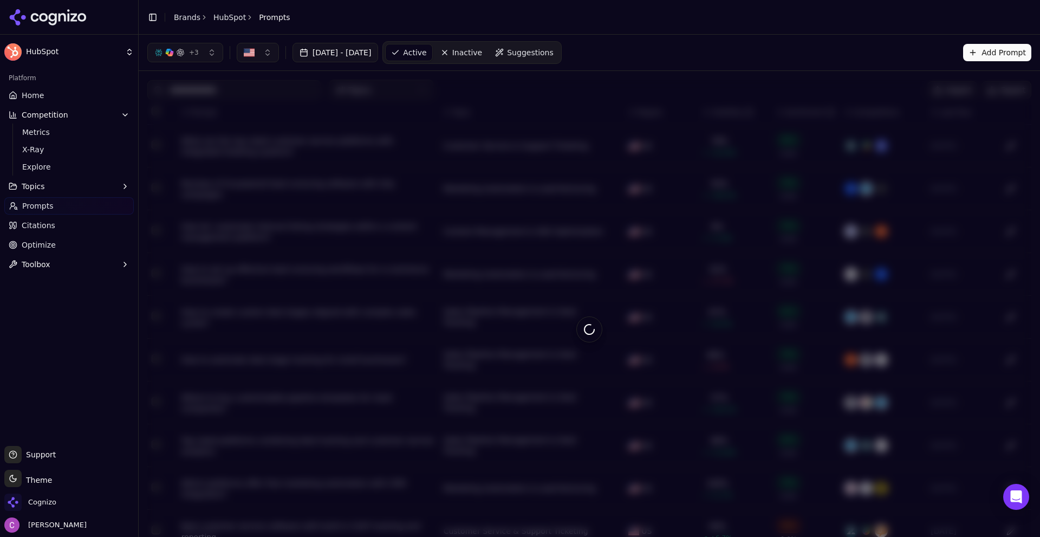
click at [551, 56] on span "Suggestions" at bounding box center [530, 52] width 47 height 11
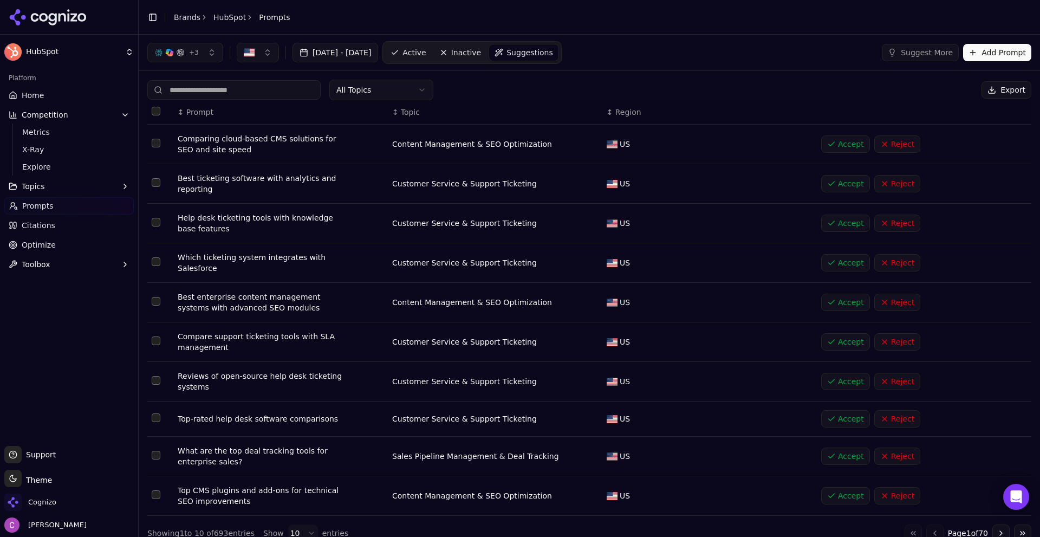
click at [431, 45] on link "Active" at bounding box center [408, 52] width 46 height 17
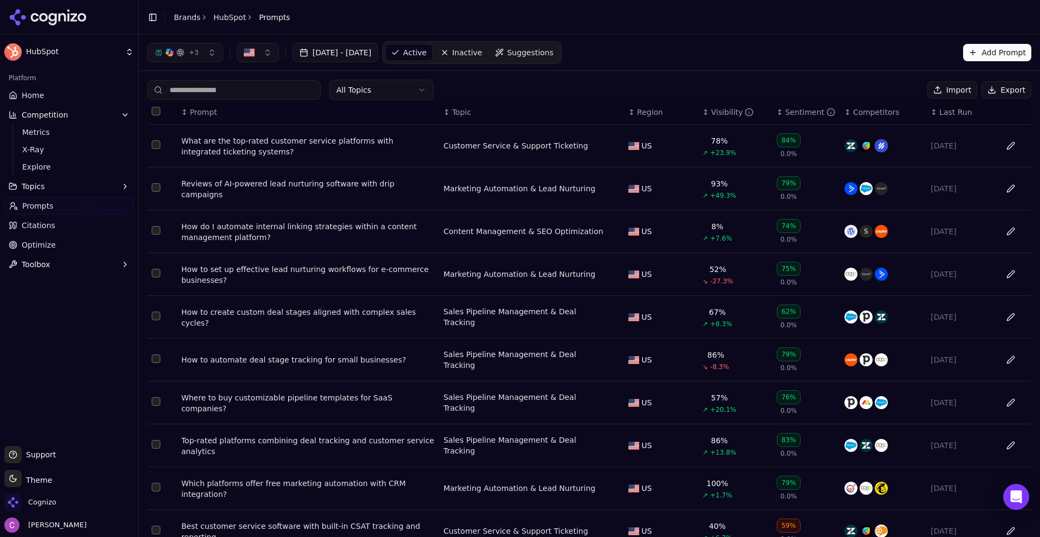
click at [48, 236] on link "Optimize" at bounding box center [68, 244] width 129 height 17
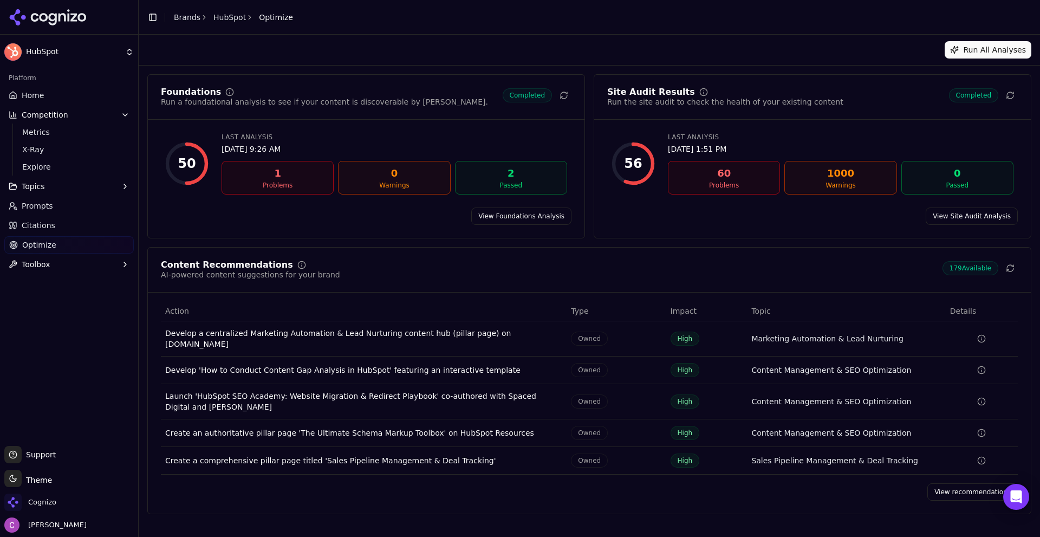
click at [952, 496] on div "Content Recommendations AI-powered content suggestions for your brand 179 Avail…" at bounding box center [589, 380] width 884 height 267
drag, startPoint x: 49, startPoint y: 99, endPoint x: 409, endPoint y: 206, distance: 375.6
click at [49, 99] on link "Home" at bounding box center [68, 95] width 129 height 17
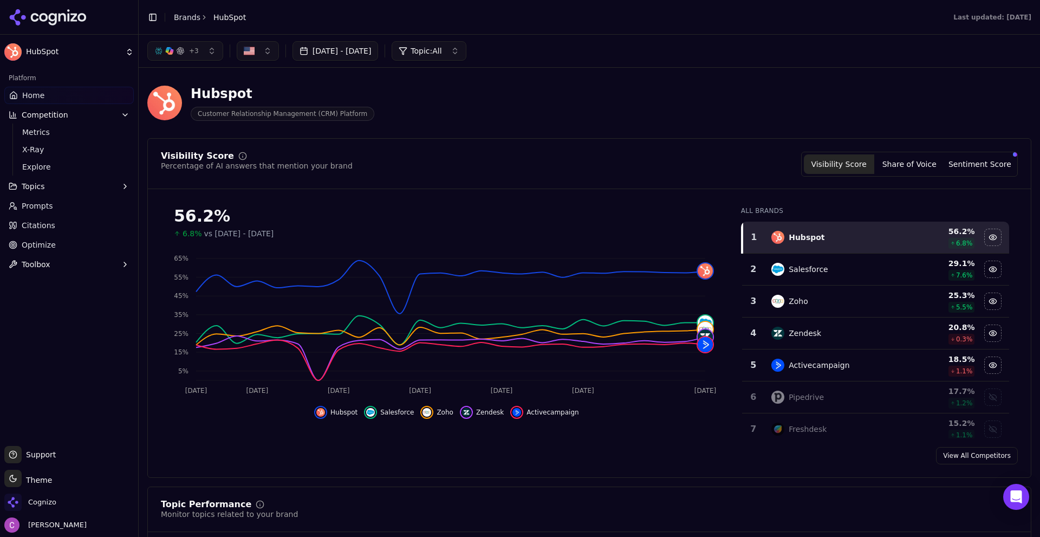
drag, startPoint x: 427, startPoint y: 171, endPoint x: 433, endPoint y: 171, distance: 6.5
click at [428, 171] on div "Visibility Score Percentage of AI answers that mention your brand Visibility Sc…" at bounding box center [589, 164] width 857 height 25
click at [177, 14] on link "Brands" at bounding box center [187, 17] width 27 height 9
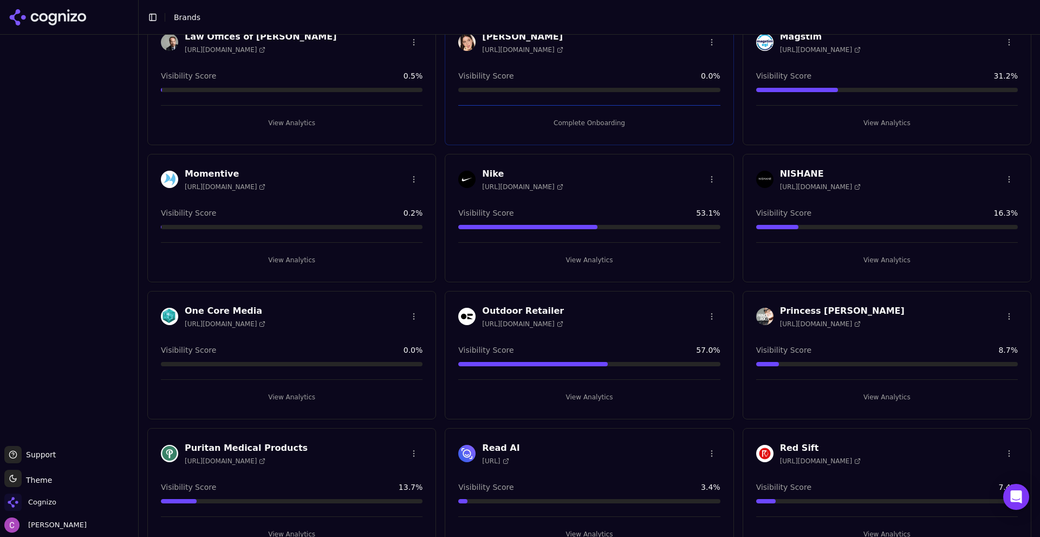
scroll to position [1245, 0]
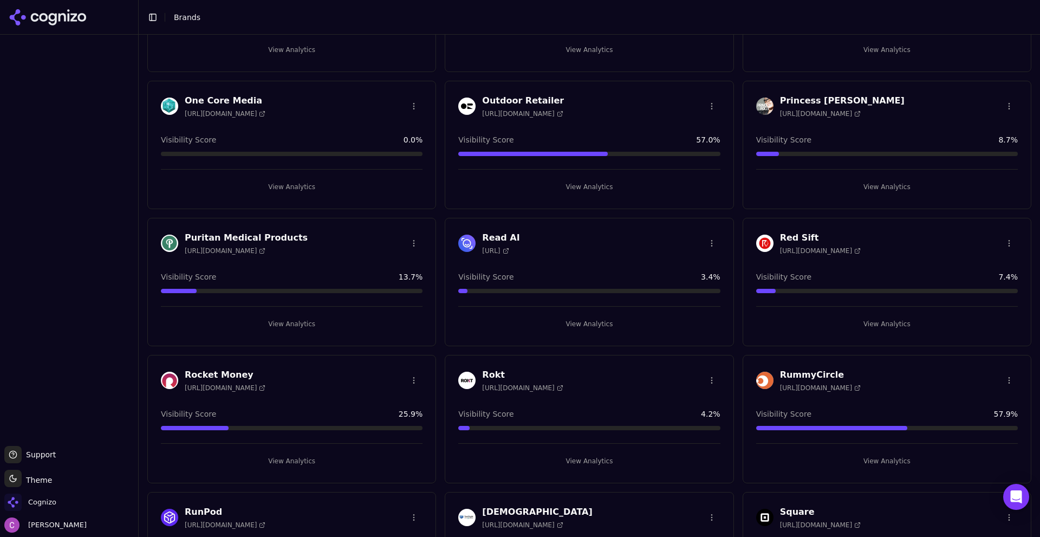
click at [285, 327] on button "View Analytics" at bounding box center [292, 323] width 262 height 17
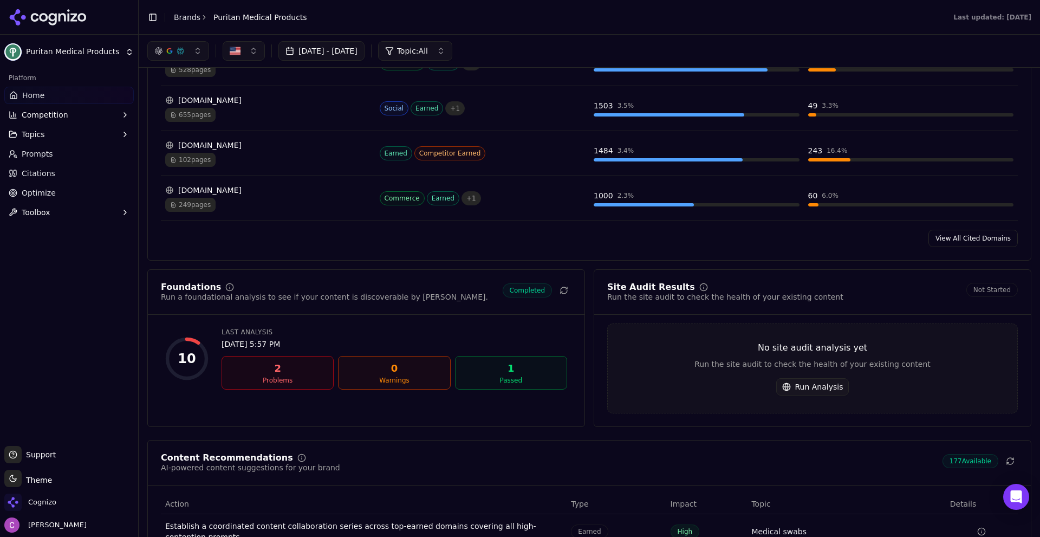
scroll to position [1033, 0]
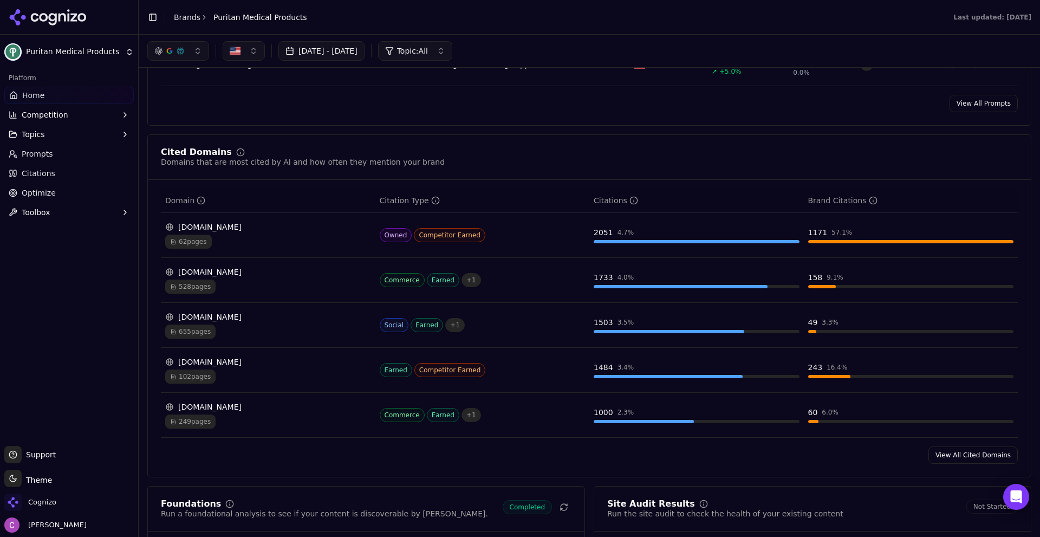
click at [236, 327] on div "655 pages" at bounding box center [268, 331] width 206 height 14
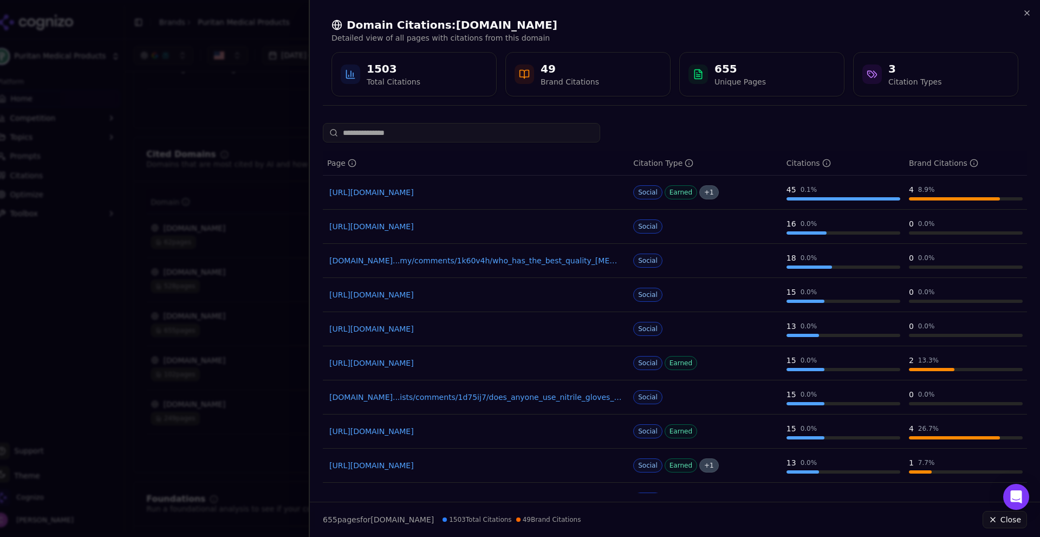
click at [450, 193] on link "[URL][DOMAIN_NAME]" at bounding box center [475, 192] width 293 height 11
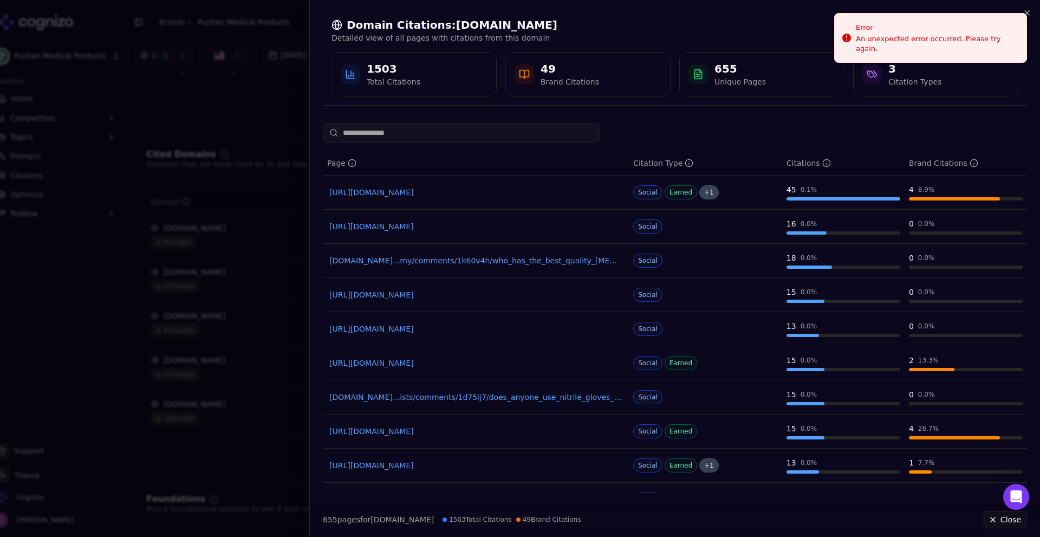
click at [483, 326] on link "[URL][DOMAIN_NAME]" at bounding box center [475, 328] width 293 height 11
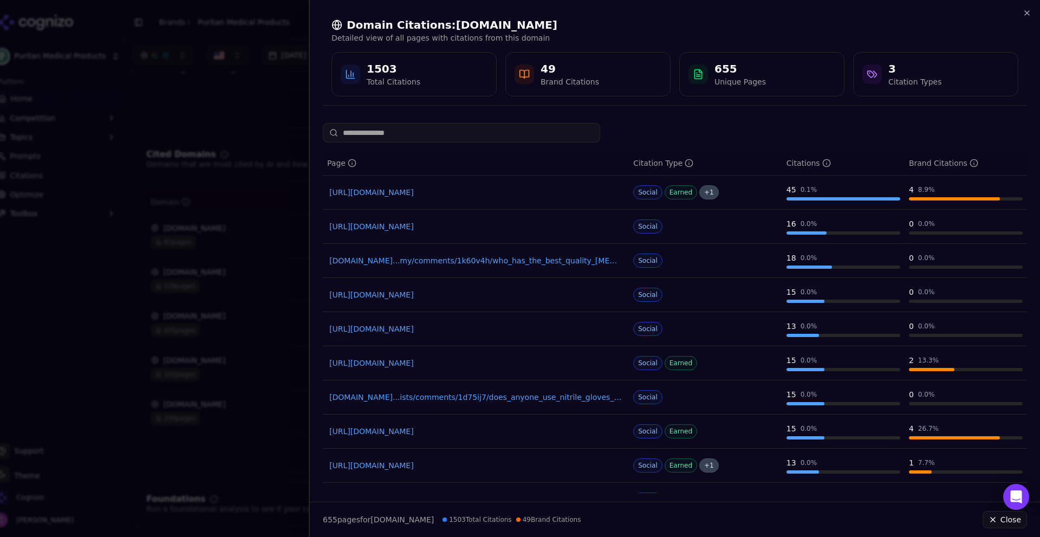
scroll to position [58, 0]
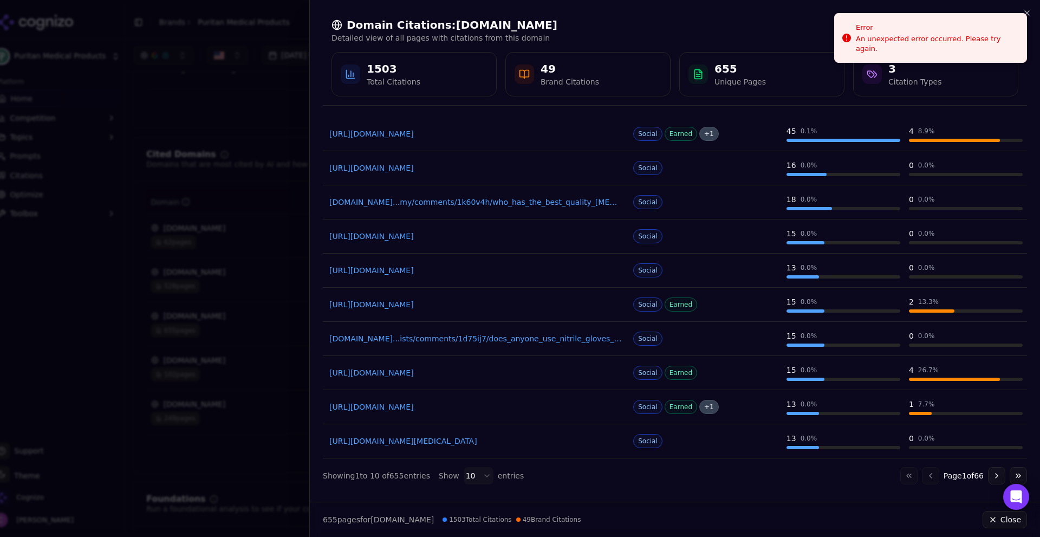
click at [444, 374] on link "[URL][DOMAIN_NAME]" at bounding box center [475, 372] width 293 height 11
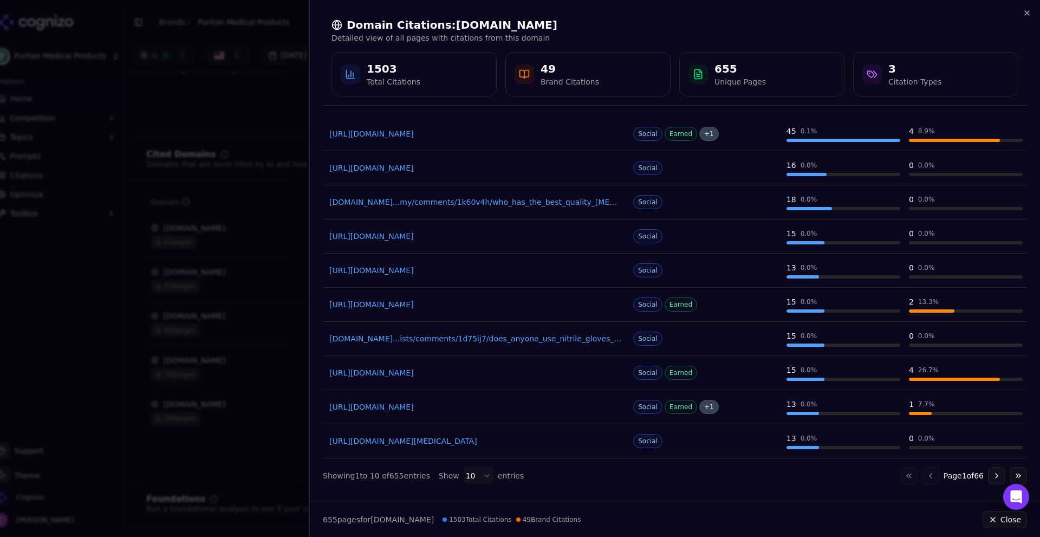
click at [990, 37] on p "Detailed view of all pages with citations from this domain" at bounding box center [674, 37] width 687 height 11
click at [272, 243] on div at bounding box center [520, 268] width 1040 height 537
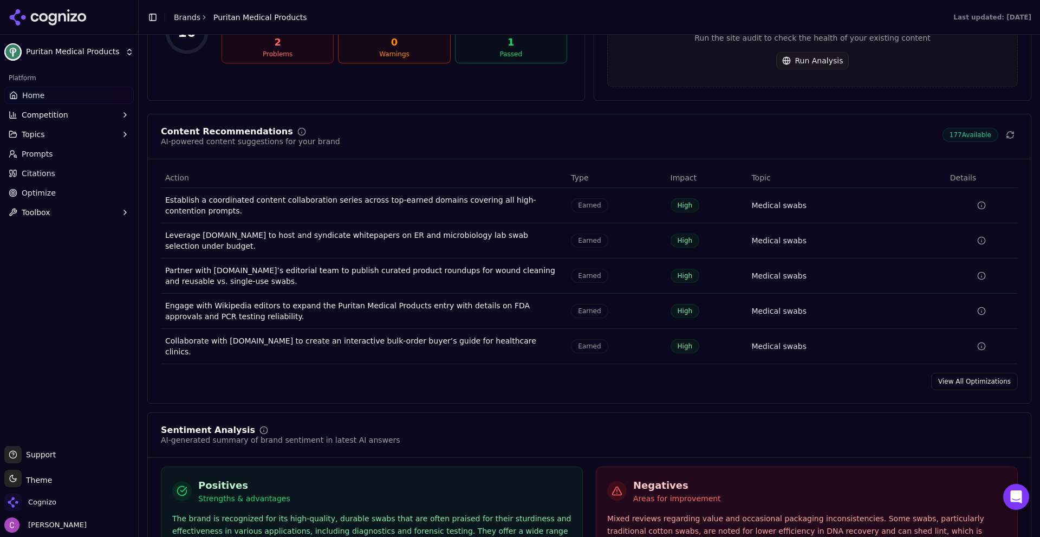
scroll to position [1629, 0]
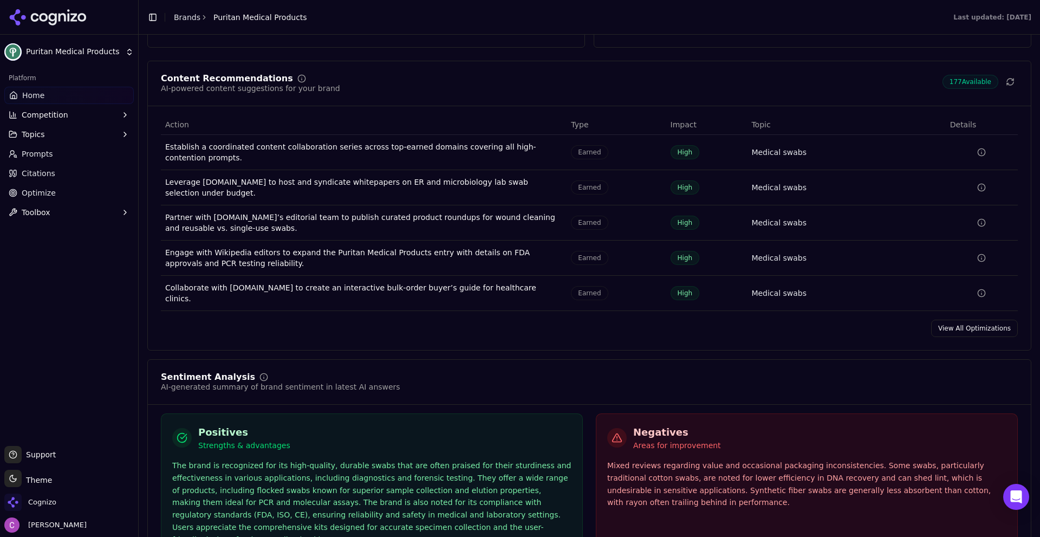
click at [992, 323] on link "View All Optimizations" at bounding box center [974, 327] width 87 height 17
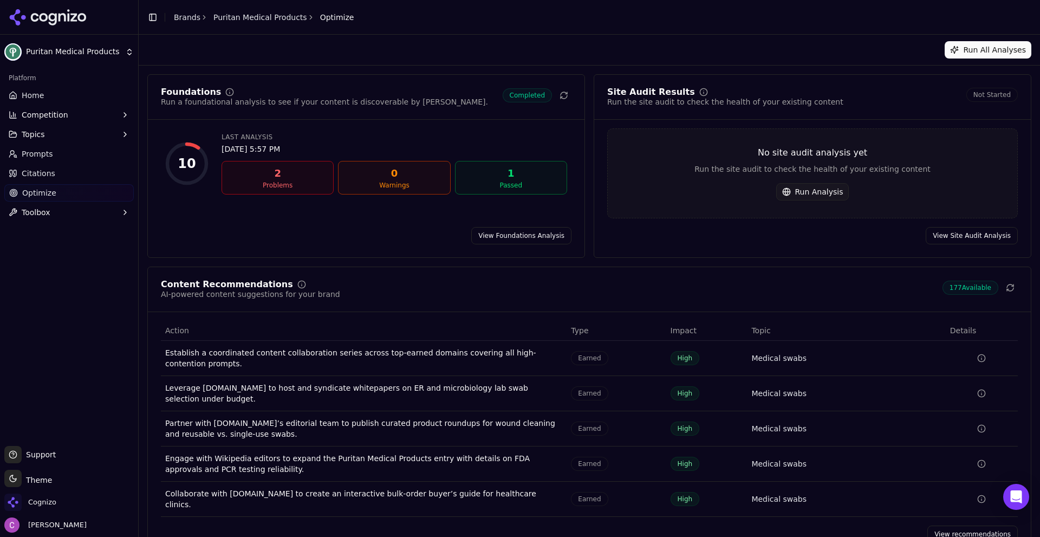
click at [960, 525] on link "View recommendations" at bounding box center [972, 533] width 90 height 17
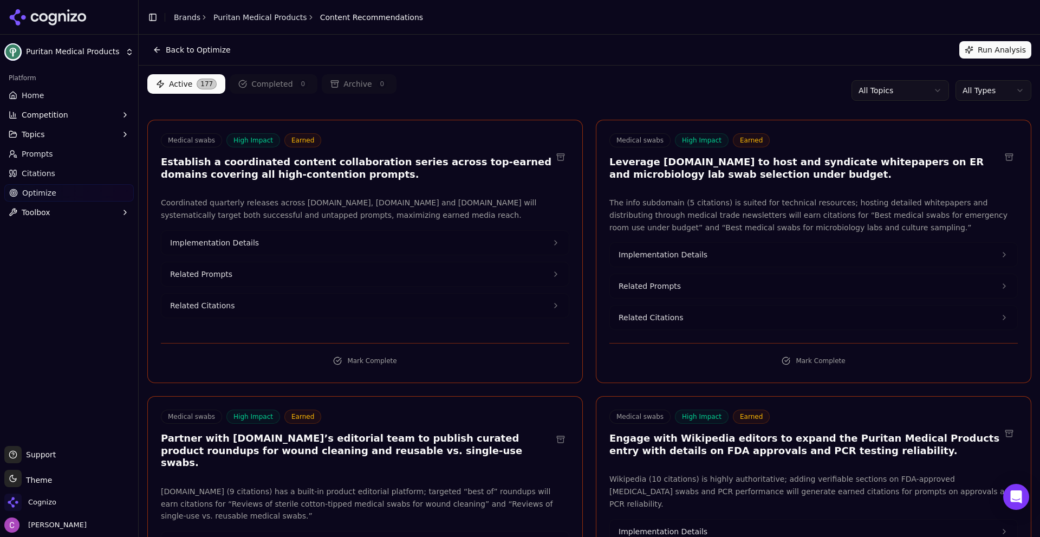
click at [971, 89] on html "Puritan Medical Products Platform Home Competition Topics Prompts Citations Opt…" at bounding box center [520, 268] width 1040 height 537
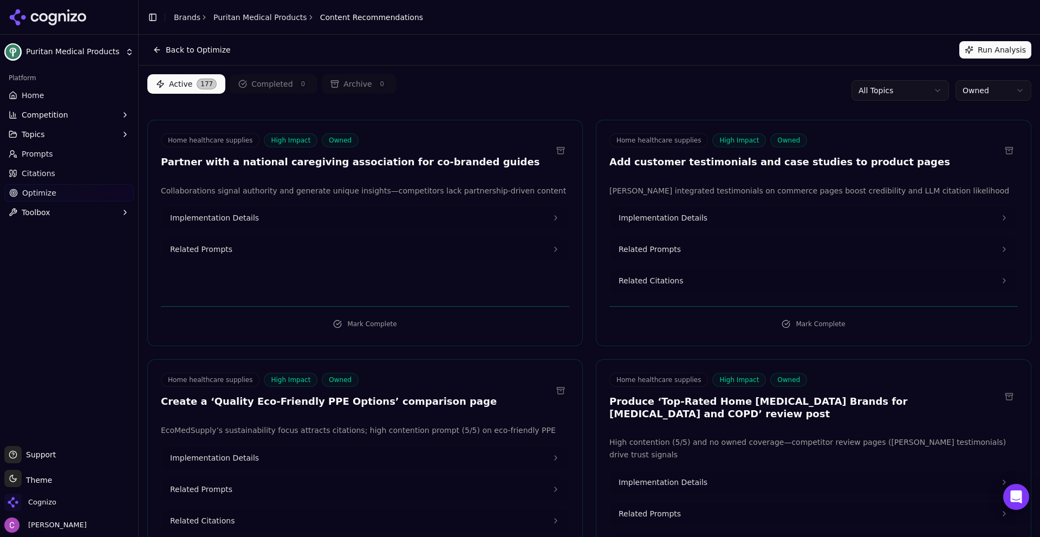
click at [507, 74] on div "Active 177 Completed 0 Archive 0 All Topics Owned" at bounding box center [589, 90] width 884 height 32
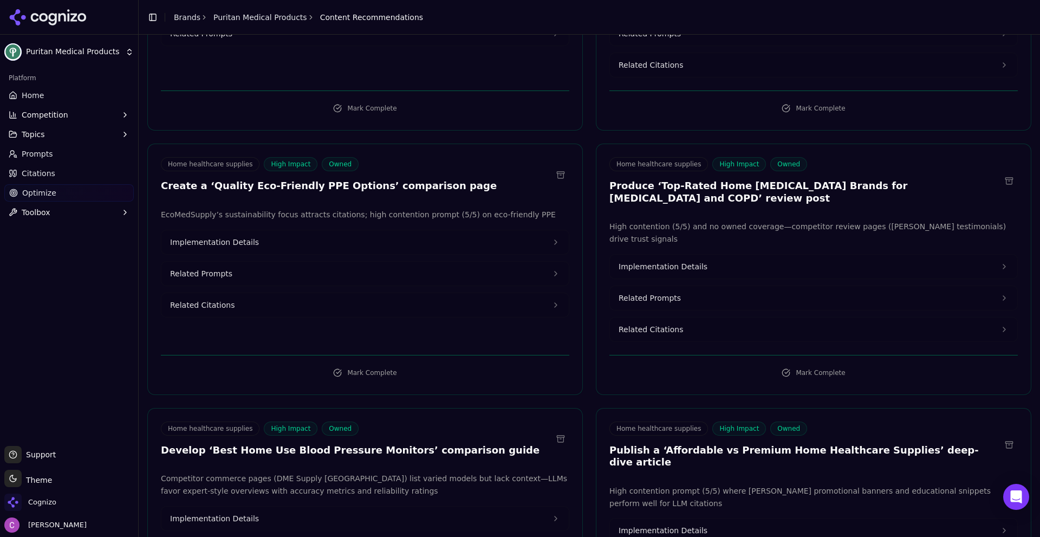
scroll to position [217, 0]
drag, startPoint x: 216, startPoint y: 182, endPoint x: 422, endPoint y: 188, distance: 206.9
click at [422, 188] on h3 "Create a ‘Quality Eco-Friendly PPE Options’ comparison page" at bounding box center [329, 185] width 336 height 12
click at [260, 238] on button "Implementation Details" at bounding box center [364, 241] width 407 height 24
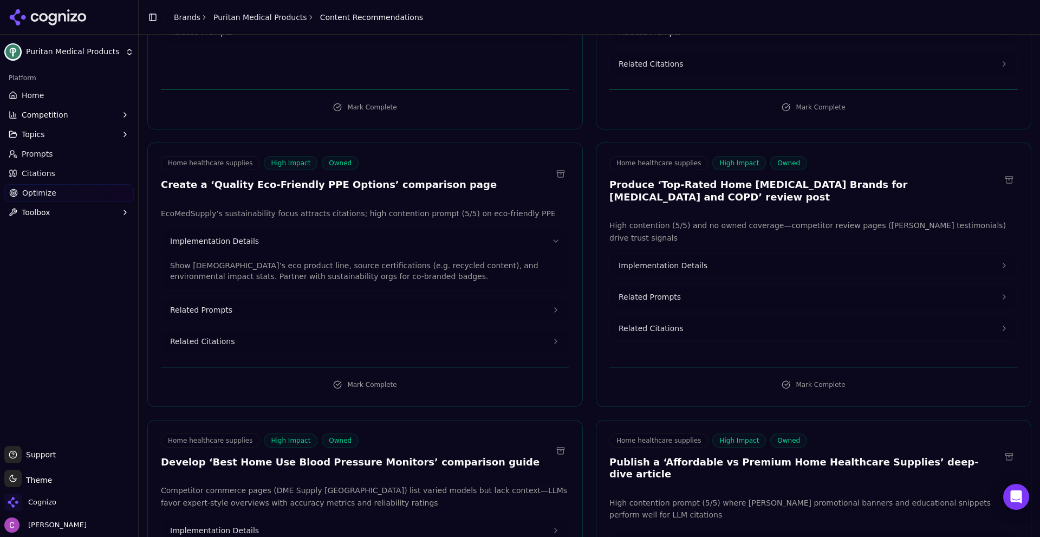
click at [243, 308] on button "Related Prompts" at bounding box center [364, 310] width 407 height 24
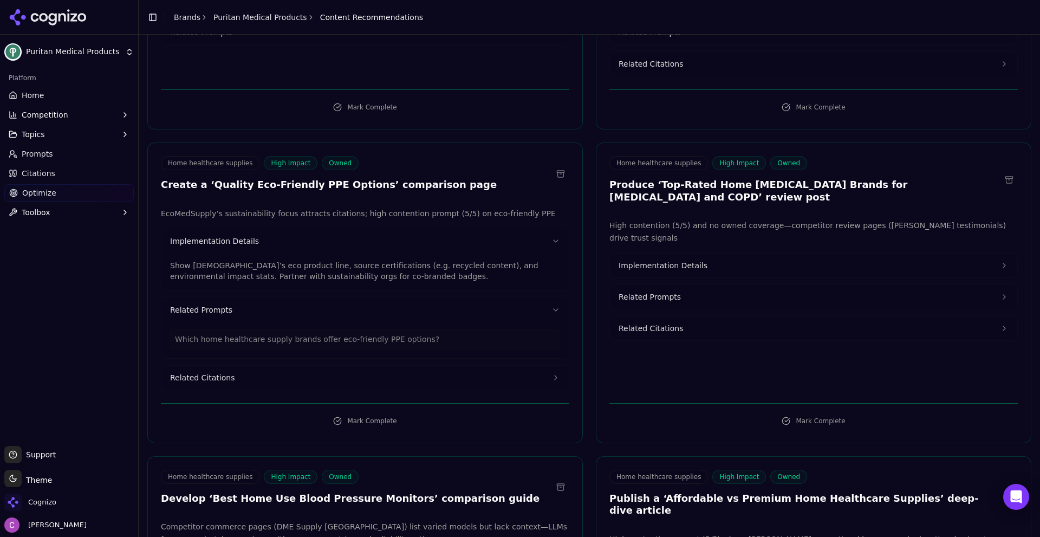
click at [262, 379] on button "Related Citations" at bounding box center [364, 378] width 407 height 24
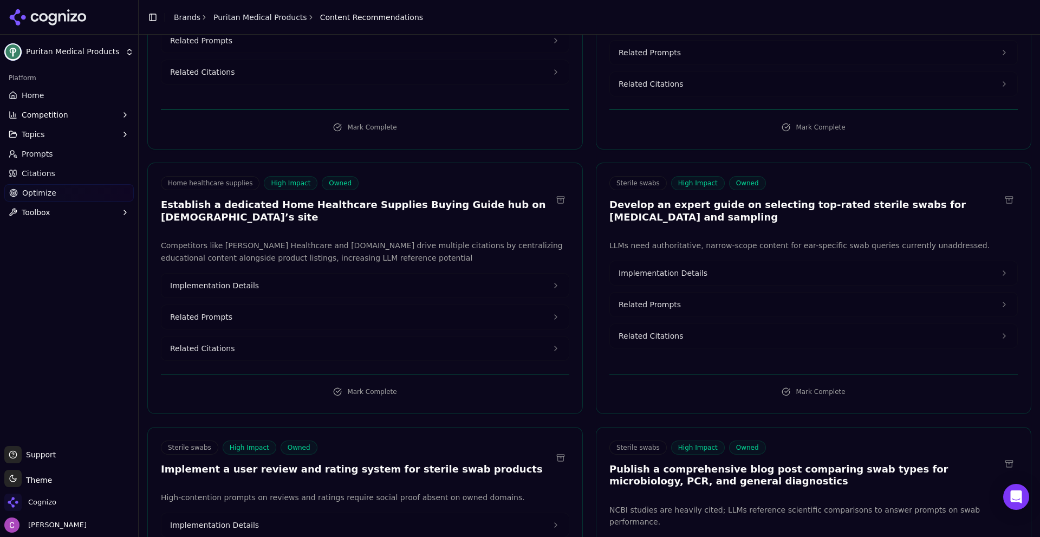
scroll to position [812, 0]
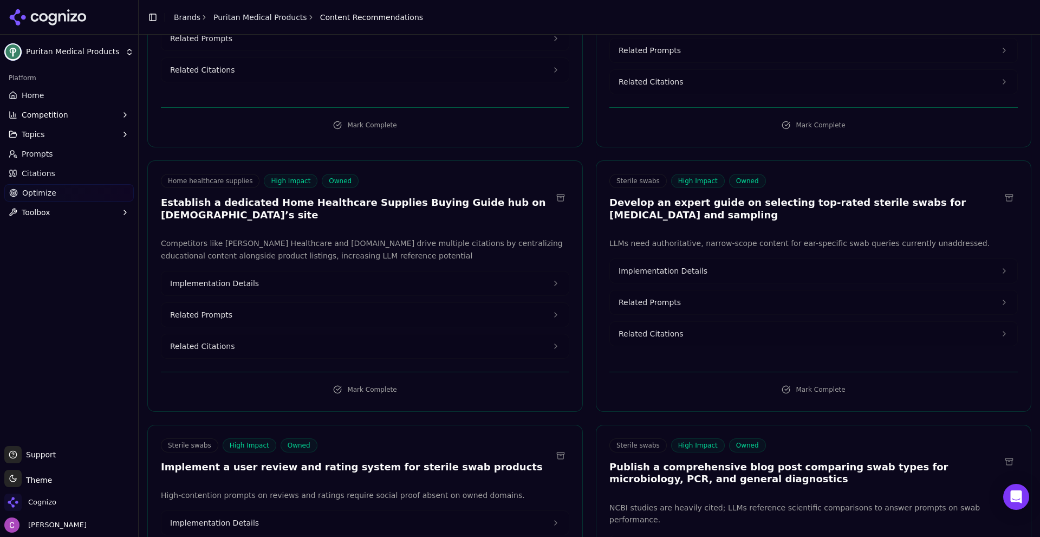
click at [108, 298] on div "Platform Home Competition Topics Prompts Citations Optimize Toolbox" at bounding box center [69, 253] width 138 height 376
click at [61, 158] on link "Prompts" at bounding box center [68, 153] width 129 height 17
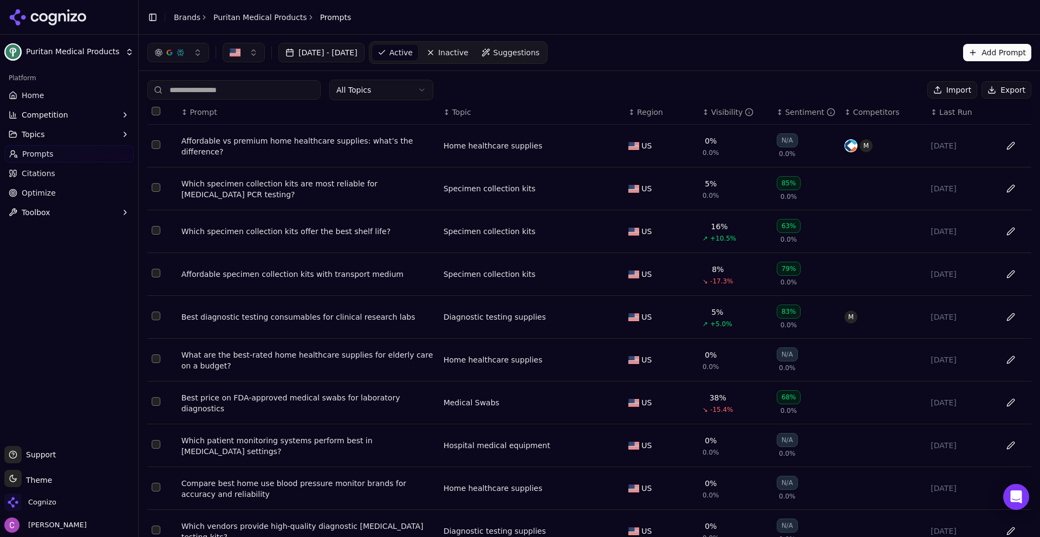
click at [711, 117] on div "Visibility" at bounding box center [732, 112] width 43 height 11
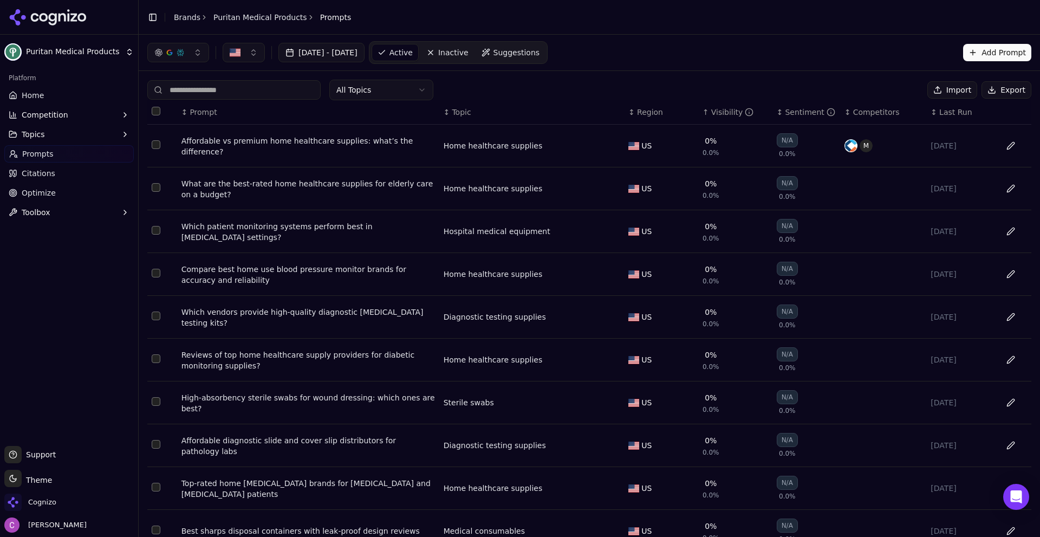
click at [711, 117] on div "Visibility" at bounding box center [732, 112] width 43 height 11
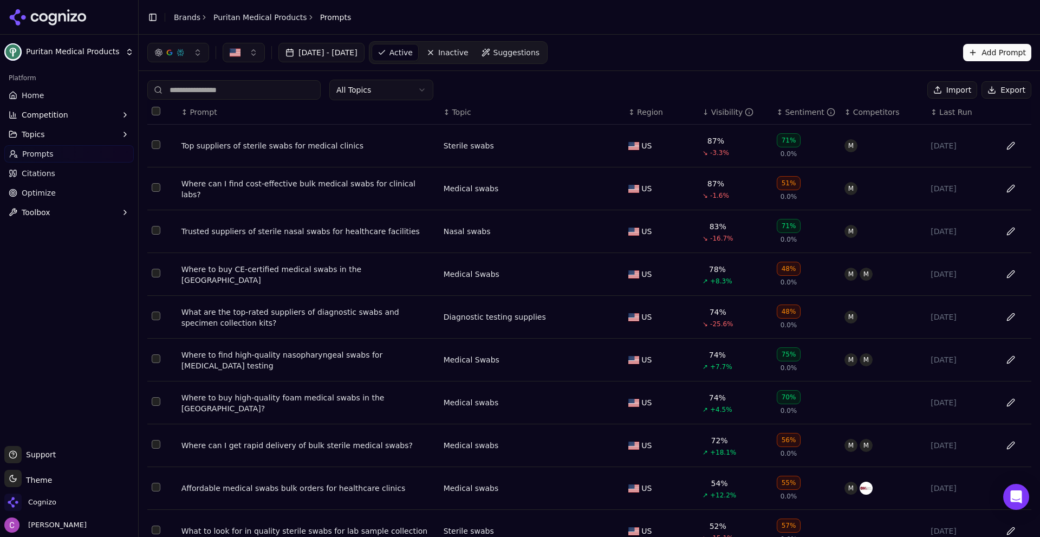
click at [227, 144] on div "Top suppliers of sterile swabs for medical clinics" at bounding box center [307, 145] width 253 height 11
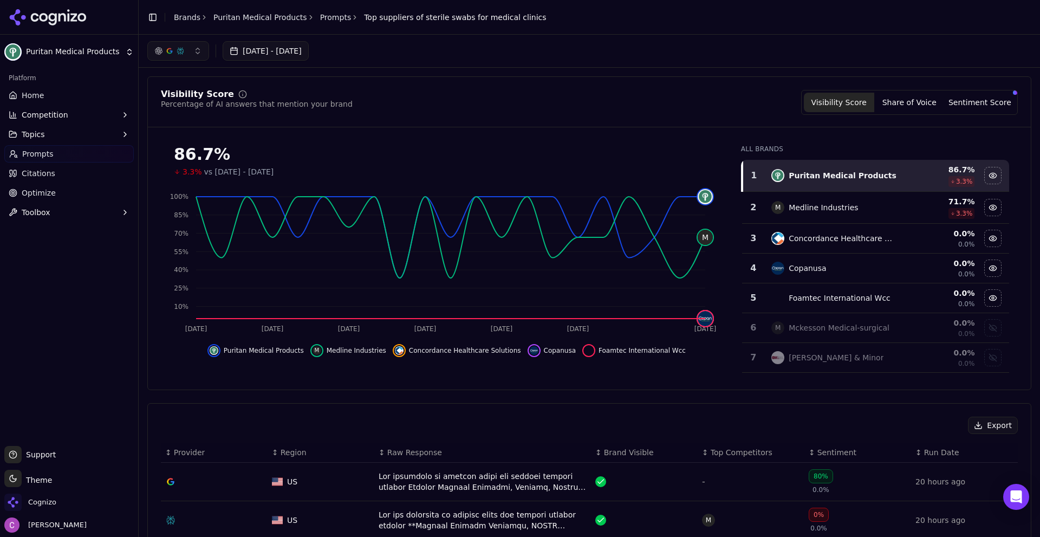
click at [585, 83] on div "Visibility Score Percentage of AI answers that mention your brand Visibility Sc…" at bounding box center [589, 233] width 884 height 314
click at [43, 91] on link "Home" at bounding box center [68, 95] width 129 height 17
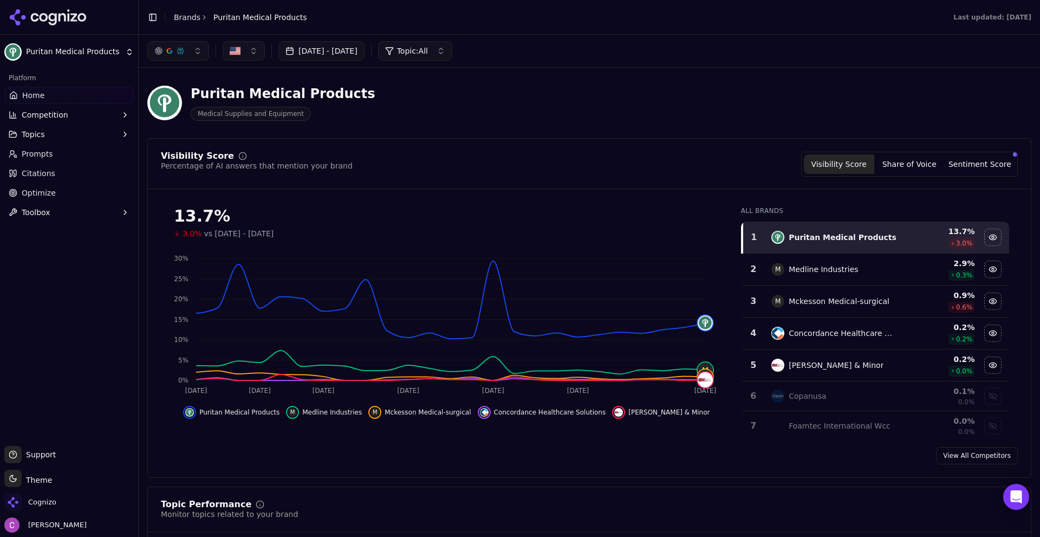
click at [459, 106] on div "Puritan Medical Products Medical Supplies and Equipment" at bounding box center [389, 103] width 485 height 36
click at [58, 23] on icon at bounding box center [48, 17] width 79 height 16
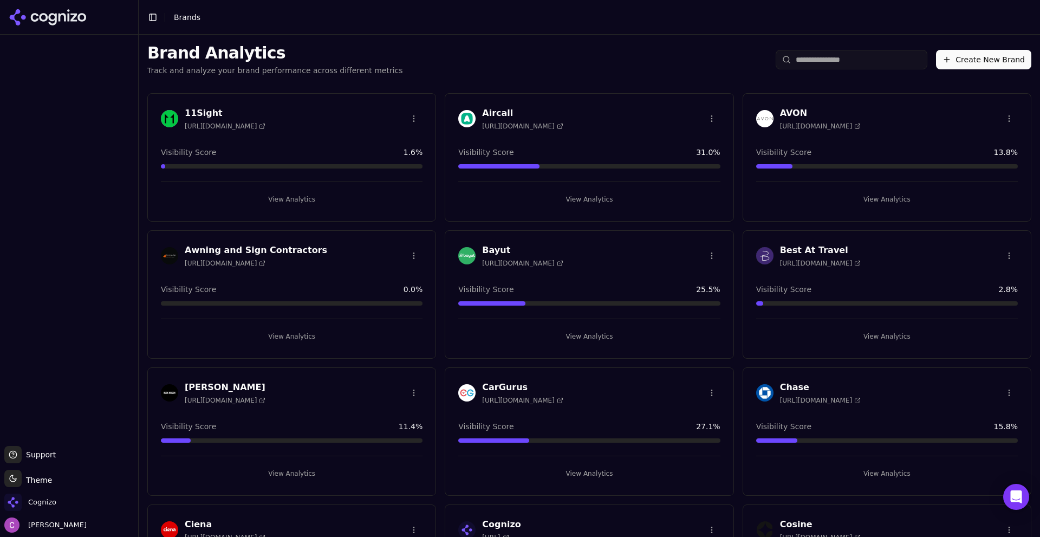
click at [55, 493] on div "Cognizo" at bounding box center [68, 504] width 129 height 22
click at [45, 504] on span "Cognizo" at bounding box center [42, 502] width 28 height 10
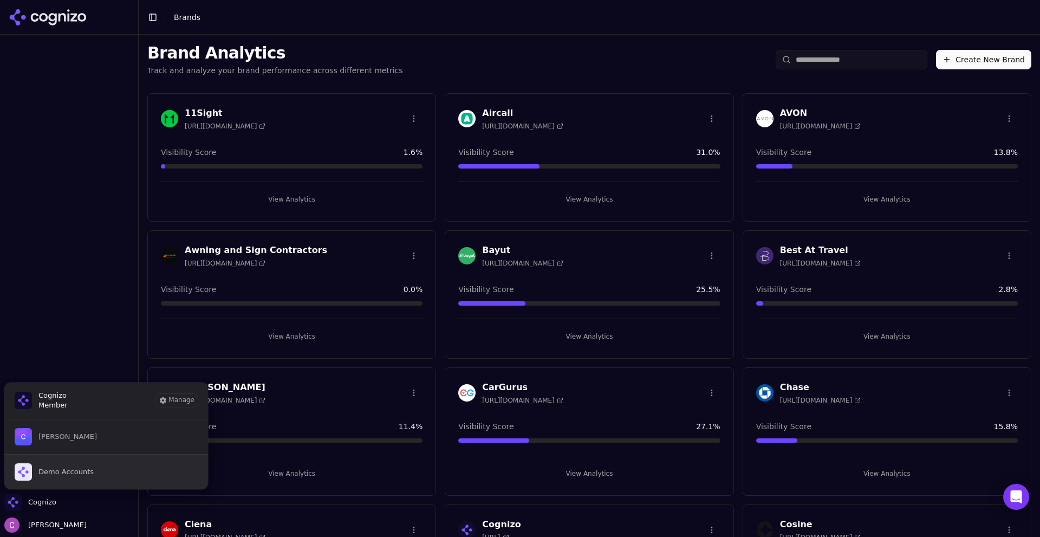
click at [66, 468] on span "Demo Accounts" at bounding box center [65, 472] width 55 height 10
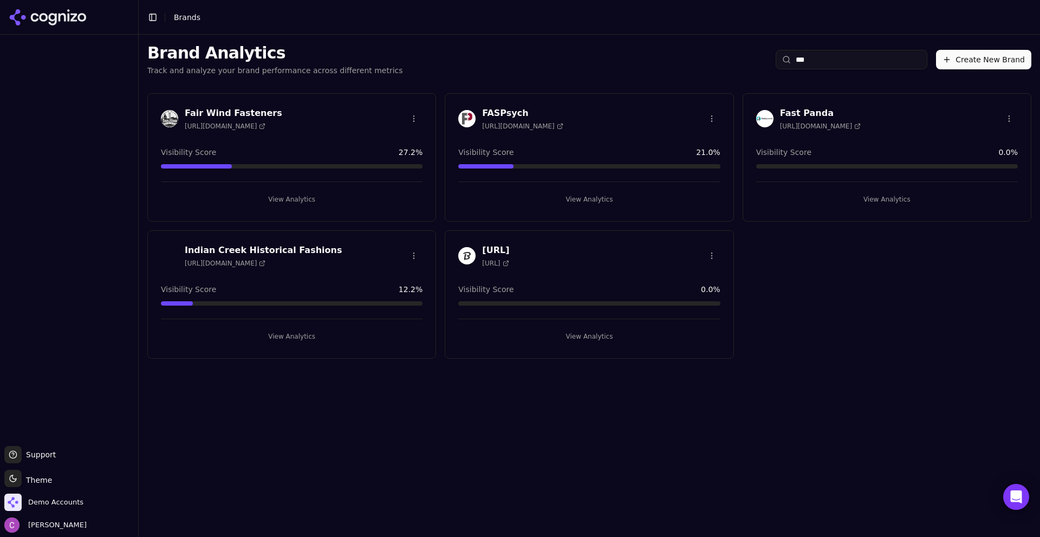
type input "***"
click at [592, 195] on button "View Analytics" at bounding box center [589, 199] width 262 height 17
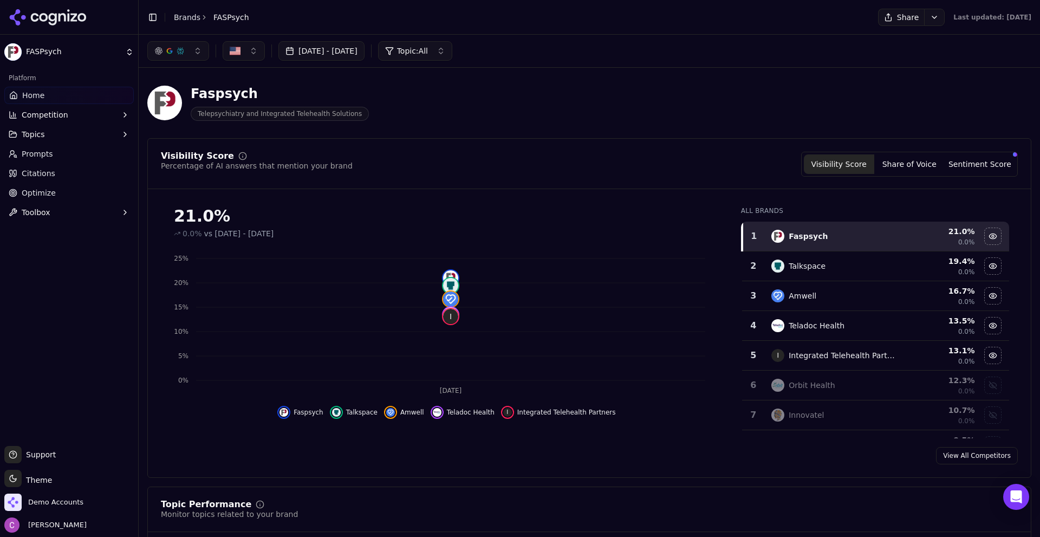
click at [540, 141] on div "Visibility Score Percentage of AI answers that mention your brand Visibility Sc…" at bounding box center [589, 308] width 884 height 340
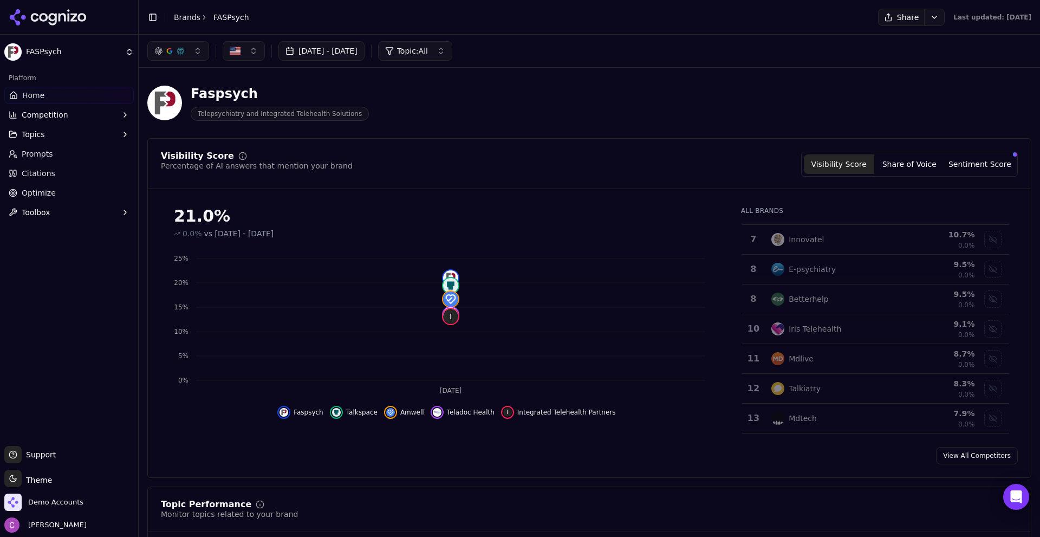
scroll to position [217, 0]
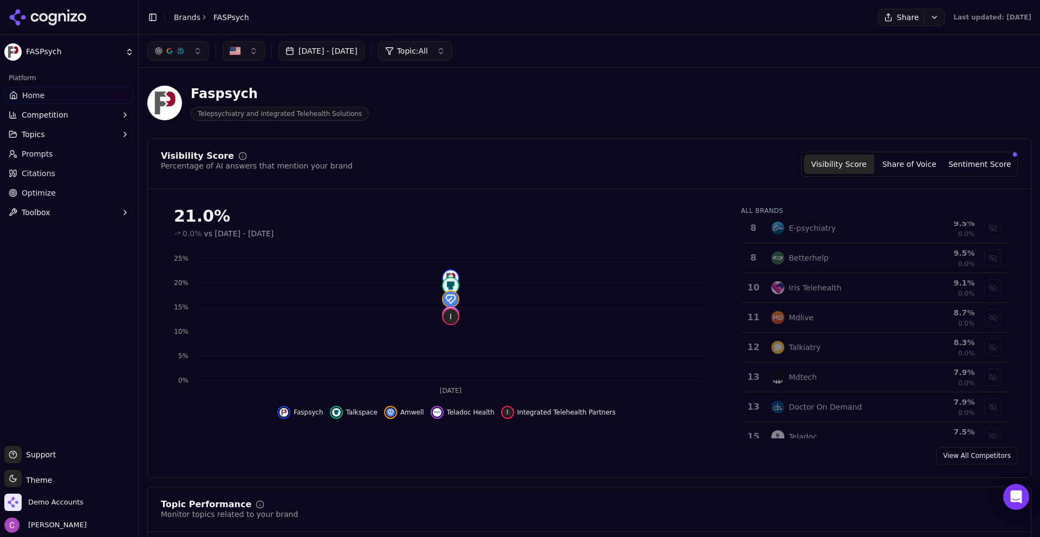
click at [857, 291] on div "Iris Telehealth" at bounding box center [833, 287] width 125 height 13
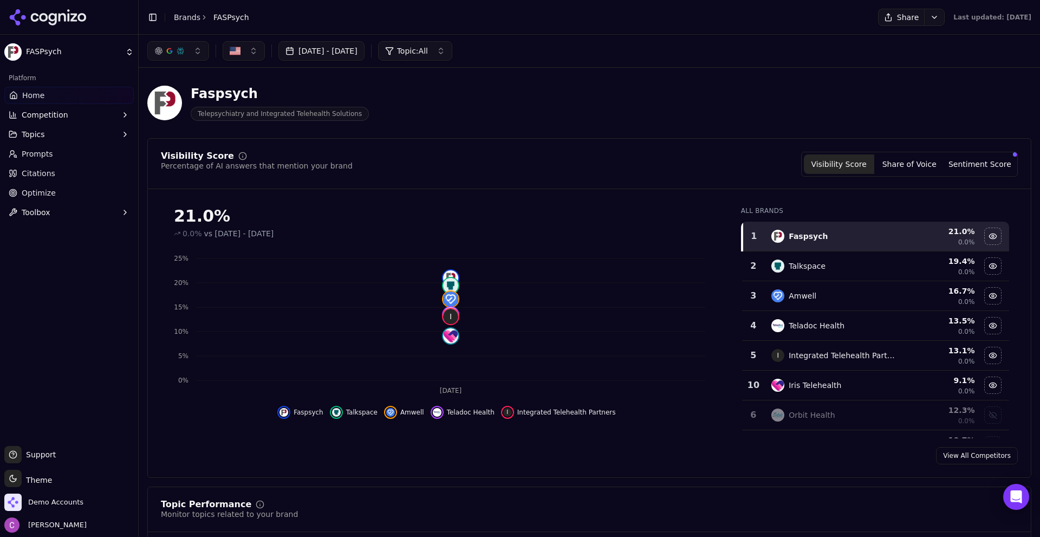
click at [379, 135] on header "Faspsych Telepsychiatry and Integrated Telehealth Solutions" at bounding box center [589, 107] width 884 height 62
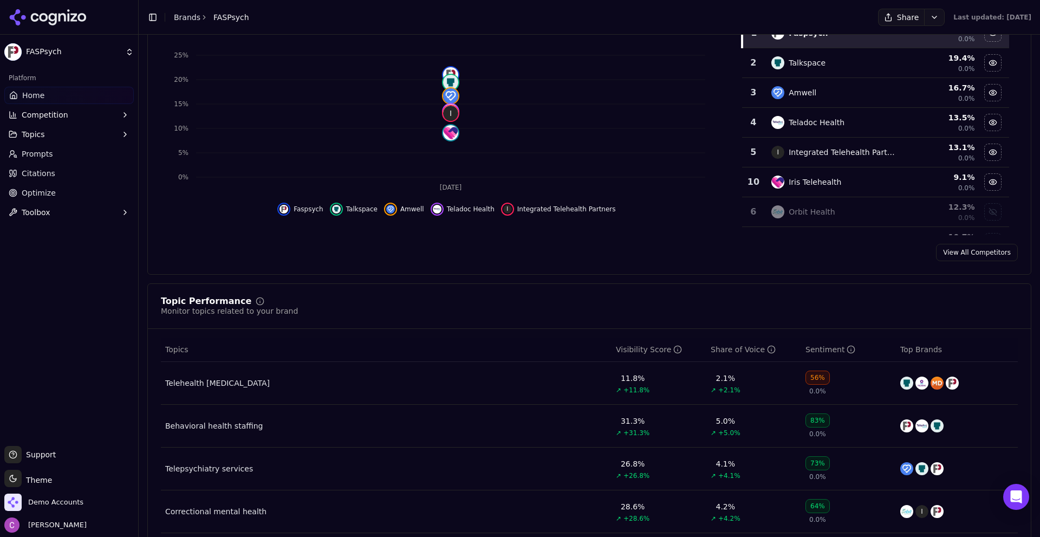
scroll to position [379, 0]
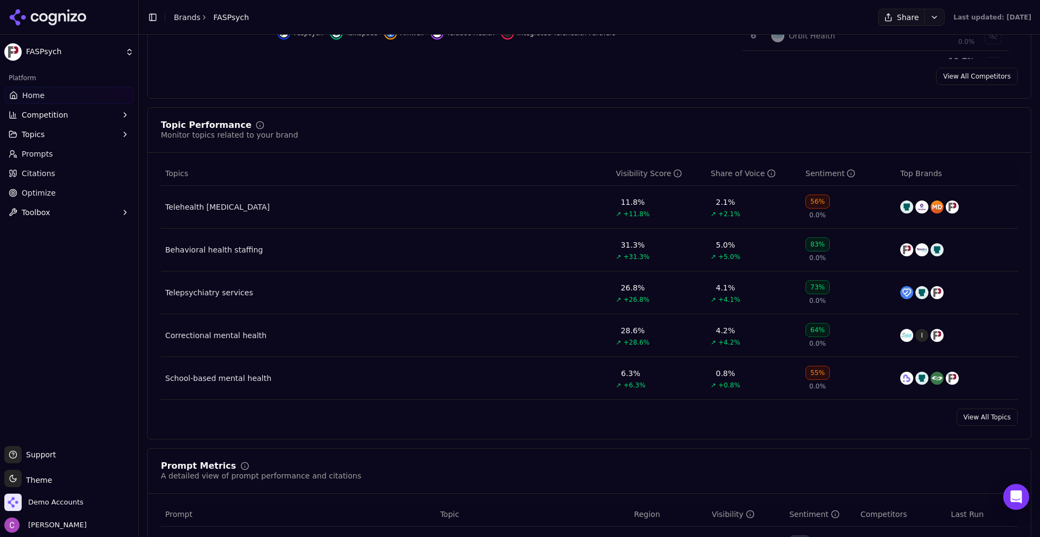
click at [368, 145] on div "Topic Performance Monitor topics related to your brand" at bounding box center [589, 137] width 883 height 32
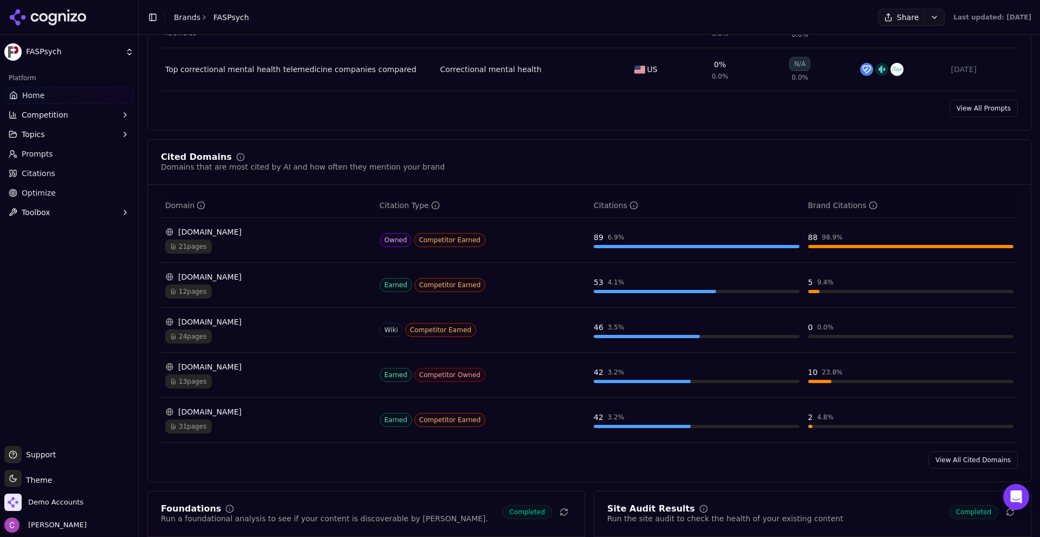
scroll to position [1029, 0]
click at [951, 459] on link "View All Cited Domains" at bounding box center [972, 459] width 89 height 17
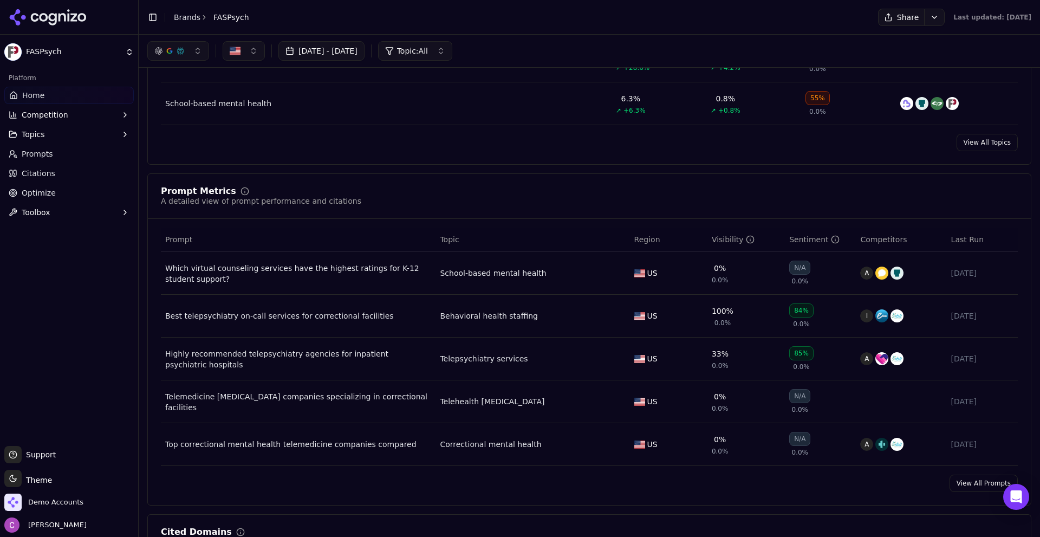
scroll to position [650, 0]
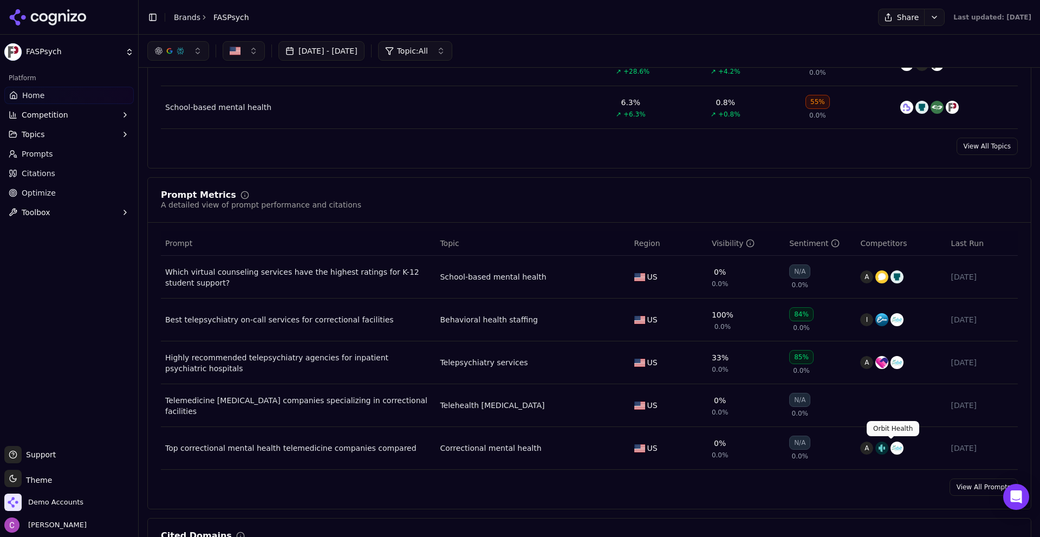
click at [962, 485] on link "View All Prompts" at bounding box center [983, 486] width 68 height 17
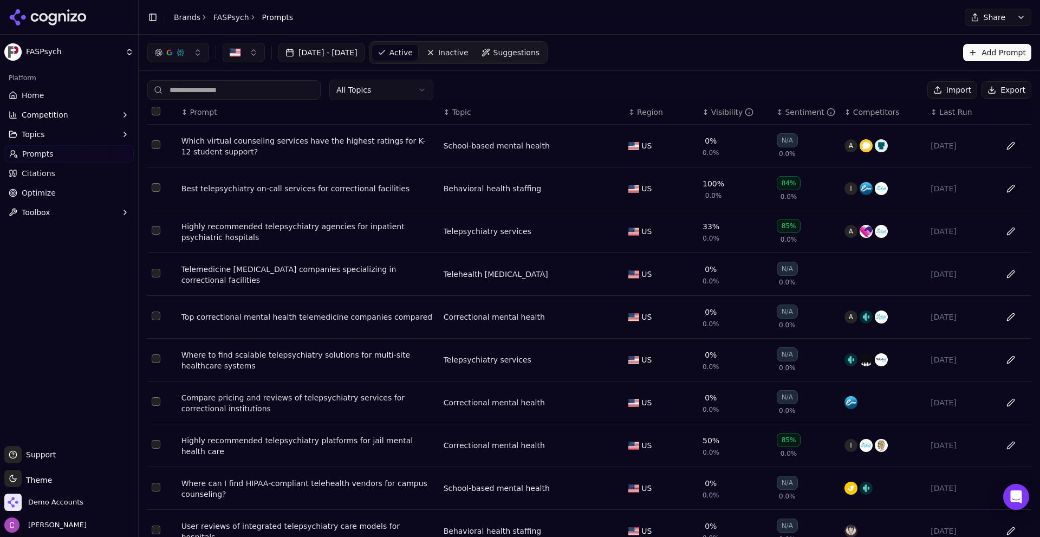
click at [721, 116] on div "Visibility" at bounding box center [732, 112] width 43 height 11
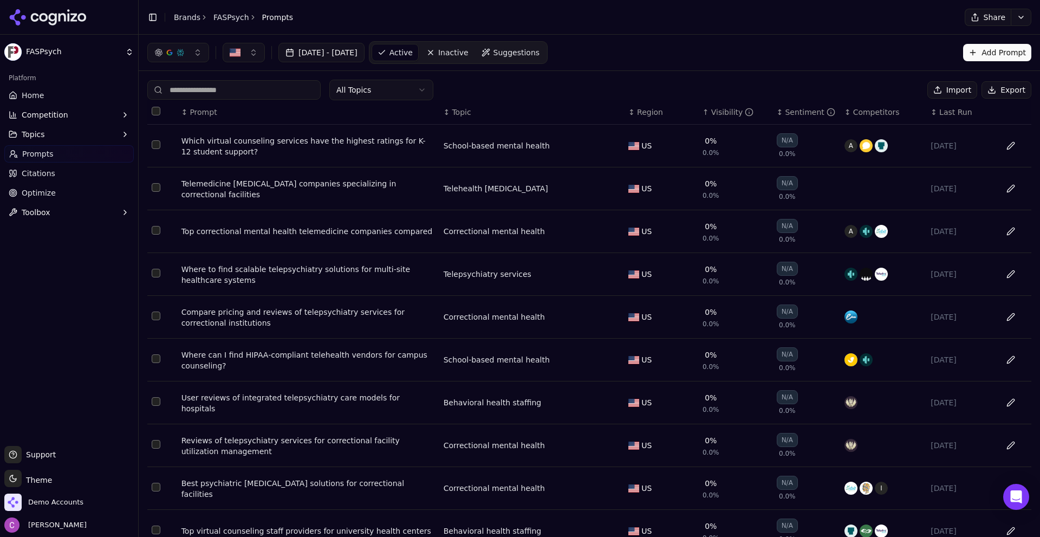
click at [721, 116] on div "Visibility" at bounding box center [732, 112] width 43 height 11
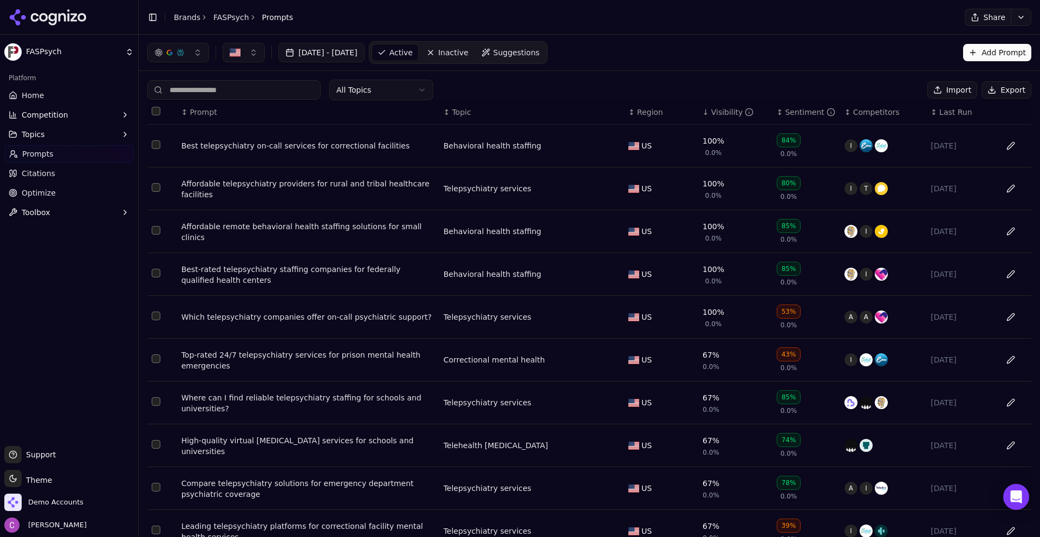
click at [336, 240] on td "Affordable remote behavioral health staffing solutions for small clinics" at bounding box center [308, 231] width 262 height 43
click at [341, 233] on div "Affordable remote behavioral health staffing solutions for small clinics" at bounding box center [307, 232] width 253 height 22
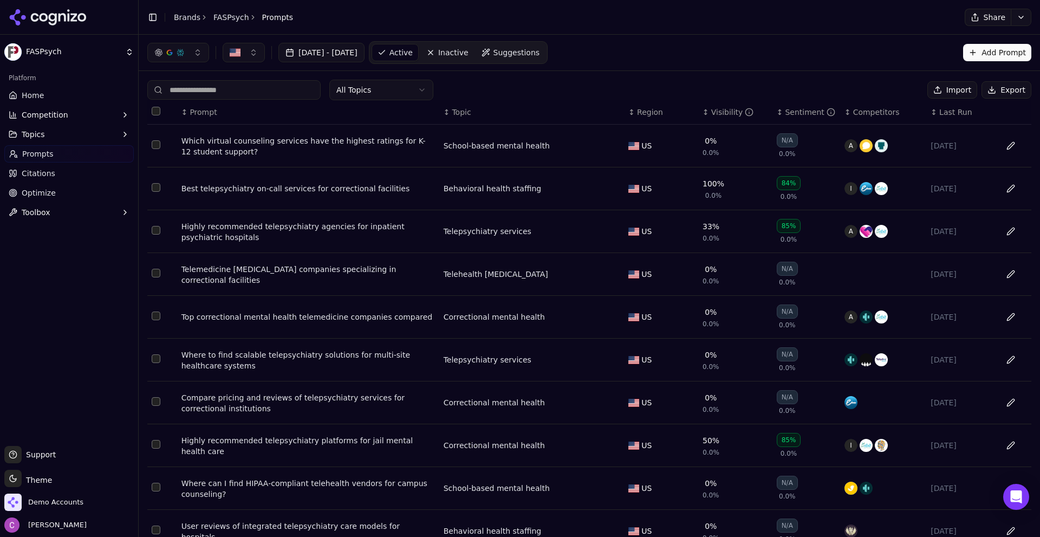
click at [62, 108] on button "Competition" at bounding box center [68, 114] width 129 height 17
click at [45, 155] on link "X-Ray" at bounding box center [69, 149] width 103 height 15
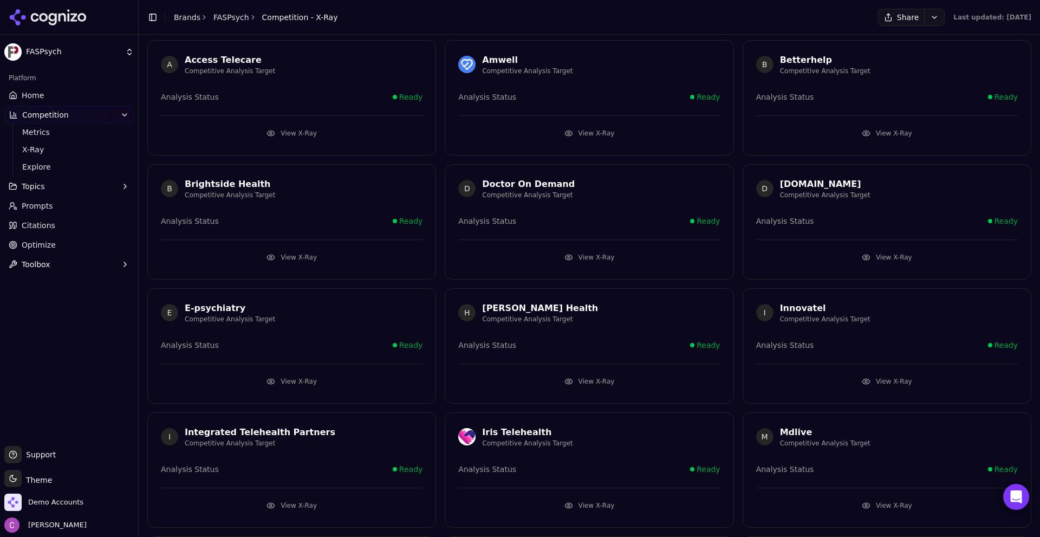
scroll to position [217, 0]
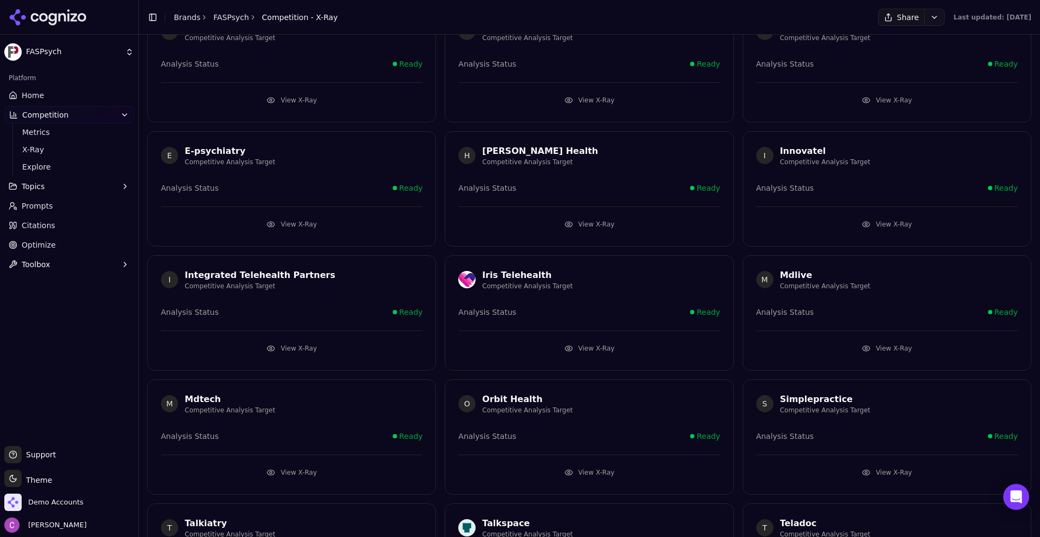
click at [547, 340] on button "View X-Ray" at bounding box center [589, 348] width 262 height 17
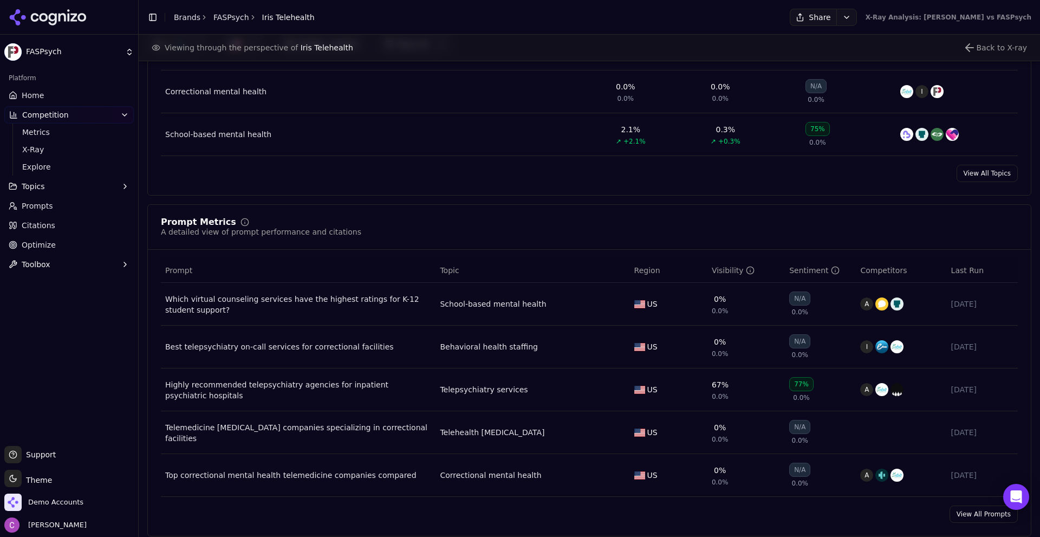
scroll to position [650, 0]
click at [966, 519] on link "View All Prompts" at bounding box center [983, 513] width 68 height 17
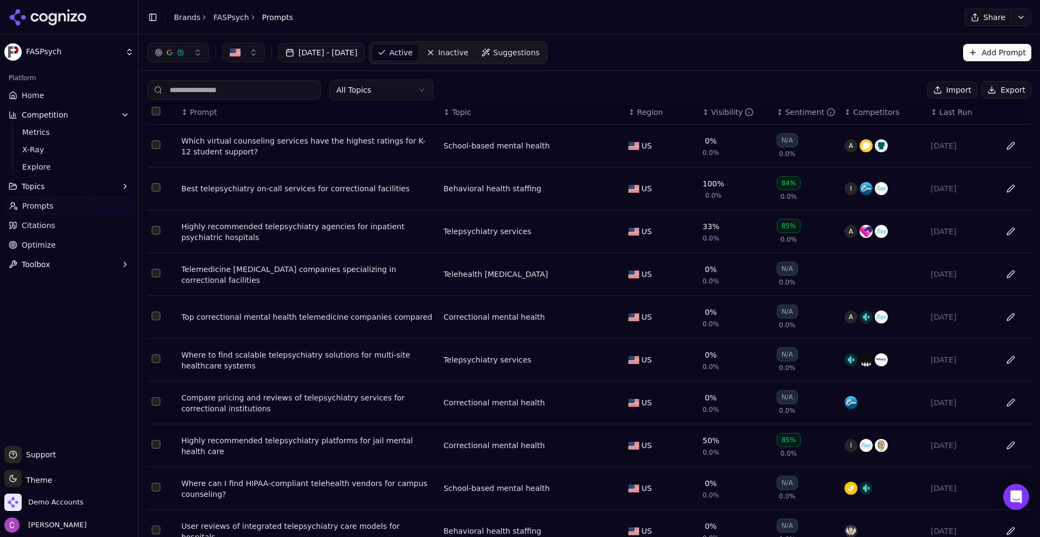
click at [540, 51] on span "Suggestions" at bounding box center [516, 52] width 47 height 11
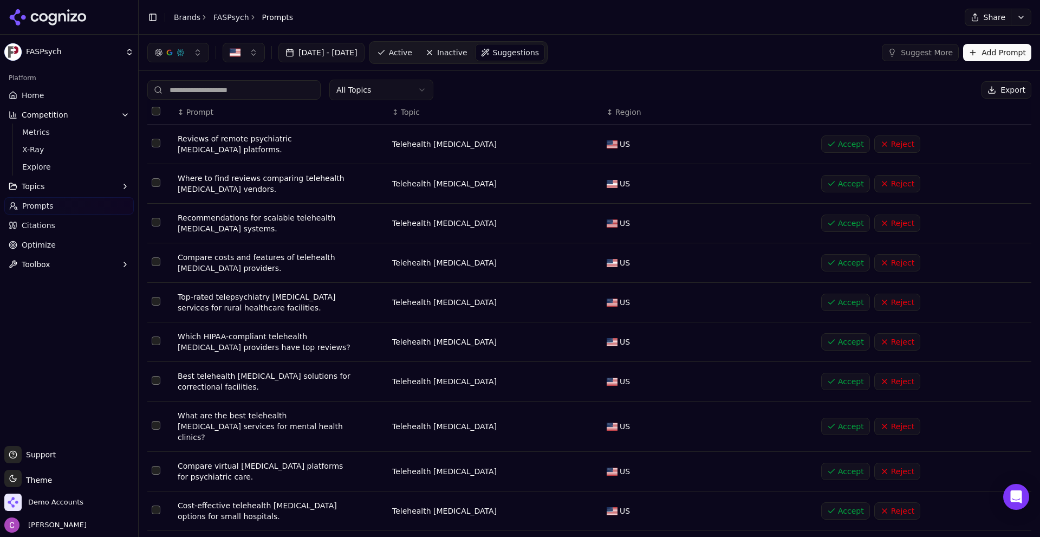
click at [412, 51] on span "Active" at bounding box center [400, 52] width 23 height 11
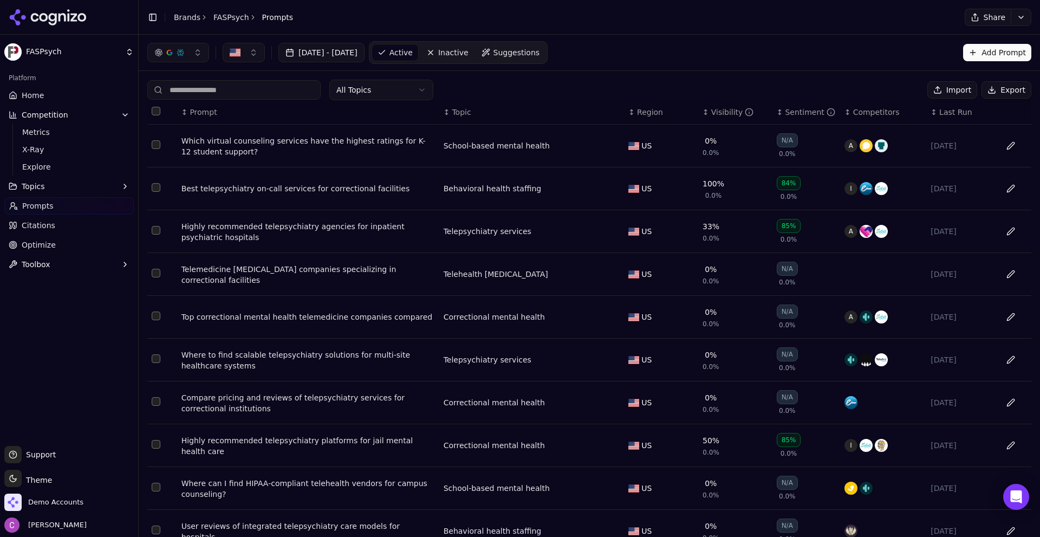
click at [714, 113] on div "Visibility" at bounding box center [732, 112] width 43 height 11
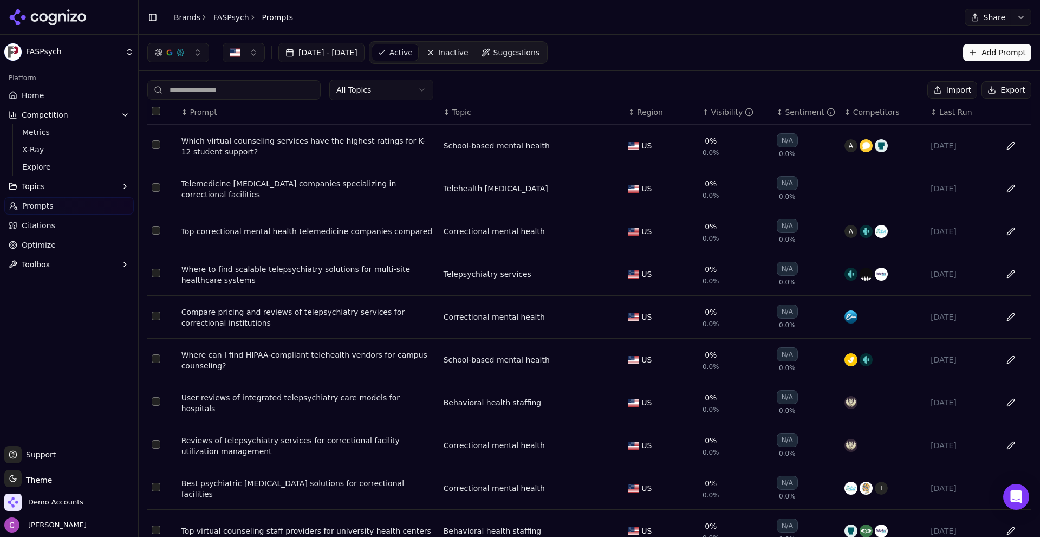
click at [715, 113] on div "Visibility" at bounding box center [732, 112] width 43 height 11
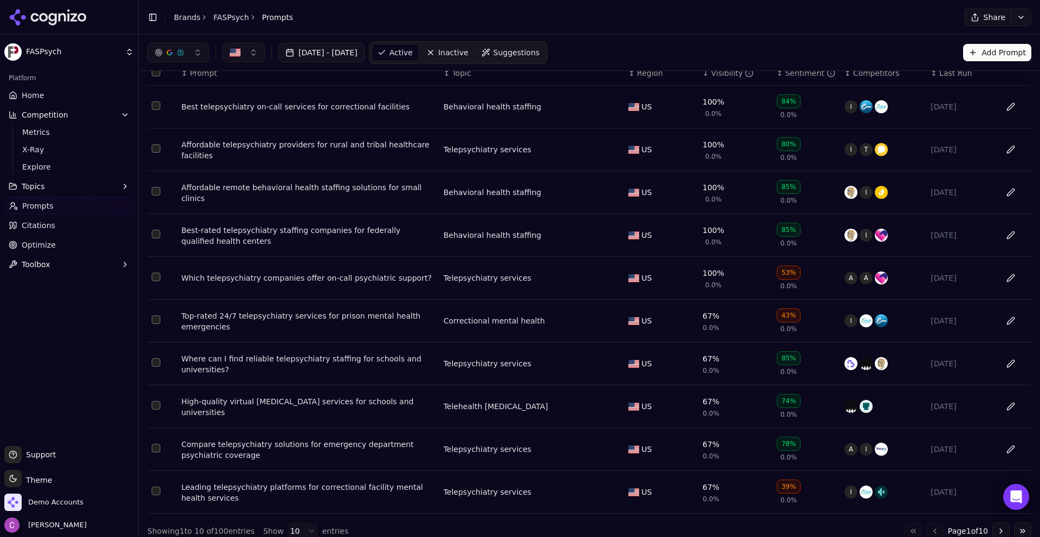
scroll to position [50, 0]
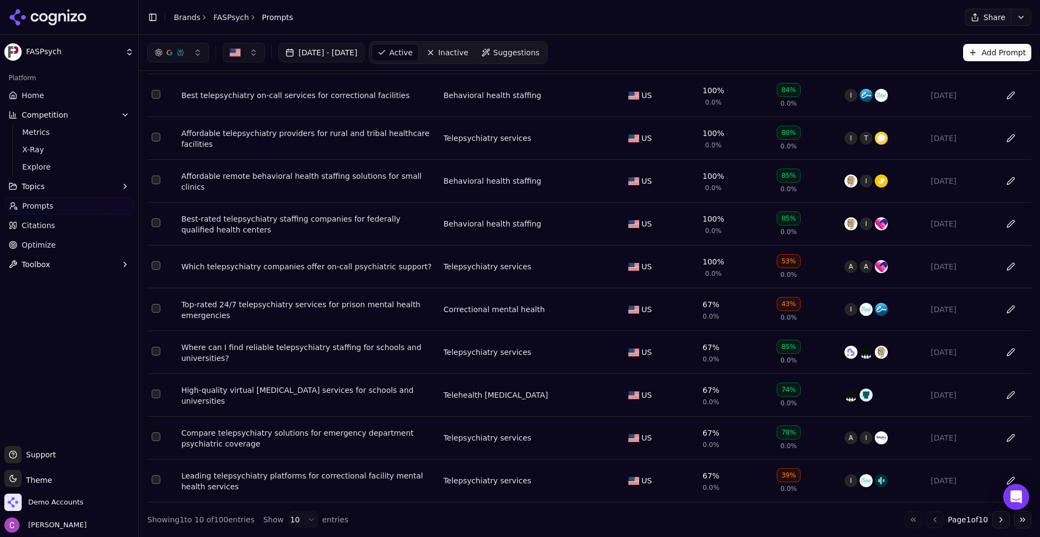
click at [995, 523] on button "Go to next page" at bounding box center [1000, 519] width 17 height 17
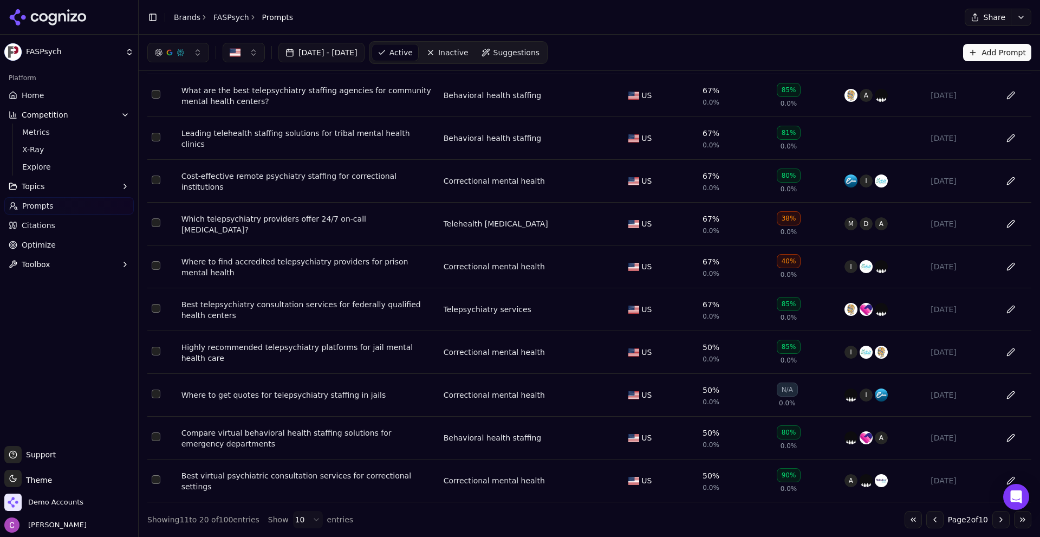
click at [995, 523] on button "Go to next page" at bounding box center [1000, 519] width 17 height 17
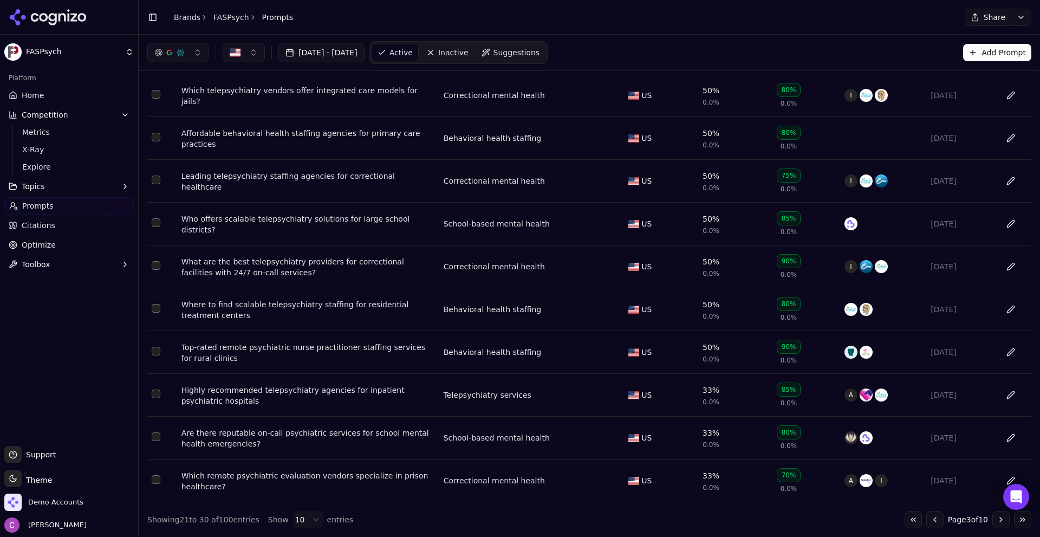
click at [996, 523] on button "Go to next page" at bounding box center [1000, 519] width 17 height 17
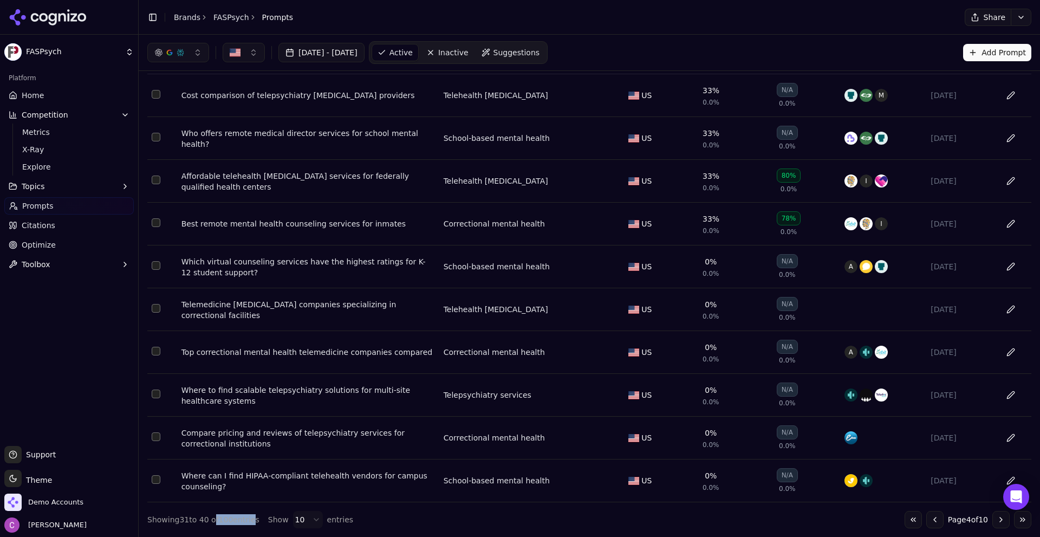
drag, startPoint x: 237, startPoint y: 519, endPoint x: 246, endPoint y: 517, distance: 9.1
click at [246, 517] on div "Showing 31 to 40 of 100 entries" at bounding box center [203, 519] width 112 height 11
click at [241, 517] on div "Showing 31 to 40 of 100 entries" at bounding box center [203, 519] width 112 height 11
click at [623, 519] on div "Showing 31 to 40 of 100 entries Show 10 entries Go to first page Go to previous…" at bounding box center [589, 519] width 884 height 17
click at [308, 432] on div "Compare pricing and reviews of telepsychiatry services for correctional institu…" at bounding box center [307, 438] width 253 height 22
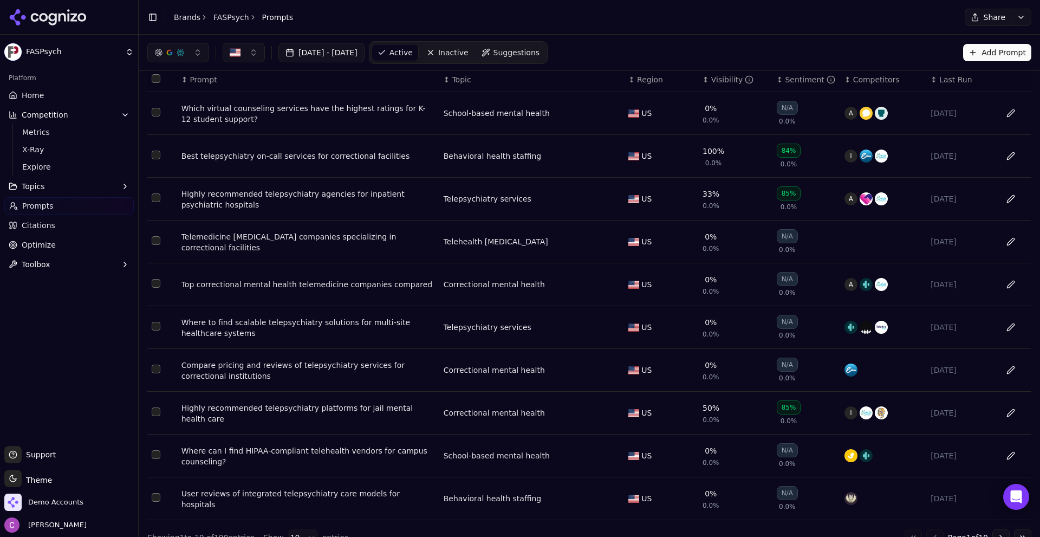
scroll to position [50, 0]
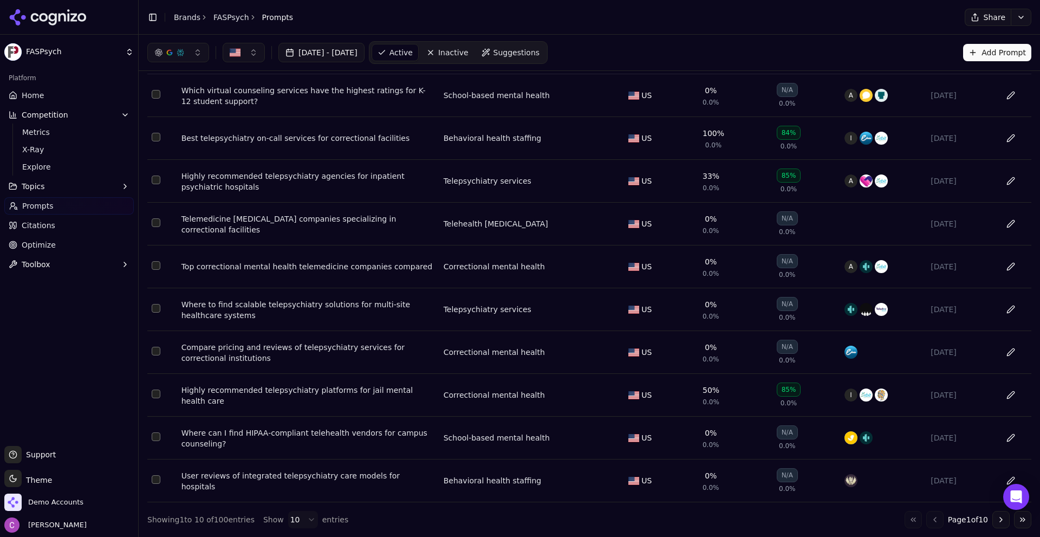
click at [41, 97] on span "Home" at bounding box center [33, 95] width 22 height 11
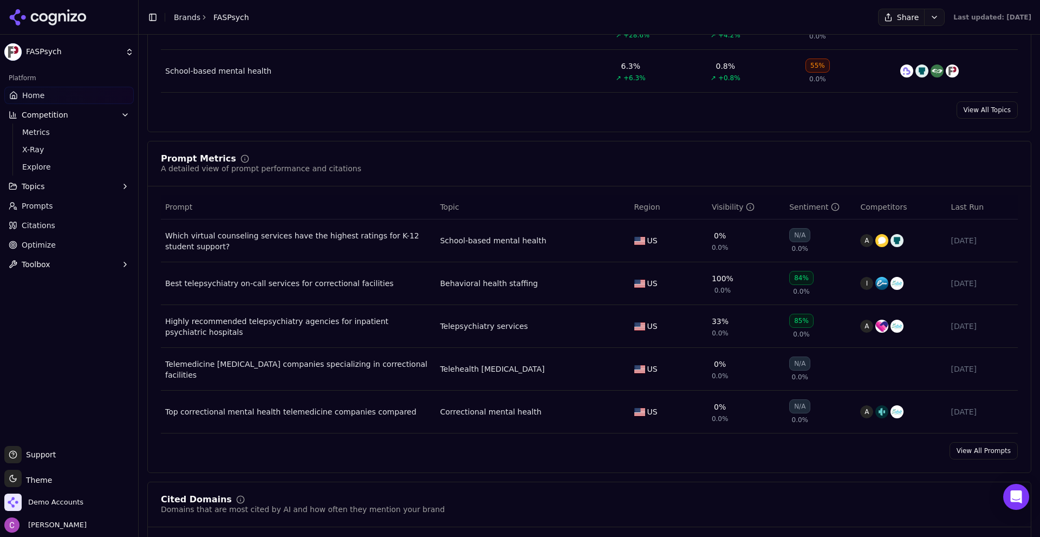
scroll to position [758, 0]
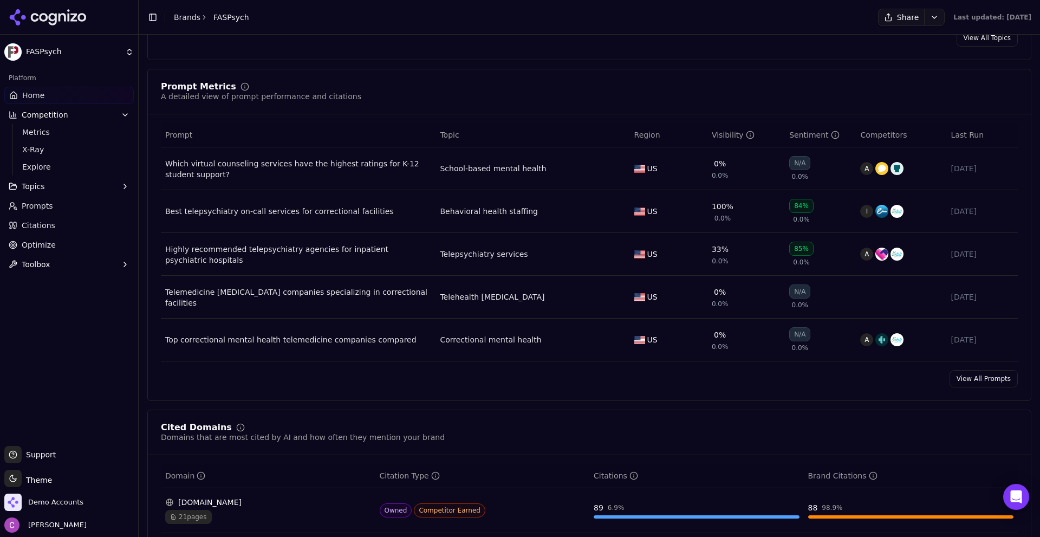
click at [952, 374] on link "View All Prompts" at bounding box center [983, 378] width 68 height 17
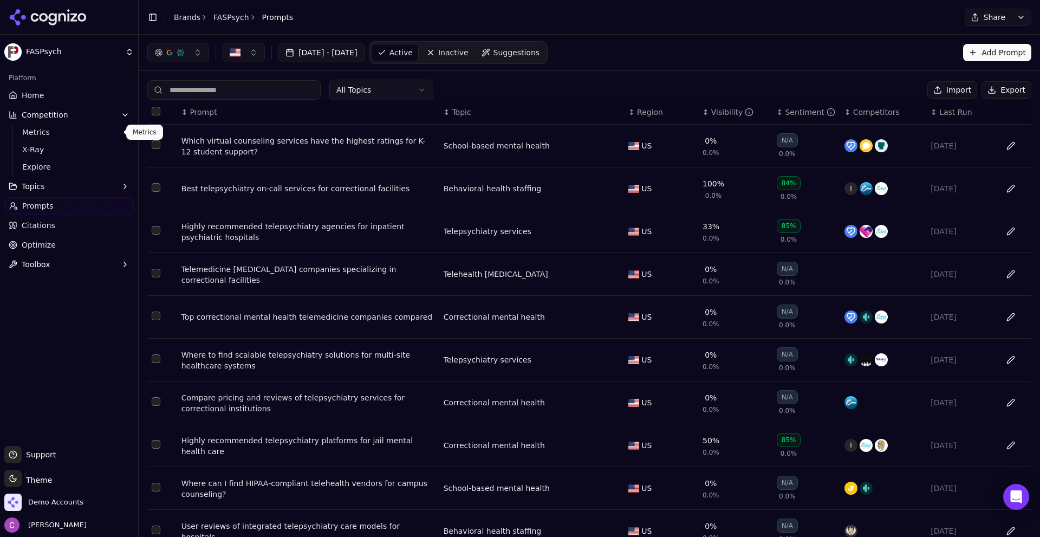
click at [44, 93] on link "Home" at bounding box center [68, 95] width 129 height 17
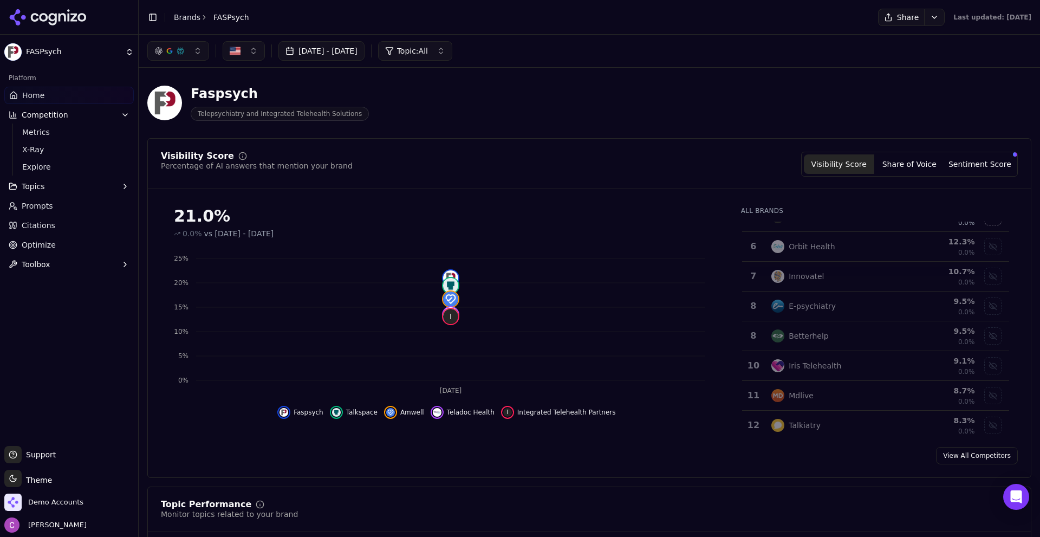
scroll to position [138, 0]
click at [852, 362] on div "Iris Telehealth" at bounding box center [833, 366] width 125 height 13
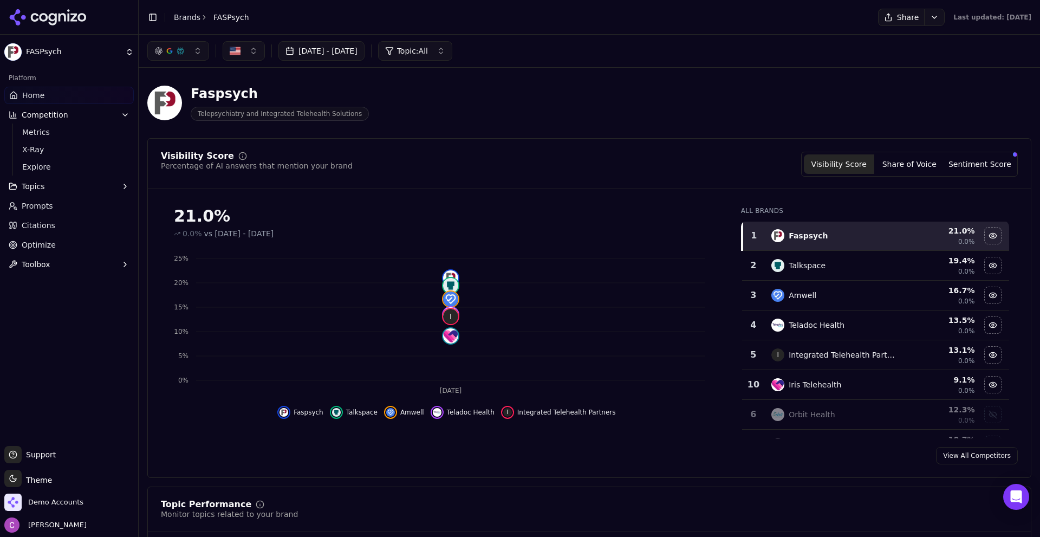
scroll to position [0, 0]
click at [984, 267] on div "Hide talkspace data" at bounding box center [992, 266] width 16 height 16
click at [18, 97] on link "Home" at bounding box center [68, 95] width 129 height 17
click at [460, 108] on div "Faspsych Telepsychiatry and Integrated Telehealth Solutions" at bounding box center [389, 103] width 485 height 36
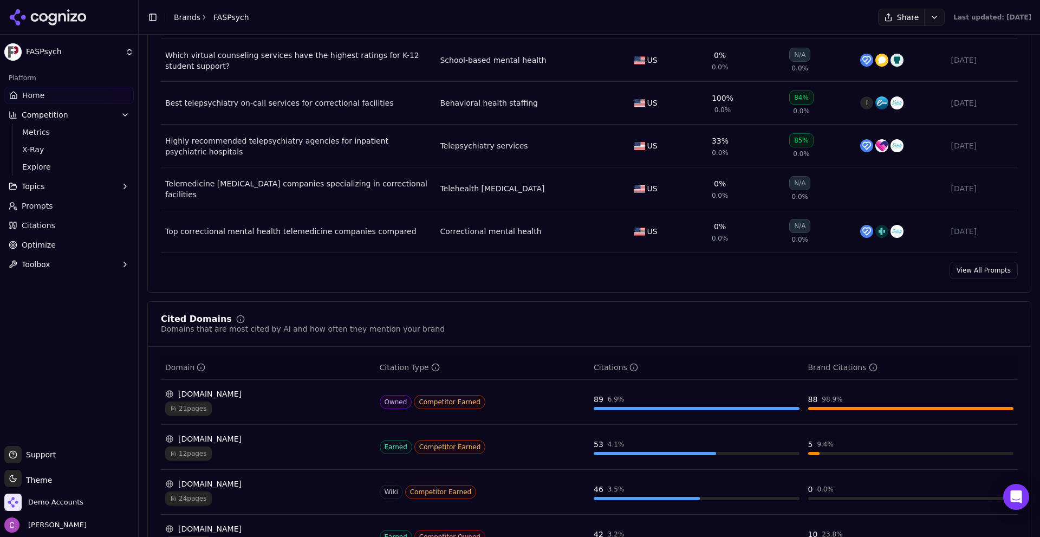
scroll to position [1083, 0]
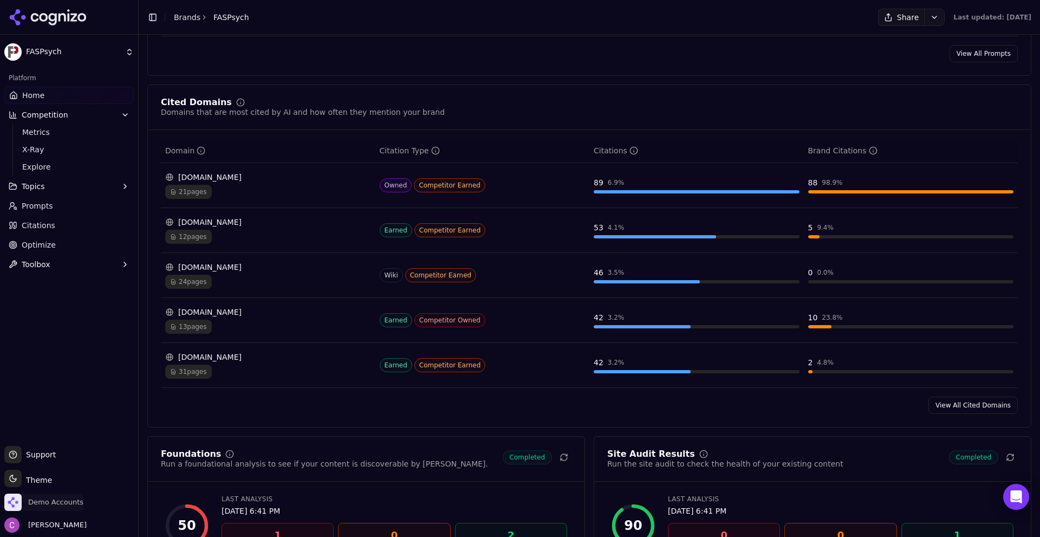
click at [71, 510] on span "Demo Accounts" at bounding box center [43, 501] width 79 height 17
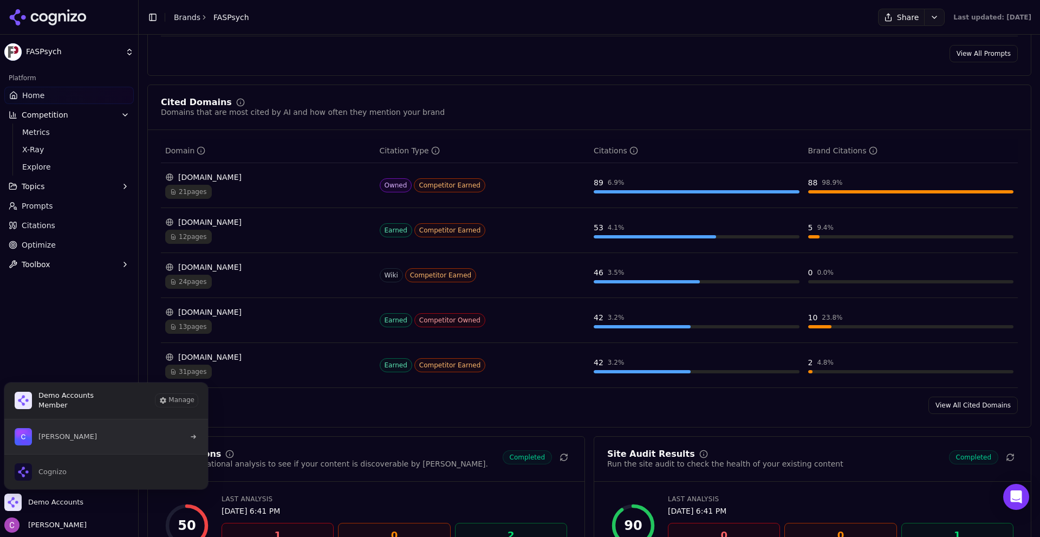
click at [95, 443] on button "[PERSON_NAME]" at bounding box center [106, 436] width 205 height 35
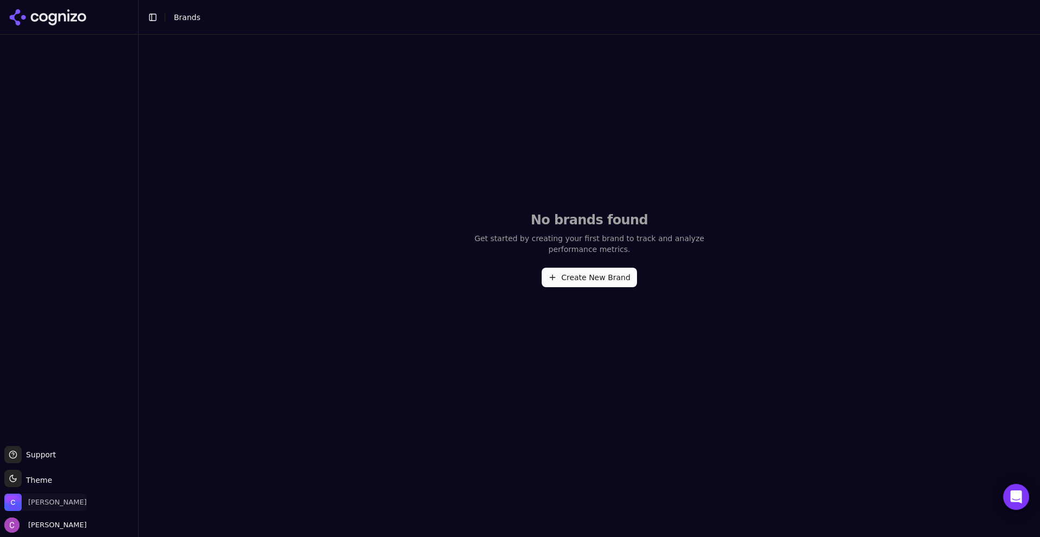
click at [49, 509] on span "[PERSON_NAME]" at bounding box center [45, 501] width 82 height 17
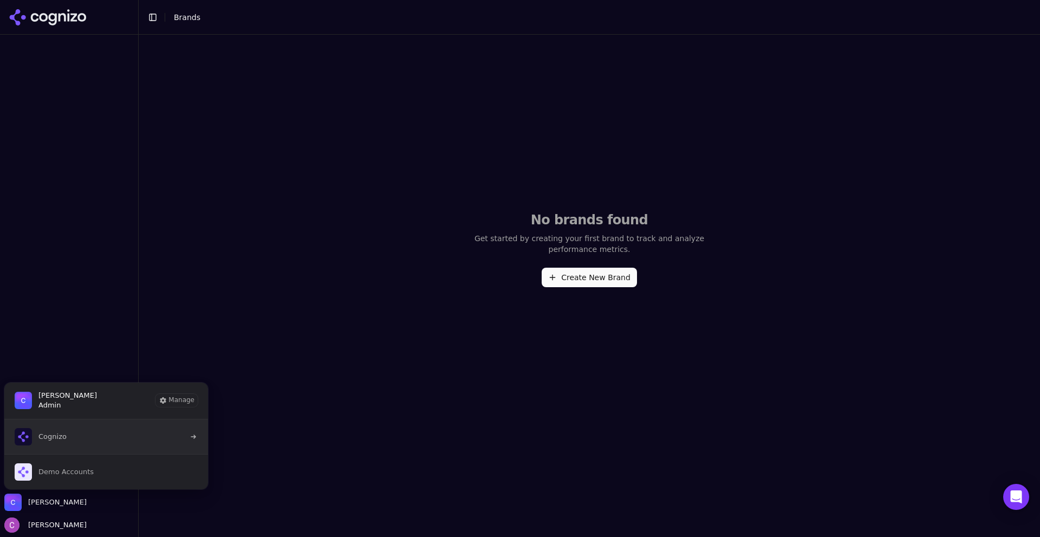
click at [86, 436] on button "Cognizo" at bounding box center [106, 436] width 205 height 35
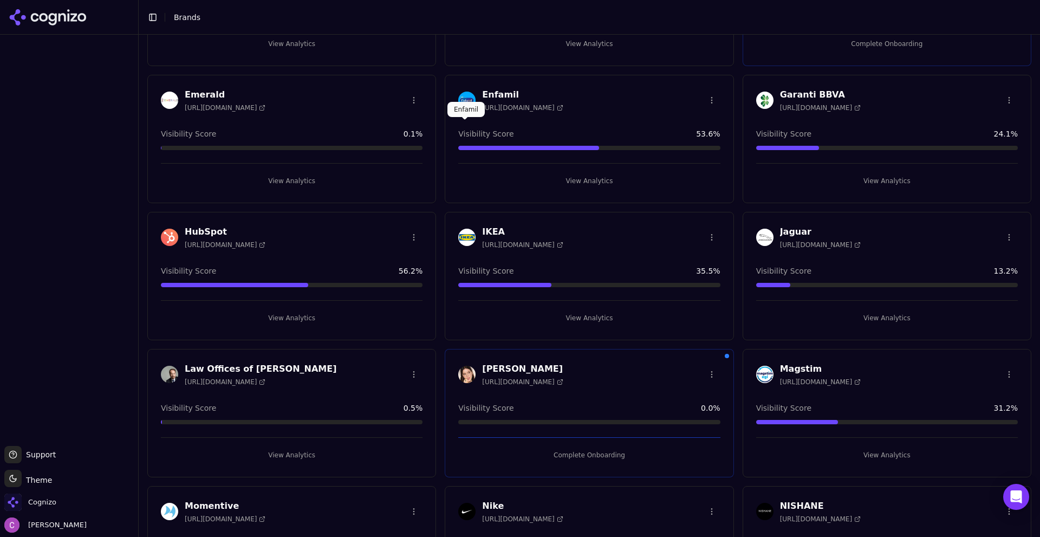
scroll to position [704, 0]
click at [237, 320] on button "View Analytics" at bounding box center [292, 317] width 262 height 17
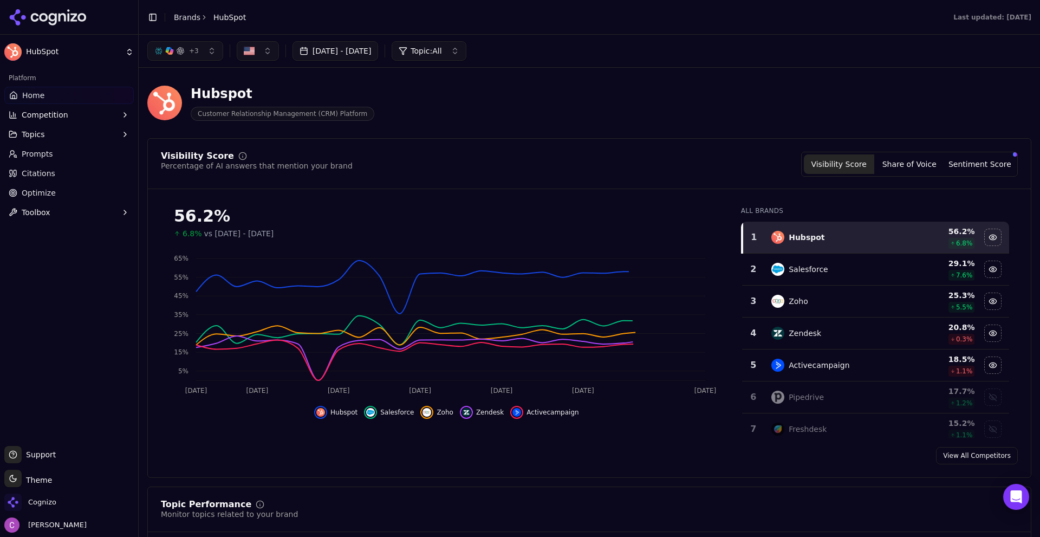
click at [60, 200] on link "Optimize" at bounding box center [68, 192] width 129 height 17
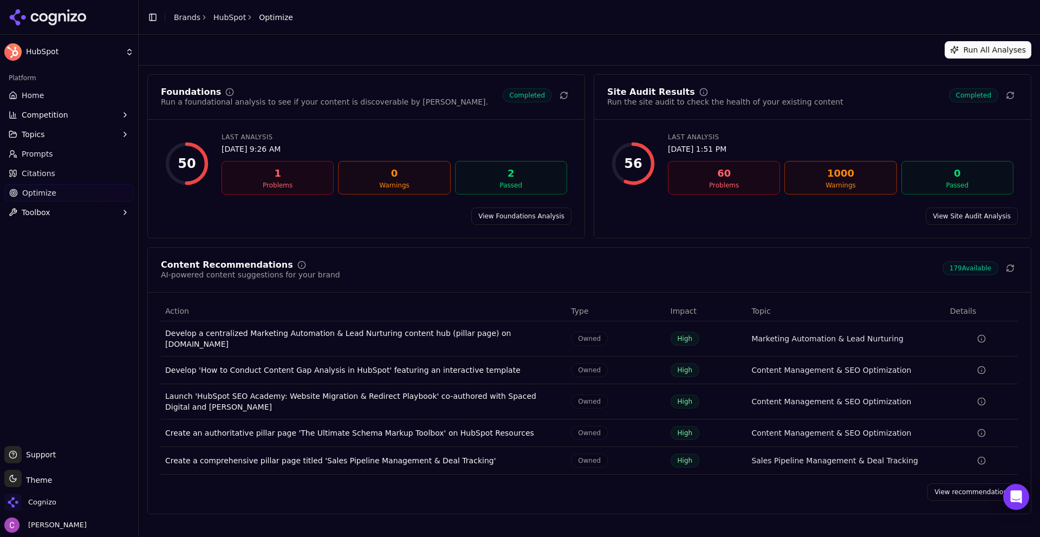
click at [963, 490] on link "View recommendations" at bounding box center [972, 491] width 90 height 17
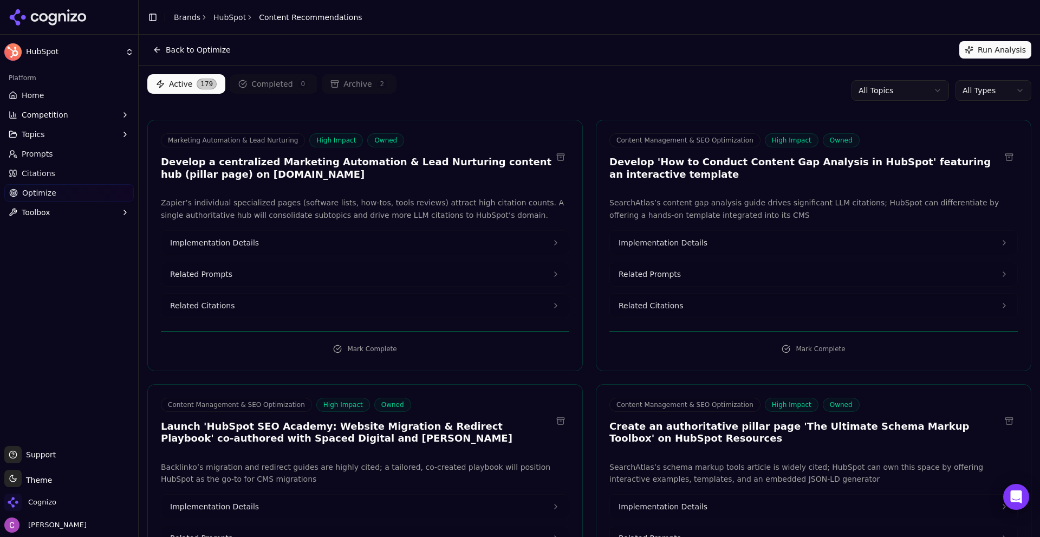
click at [92, 310] on div "Platform Home Competition Topics Prompts Citations Optimize Toolbox" at bounding box center [69, 253] width 138 height 376
click at [990, 87] on html "HubSpot Platform Home Competition Topics Prompts Citations Optimize Toolbox Sup…" at bounding box center [520, 268] width 1040 height 537
click at [973, 175] on div "All Types Earned Owned Social" at bounding box center [986, 140] width 76 height 74
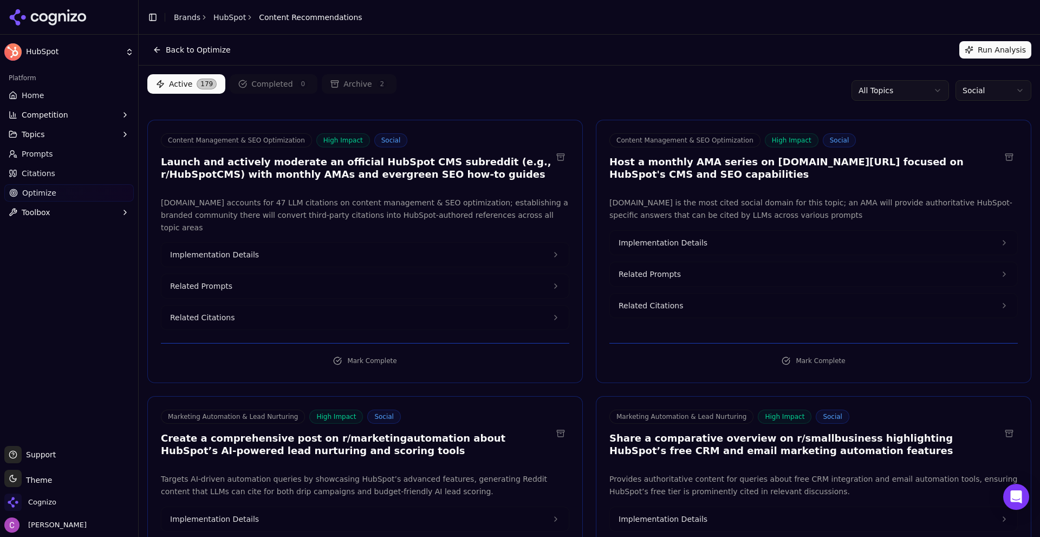
click at [688, 81] on div "Active 179 Completed 0 Archive 2 All Topics Social" at bounding box center [589, 90] width 884 height 32
